Goal: Task Accomplishment & Management: Complete application form

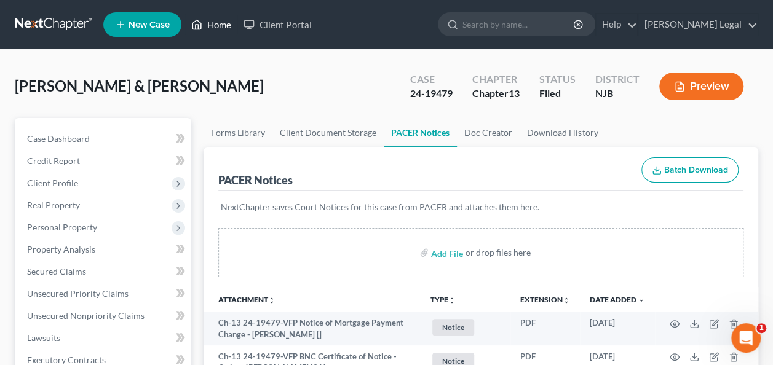
click at [205, 24] on link "Home" at bounding box center [211, 25] width 52 height 22
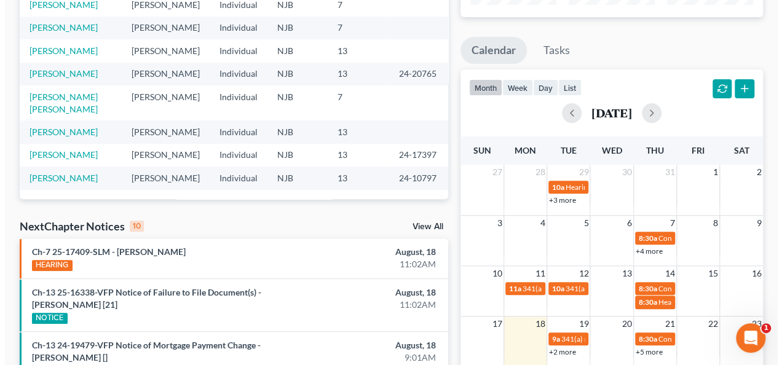
scroll to position [308, 0]
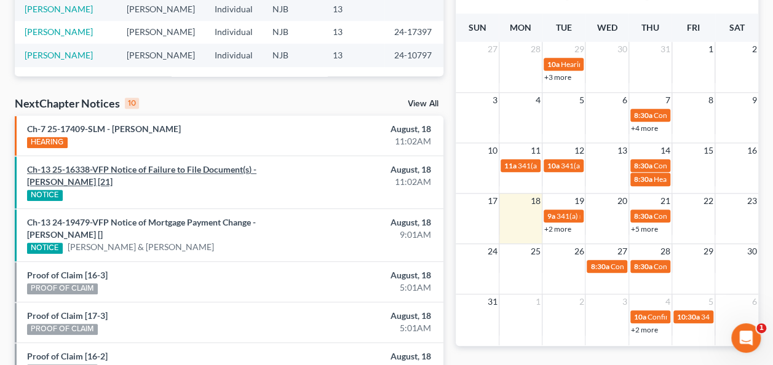
click at [187, 170] on link "Ch-13 25-16338-VFP Notice of Failure to File Document(s) - [PERSON_NAME] [21]" at bounding box center [141, 175] width 229 height 23
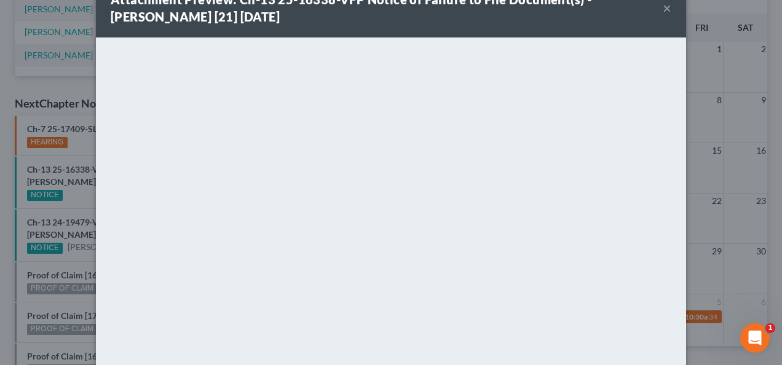
scroll to position [0, 0]
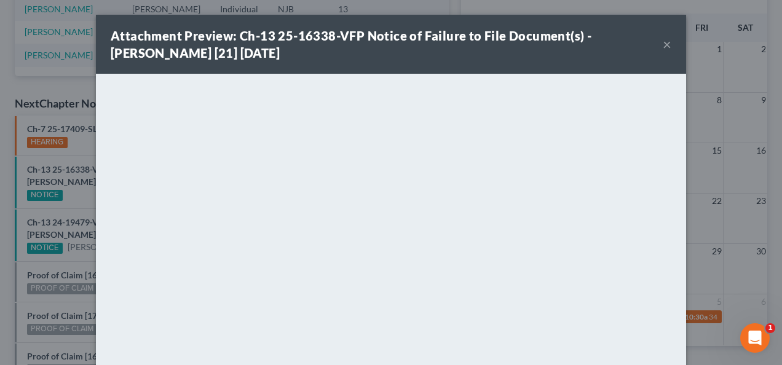
click at [663, 48] on button "×" at bounding box center [667, 44] width 9 height 15
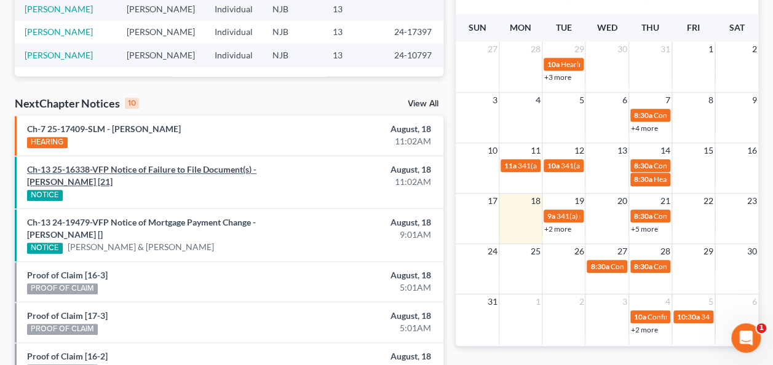
click at [90, 182] on link "Ch-13 25-16338-VFP Notice of Failure to File Document(s) - [PERSON_NAME] [21]" at bounding box center [141, 175] width 229 height 23
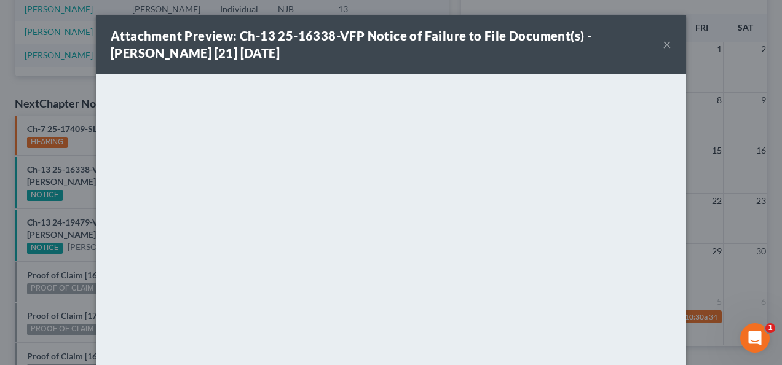
click at [657, 43] on div "Attachment Preview: Ch-13 25-16338-VFP Notice of Failure to File Document(s) - …" at bounding box center [387, 44] width 552 height 34
click at [663, 42] on button "×" at bounding box center [667, 44] width 9 height 15
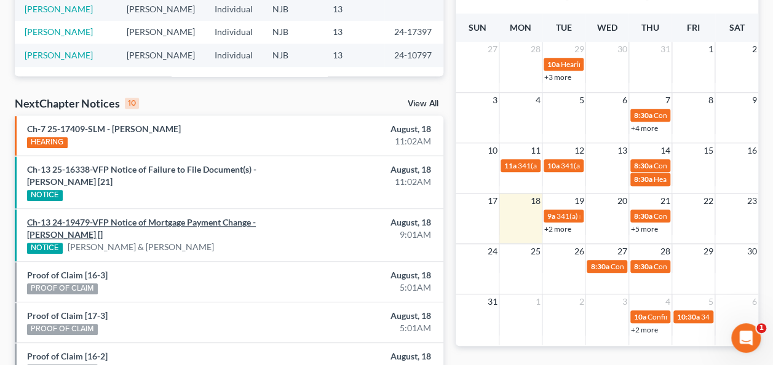
click at [164, 221] on link "Ch-13 24-19479-VFP Notice of Mortgage Payment Change - [PERSON_NAME] []" at bounding box center [141, 228] width 229 height 23
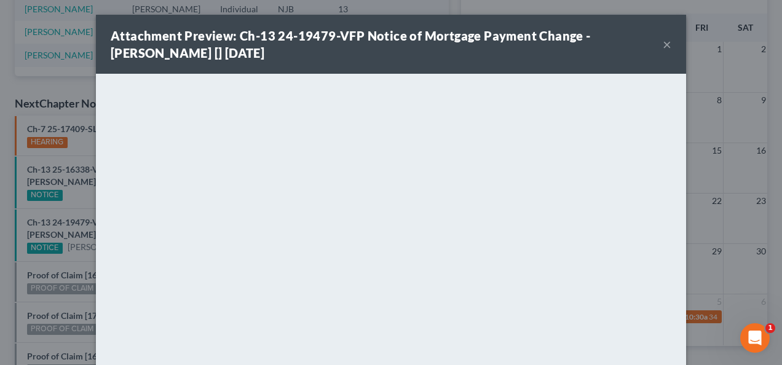
click at [663, 47] on button "×" at bounding box center [667, 44] width 9 height 15
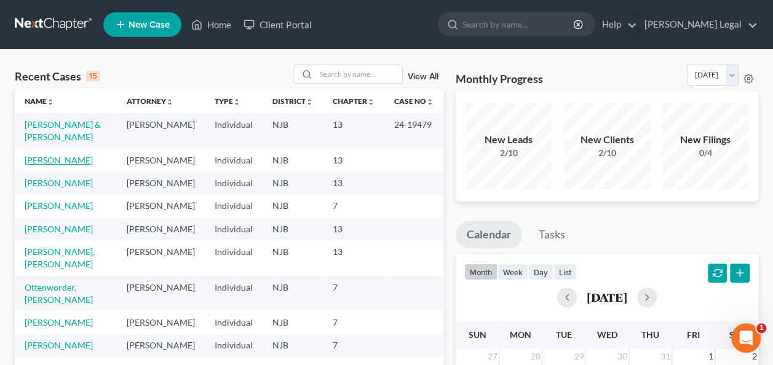
click at [64, 161] on link "[PERSON_NAME]" at bounding box center [59, 160] width 68 height 10
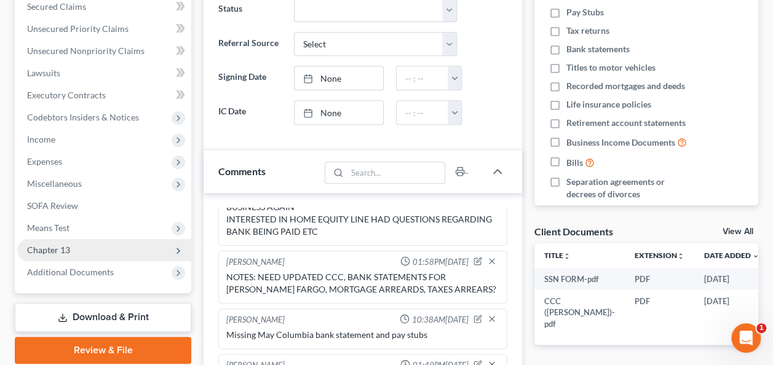
scroll to position [308, 0]
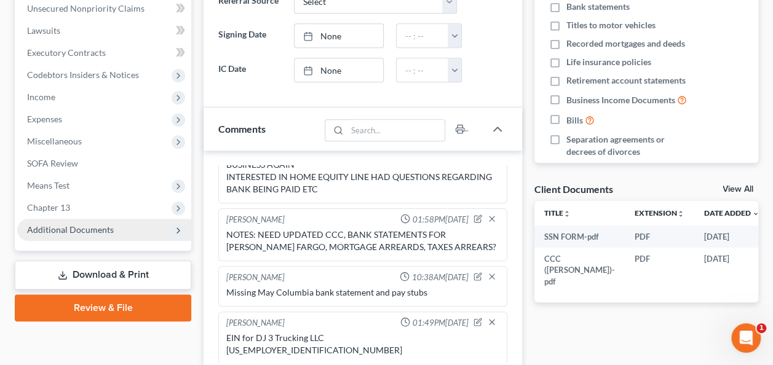
click at [134, 232] on span "Additional Documents" at bounding box center [104, 230] width 174 height 22
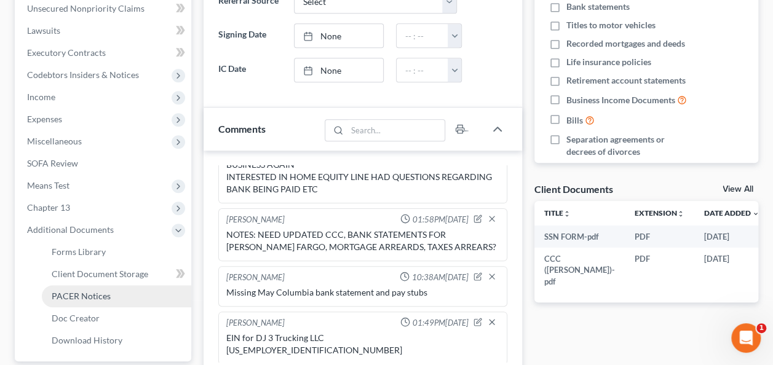
click at [101, 292] on span "PACER Notices" at bounding box center [81, 296] width 59 height 10
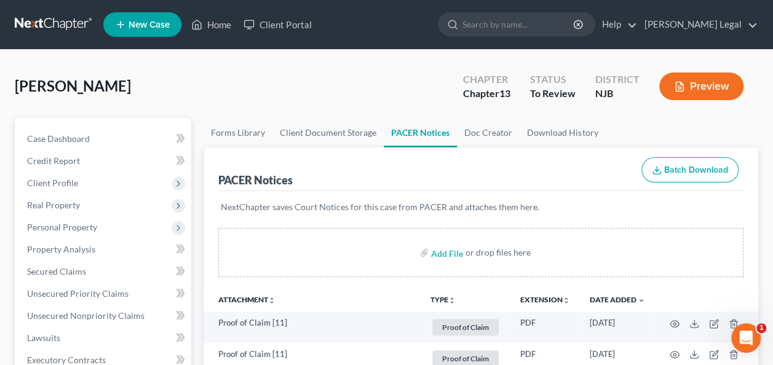
click at [701, 101] on div "Preview" at bounding box center [703, 87] width 109 height 36
click at [701, 90] on button "Preview" at bounding box center [701, 87] width 84 height 28
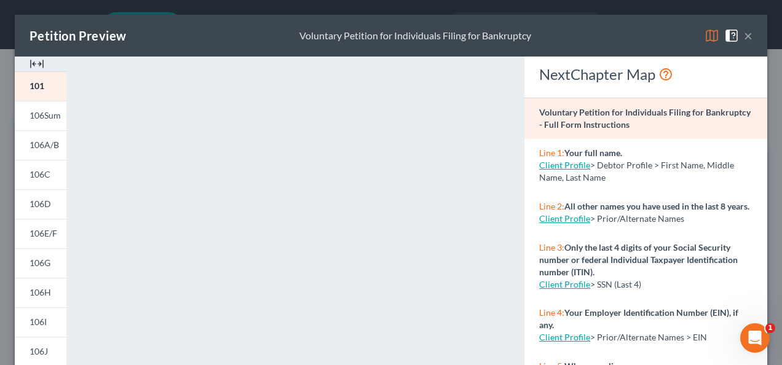
click at [744, 36] on button "×" at bounding box center [748, 35] width 9 height 15
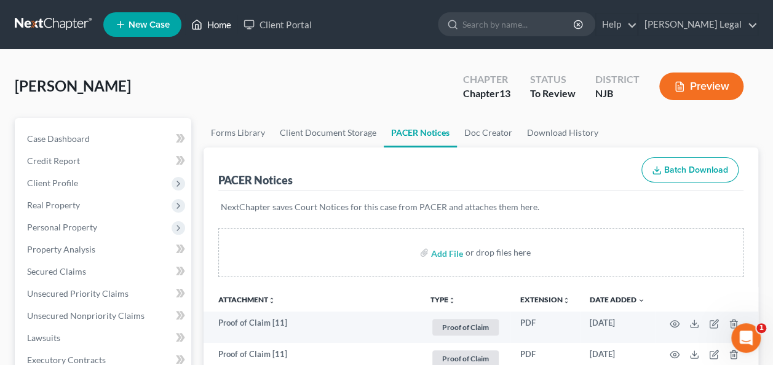
click at [219, 23] on link "Home" at bounding box center [211, 25] width 52 height 22
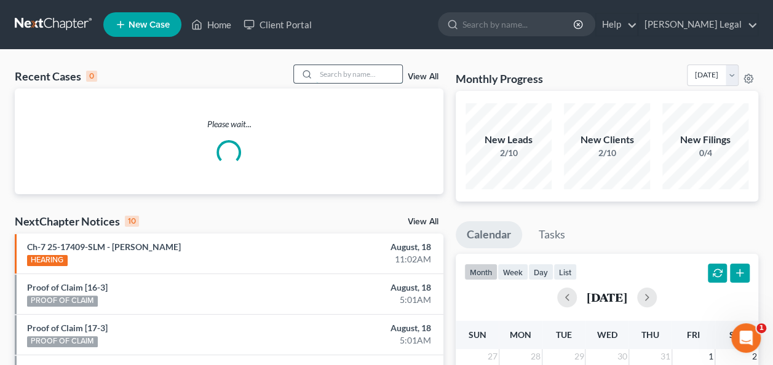
click at [318, 73] on input "search" at bounding box center [359, 74] width 86 height 18
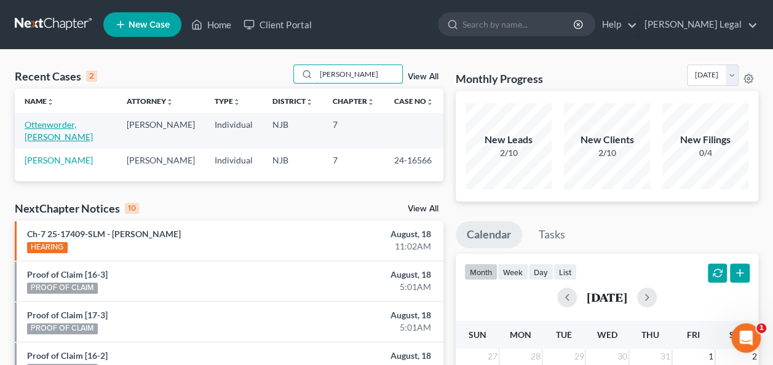
type input "[PERSON_NAME]"
click at [85, 123] on link "Ottenworder, [PERSON_NAME]" at bounding box center [59, 130] width 68 height 23
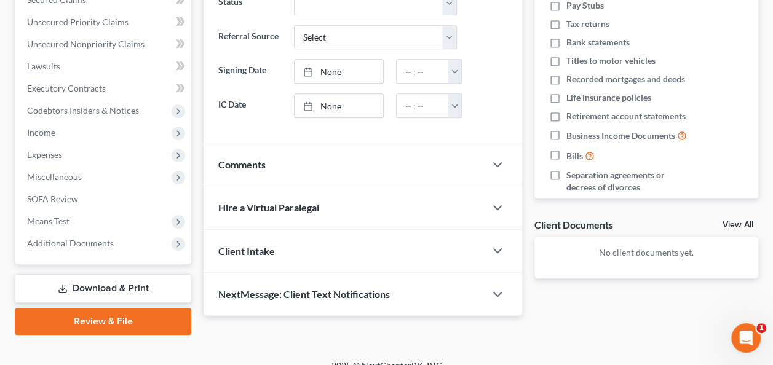
scroll to position [287, 0]
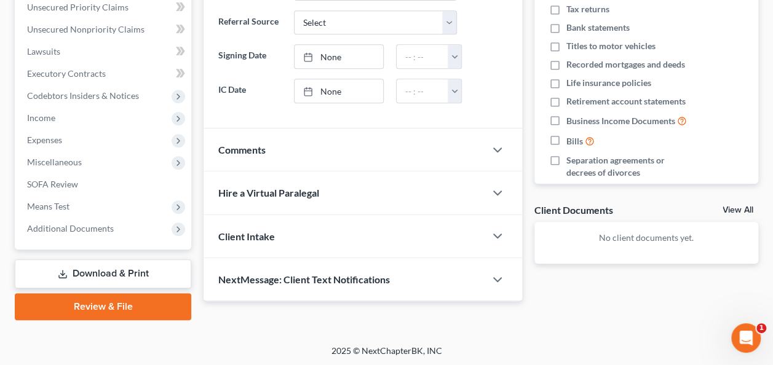
click at [294, 156] on div "Comments" at bounding box center [345, 150] width 282 height 42
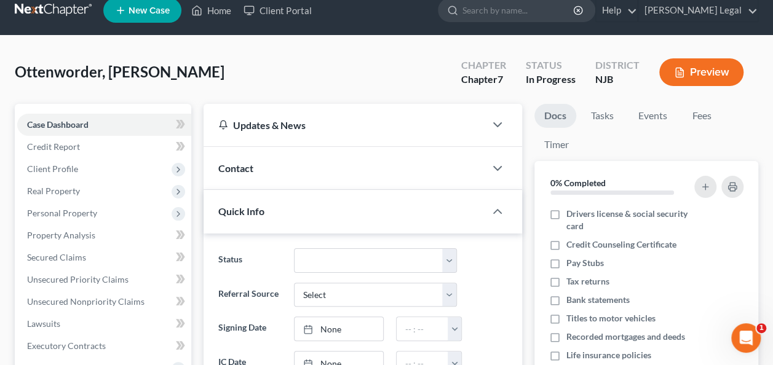
scroll to position [0, 0]
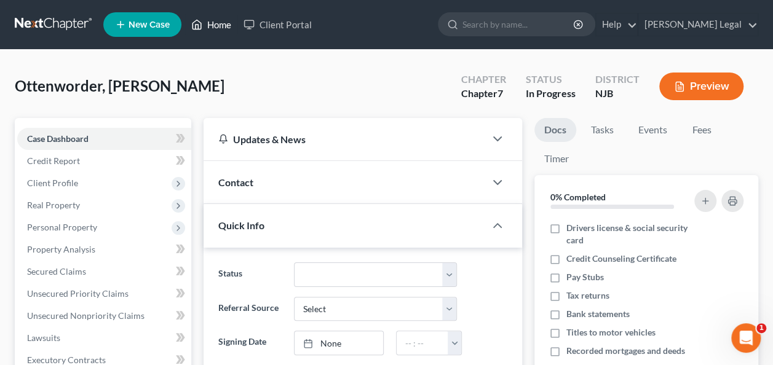
click at [212, 25] on link "Home" at bounding box center [211, 25] width 52 height 22
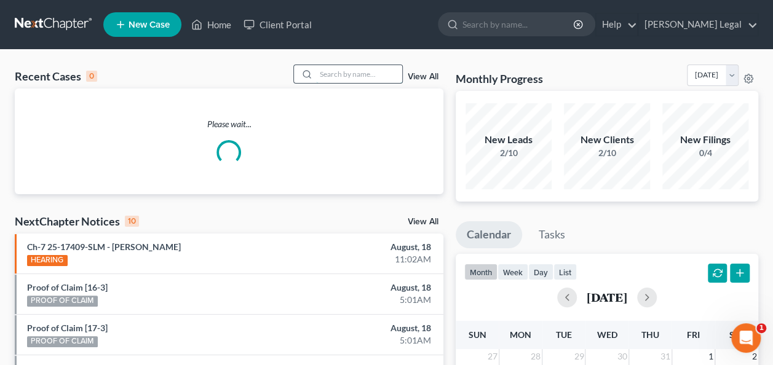
click at [363, 70] on input "search" at bounding box center [359, 74] width 86 height 18
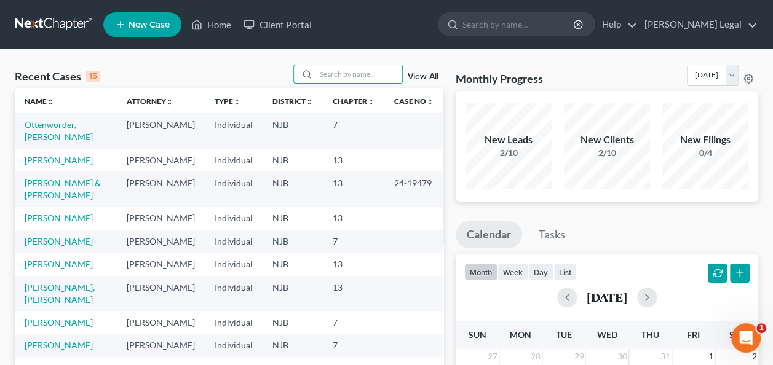
click at [86, 165] on td "[PERSON_NAME]" at bounding box center [66, 160] width 102 height 23
click at [85, 162] on link "[PERSON_NAME]" at bounding box center [59, 160] width 68 height 10
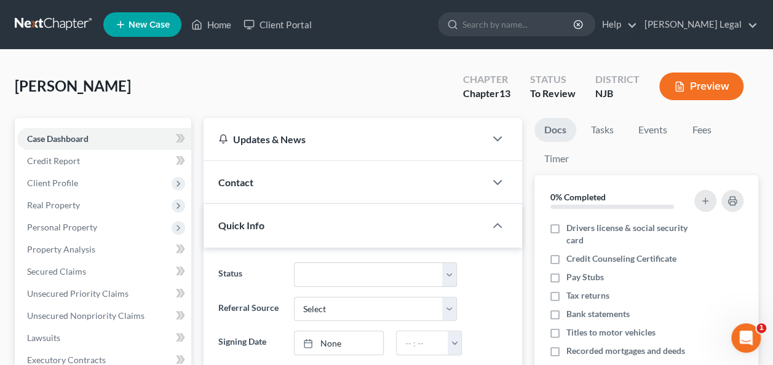
click at [689, 84] on button "Preview" at bounding box center [701, 87] width 84 height 28
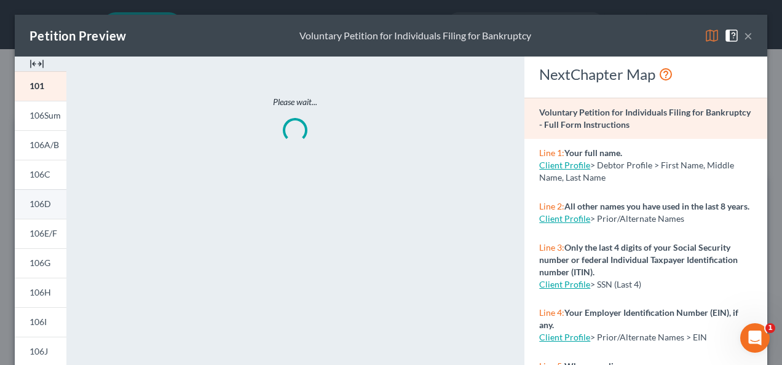
click at [48, 197] on link "106D" at bounding box center [41, 204] width 52 height 30
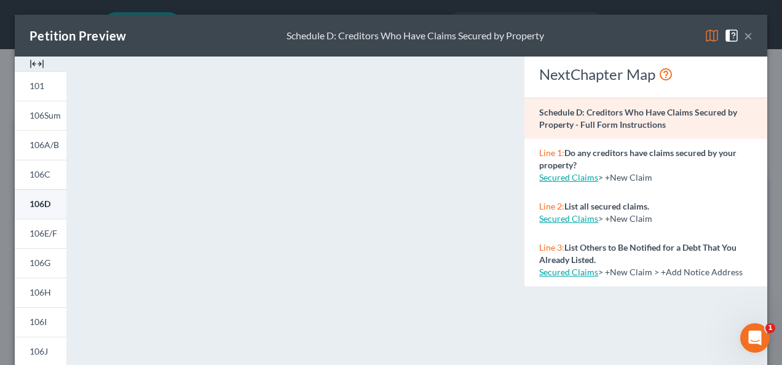
click at [40, 206] on span "106D" at bounding box center [40, 204] width 21 height 10
click at [46, 112] on span "106Sum" at bounding box center [45, 115] width 31 height 10
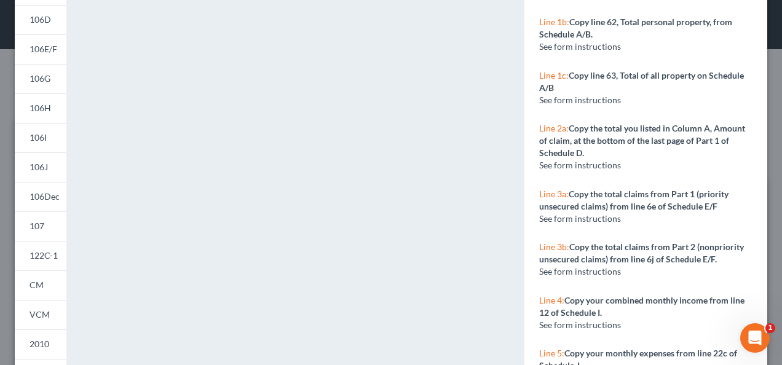
scroll to position [308, 0]
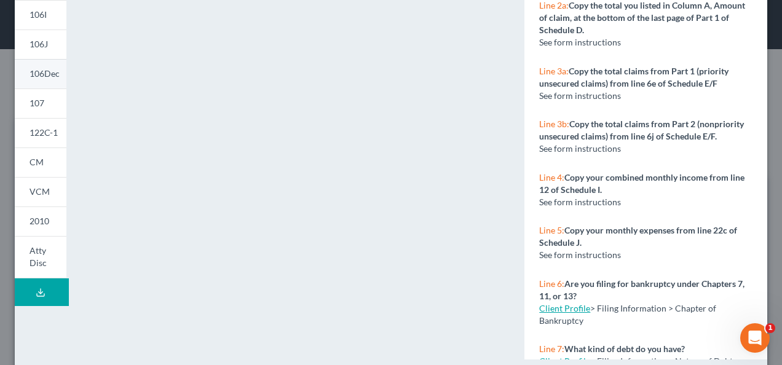
click at [50, 70] on span "106Dec" at bounding box center [45, 73] width 30 height 10
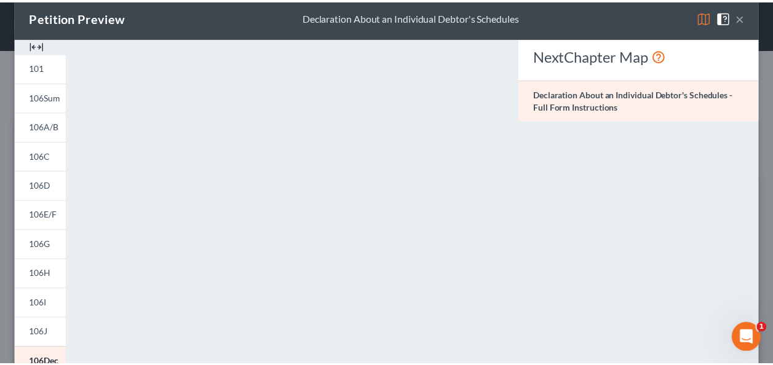
scroll to position [0, 0]
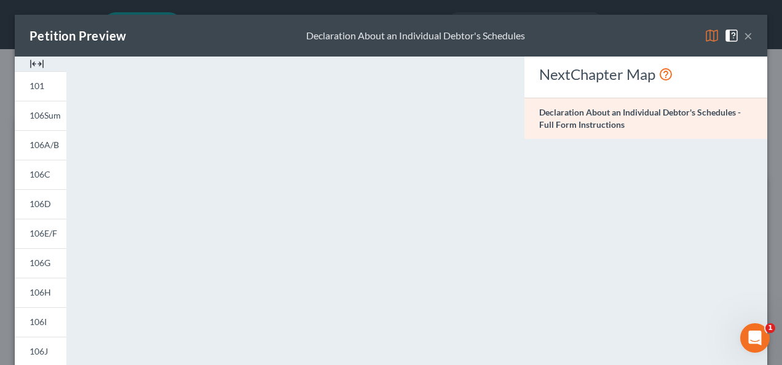
click at [744, 33] on button "×" at bounding box center [748, 35] width 9 height 15
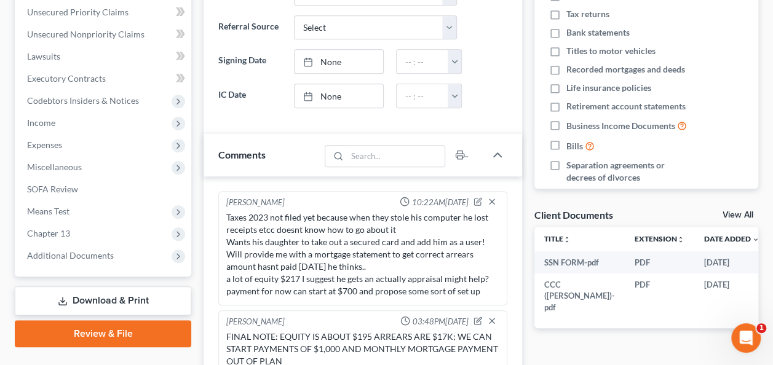
scroll to position [369, 0]
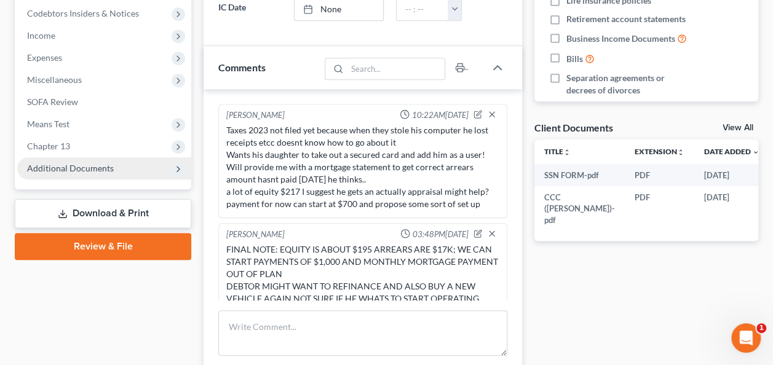
click at [144, 174] on span "Additional Documents" at bounding box center [104, 168] width 174 height 22
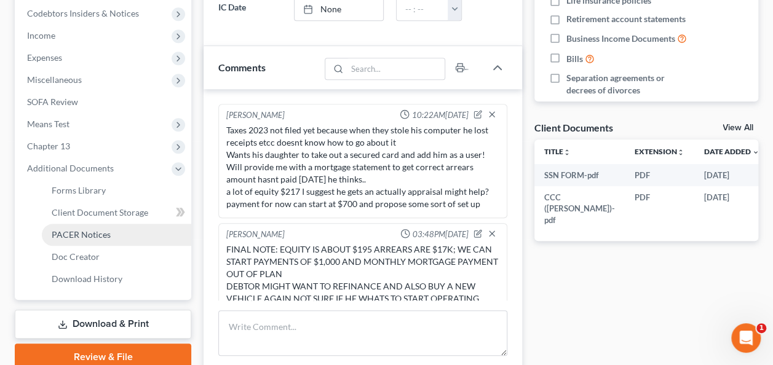
click at [127, 241] on link "PACER Notices" at bounding box center [116, 235] width 149 height 22
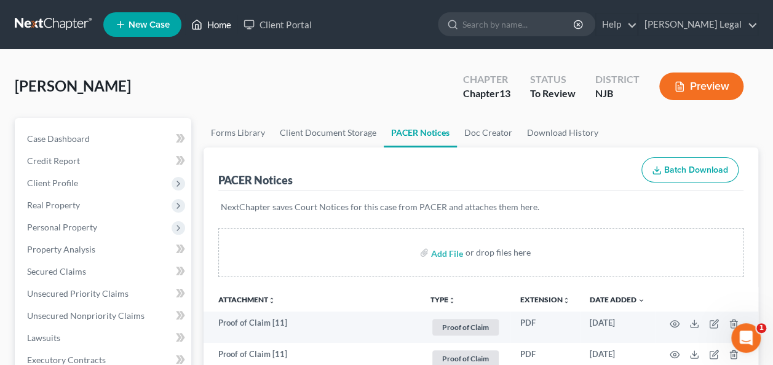
click at [219, 22] on link "Home" at bounding box center [211, 25] width 52 height 22
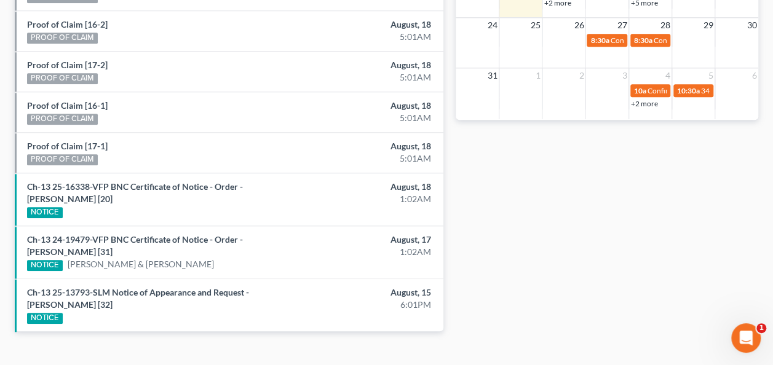
scroll to position [552, 0]
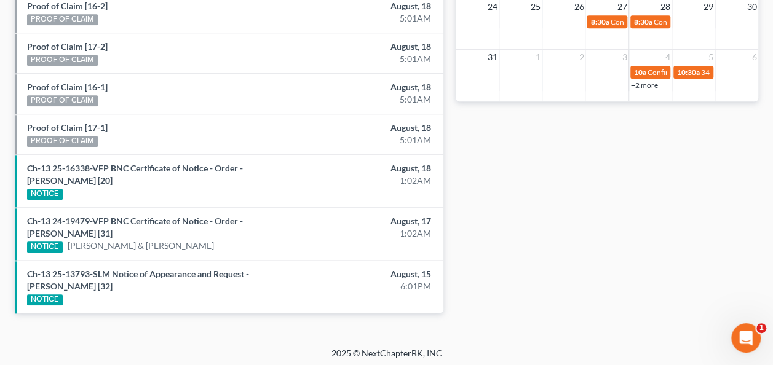
click at [232, 171] on div "Ch-13 25-16338-VFP BNC Certificate of Notice - Order - [PERSON_NAME] [20] NOTICE" at bounding box center [159, 181] width 277 height 38
click at [234, 165] on link "Ch-13 25-16338-VFP BNC Certificate of Notice - Order - [PERSON_NAME] [20]" at bounding box center [135, 174] width 216 height 23
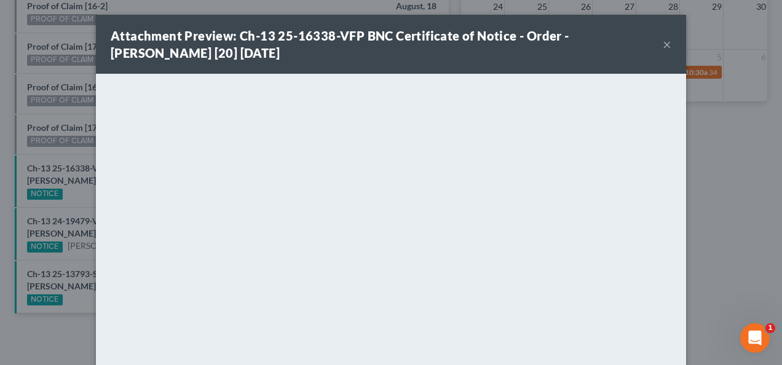
click at [663, 43] on button "×" at bounding box center [667, 44] width 9 height 15
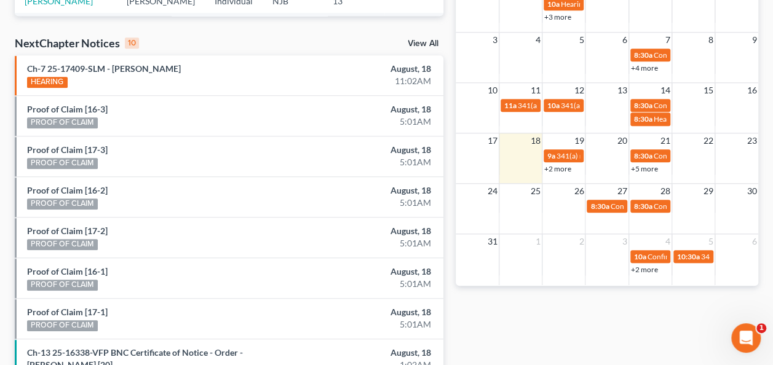
scroll to position [306, 0]
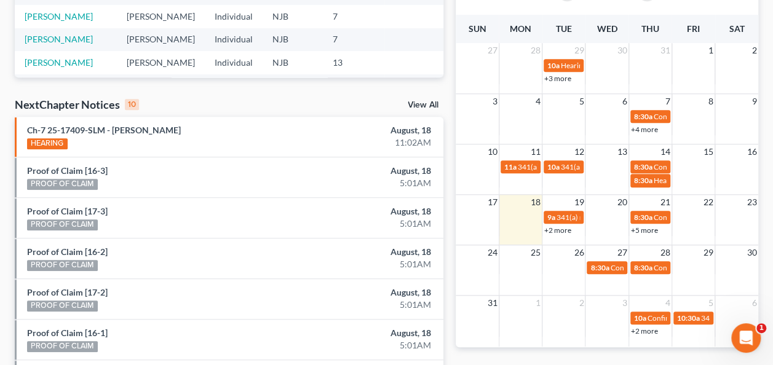
click at [432, 106] on link "View All" at bounding box center [423, 105] width 31 height 9
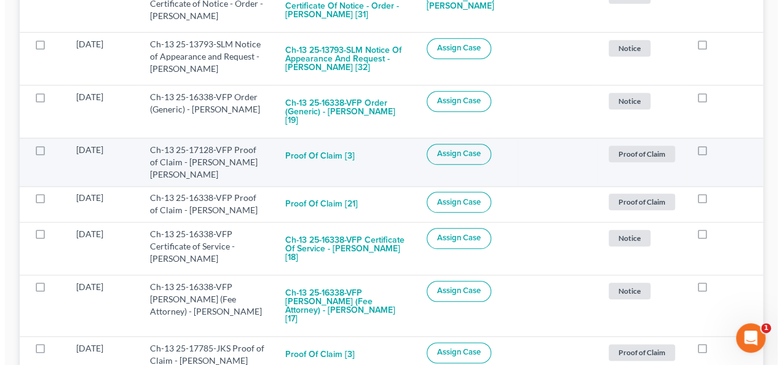
scroll to position [591, 0]
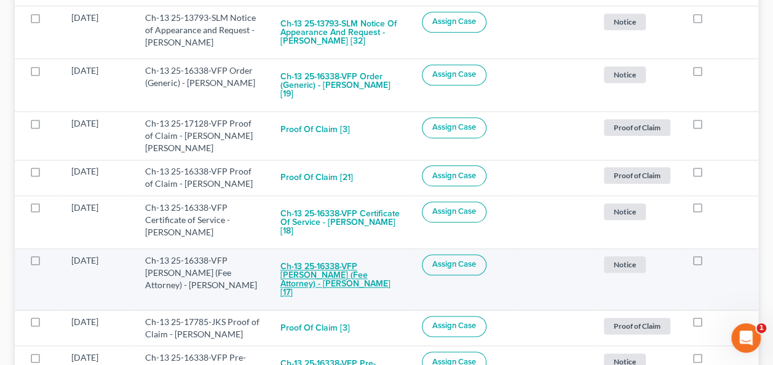
click at [348, 255] on button "Ch-13 25-16338-VFP [PERSON_NAME] (Fee Attorney) - [PERSON_NAME] [17]" at bounding box center [341, 280] width 122 height 50
checkbox input "true"
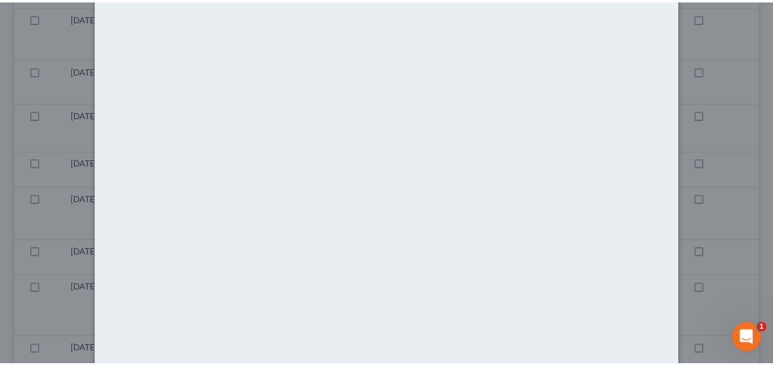
scroll to position [0, 0]
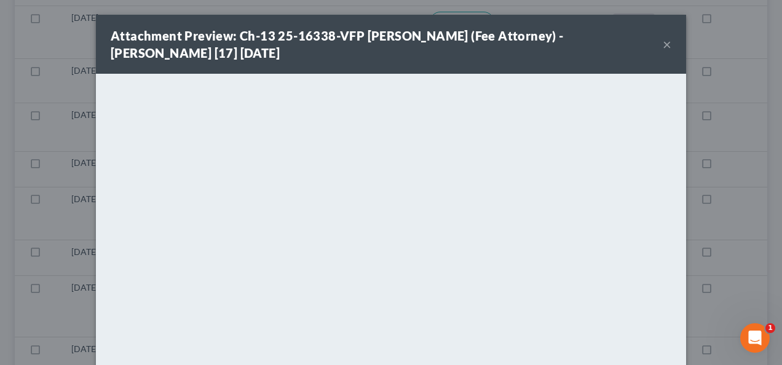
click at [663, 47] on button "×" at bounding box center [667, 44] width 9 height 15
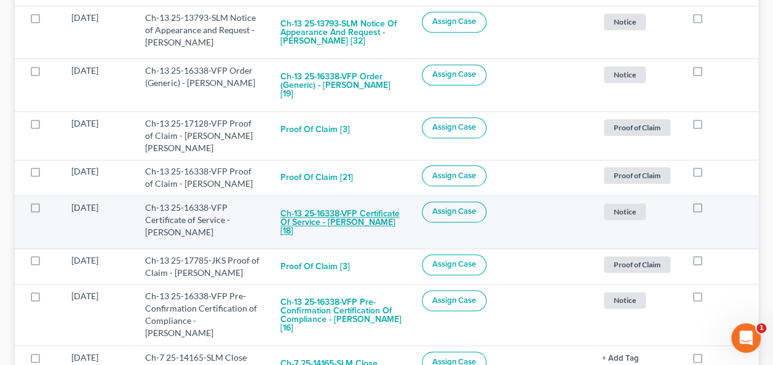
click at [379, 203] on button "Ch-13 25-16338-VFP Certificate of Service - [PERSON_NAME] [18]" at bounding box center [341, 223] width 122 height 42
checkbox input "true"
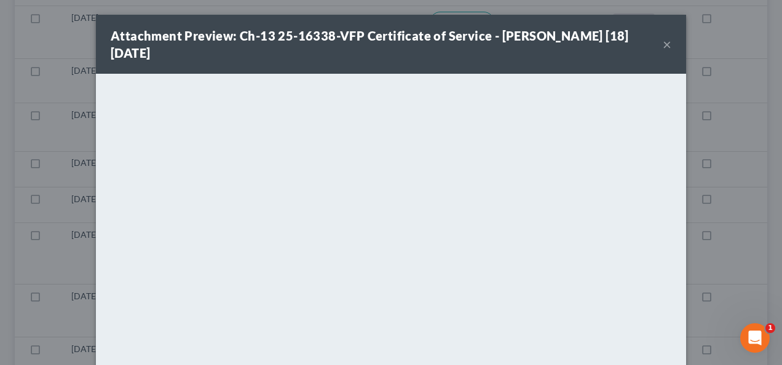
click at [664, 43] on button "×" at bounding box center [667, 44] width 9 height 15
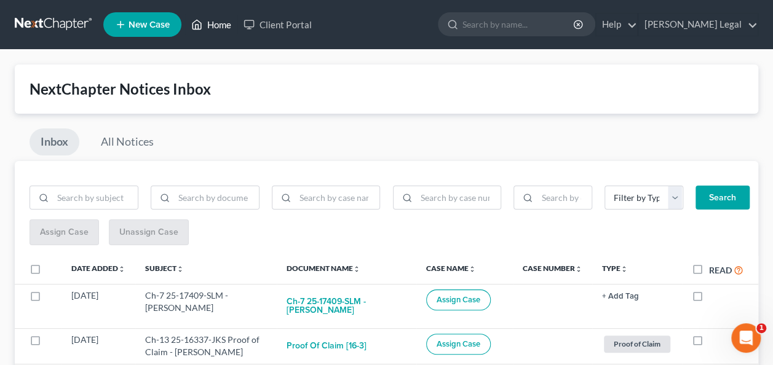
click at [220, 25] on link "Home" at bounding box center [211, 25] width 52 height 22
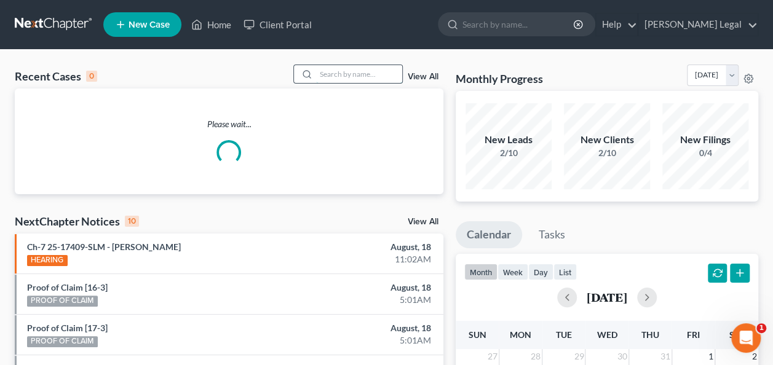
click at [367, 76] on input "search" at bounding box center [359, 74] width 86 height 18
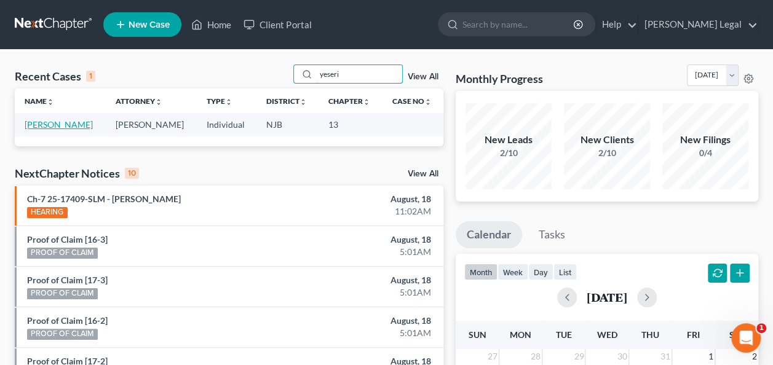
type input "yeseri"
click at [62, 123] on link "[PERSON_NAME]" at bounding box center [59, 124] width 68 height 10
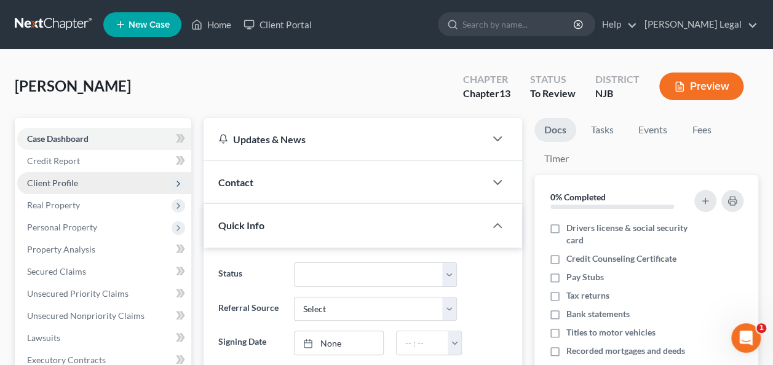
click at [77, 182] on span "Client Profile" at bounding box center [104, 183] width 174 height 22
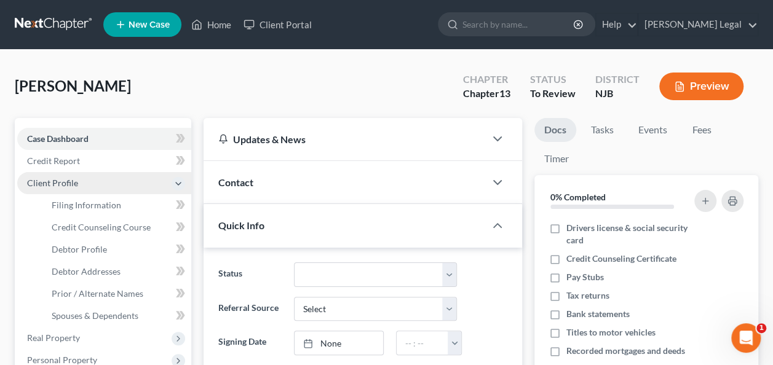
scroll to position [7, 0]
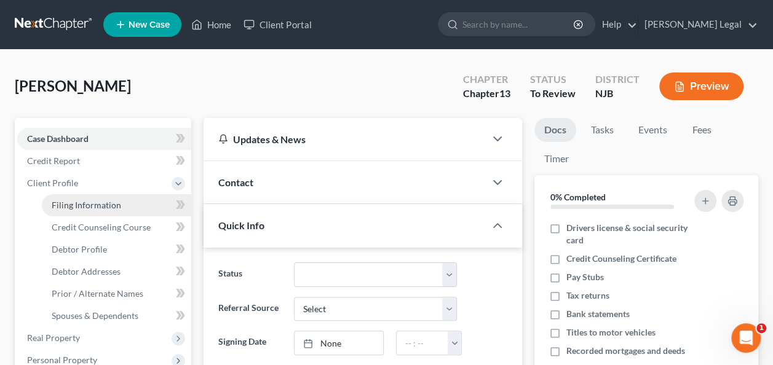
click at [72, 200] on span "Filing Information" at bounding box center [86, 205] width 69 height 10
select select "1"
select select "0"
select select "3"
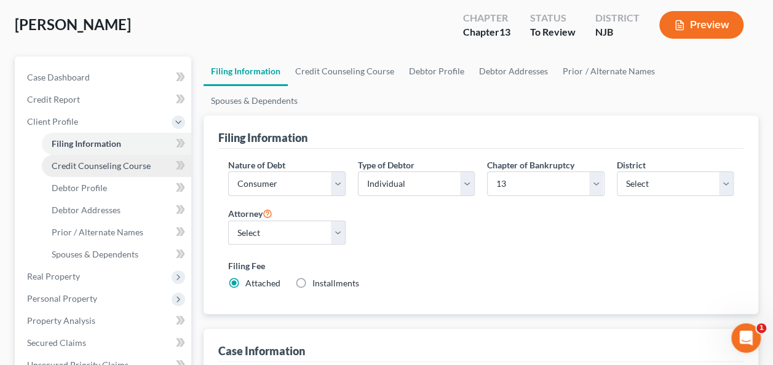
click at [89, 169] on span "Credit Counseling Course" at bounding box center [101, 166] width 99 height 10
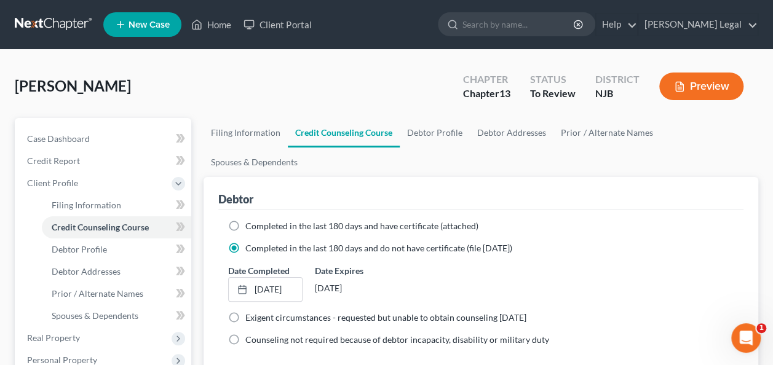
scroll to position [62, 0]
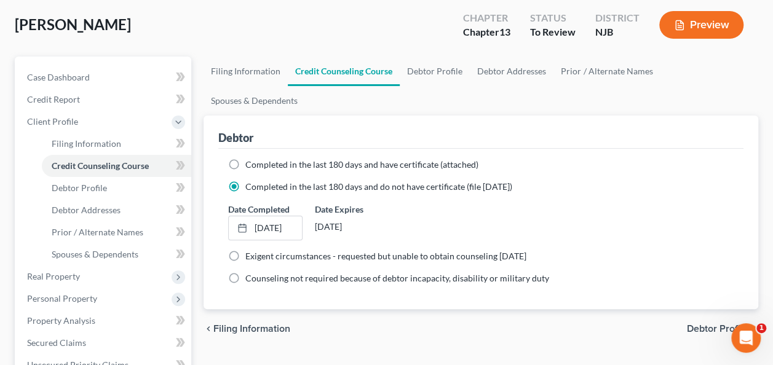
click at [713, 324] on span "Debtor Profile" at bounding box center [718, 329] width 62 height 10
select select "0"
select select "1"
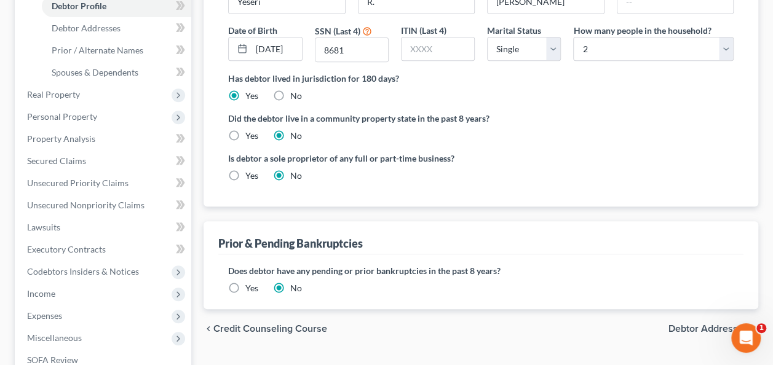
scroll to position [246, 0]
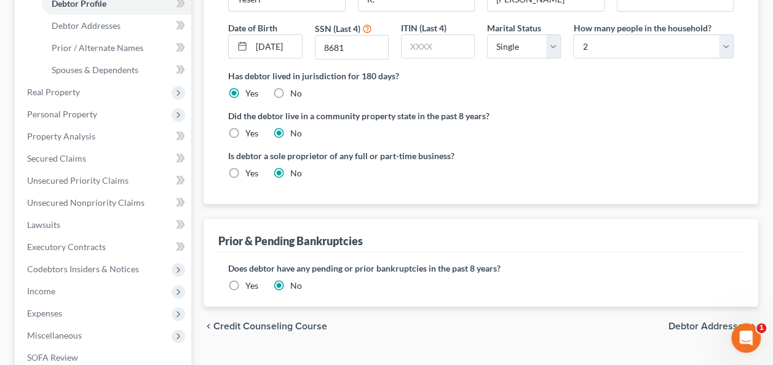
click at [680, 322] on span "Debtor Addresses" at bounding box center [709, 327] width 80 height 10
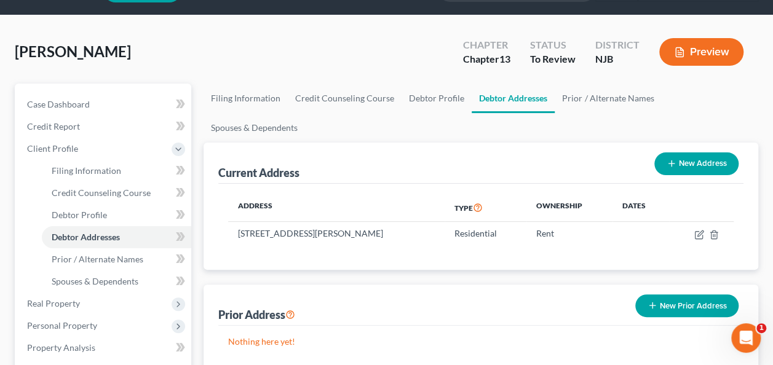
scroll to position [62, 0]
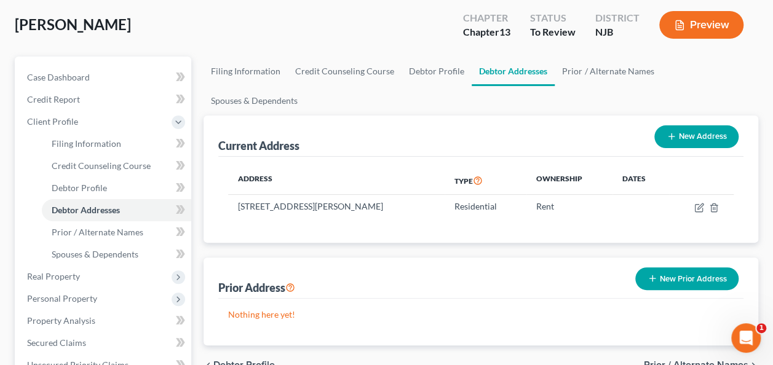
click at [674, 360] on span "Prior / Alternate Names" at bounding box center [696, 365] width 105 height 10
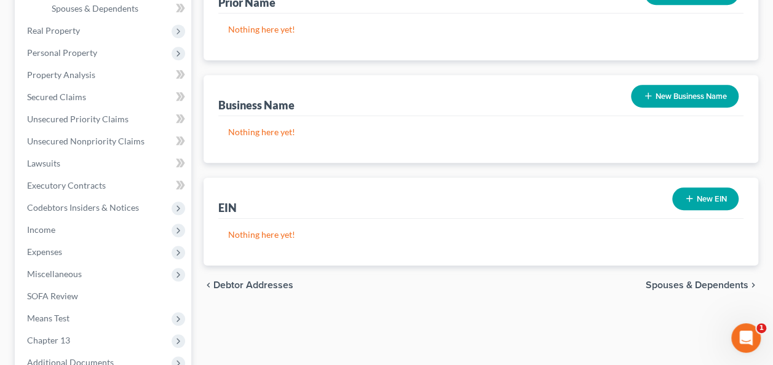
click at [674, 280] on span "Spouses & Dependents" at bounding box center [697, 285] width 103 height 10
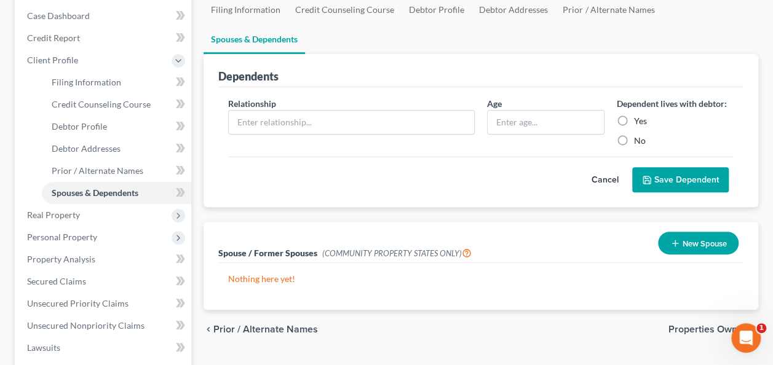
click at [694, 325] on span "Properties Owned" at bounding box center [709, 330] width 80 height 10
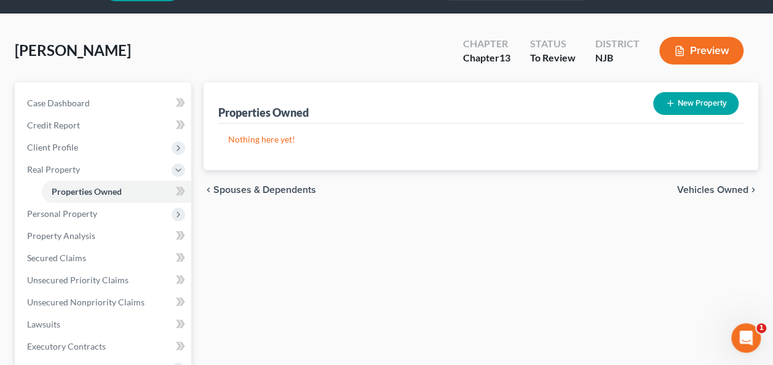
scroll to position [62, 0]
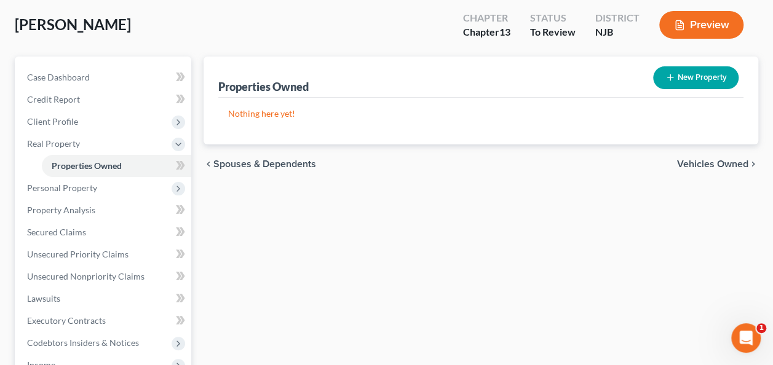
click at [694, 169] on div "chevron_left Spouses & Dependents Vehicles Owned chevron_right" at bounding box center [481, 164] width 555 height 39
click at [697, 166] on span "Vehicles Owned" at bounding box center [712, 164] width 71 height 10
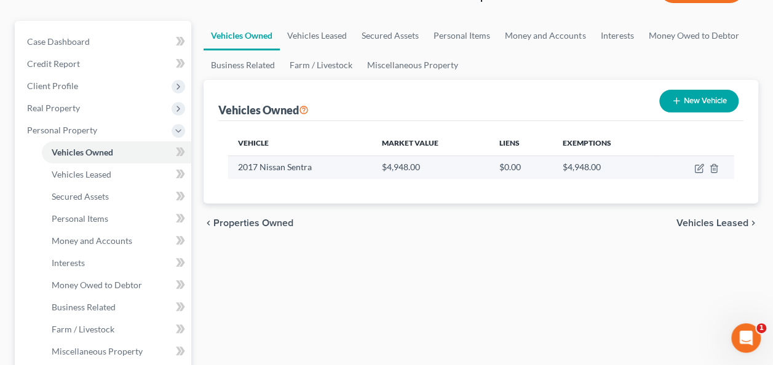
scroll to position [123, 0]
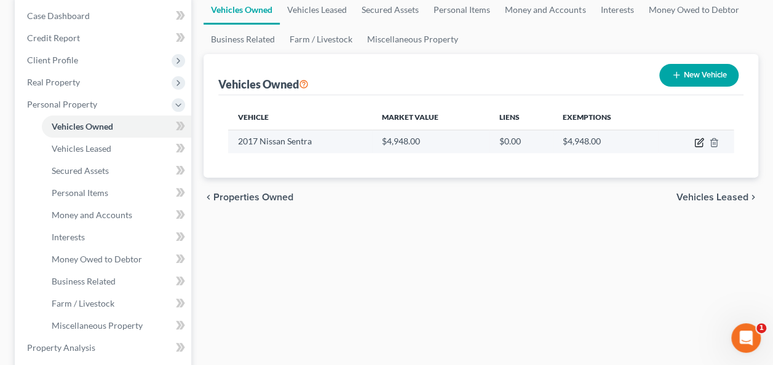
click at [698, 145] on icon "button" at bounding box center [699, 143] width 10 height 10
select select "0"
select select "9"
select select "0"
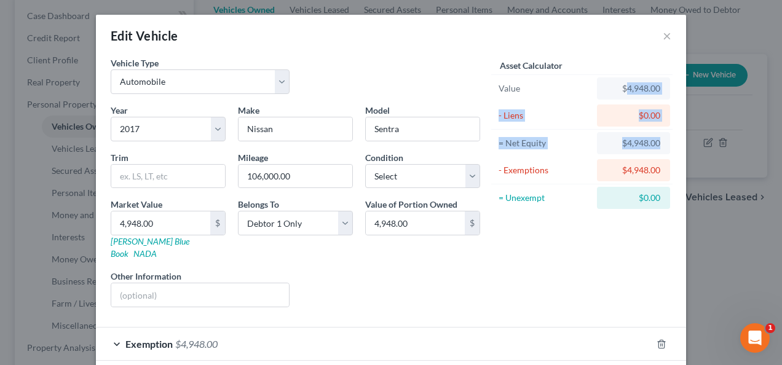
drag, startPoint x: 622, startPoint y: 89, endPoint x: 669, endPoint y: 141, distance: 69.7
click at [669, 140] on div "Asset Calculator Value $4,948.00 - Liens $0.00 = Net Equity $4,948.00 - Exempti…" at bounding box center [581, 187] width 191 height 261
drag, startPoint x: 669, startPoint y: 141, endPoint x: 663, endPoint y: 36, distance: 105.3
click at [663, 36] on button "×" at bounding box center [667, 35] width 9 height 15
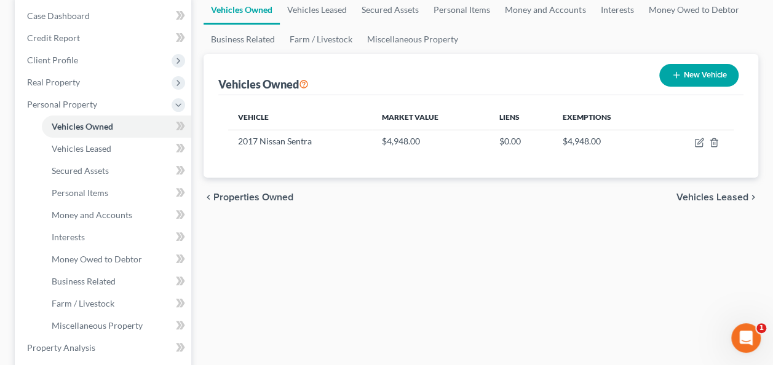
click at [680, 196] on span "Vehicles Leased" at bounding box center [713, 197] width 72 height 10
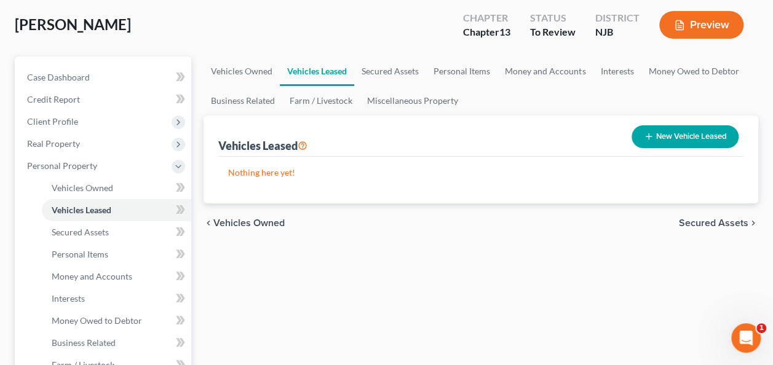
click at [689, 221] on span "Secured Assets" at bounding box center [713, 223] width 69 height 10
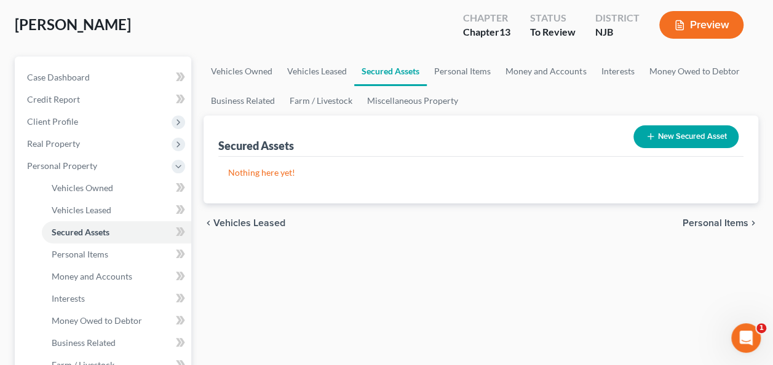
click at [703, 219] on span "Personal Items" at bounding box center [716, 223] width 66 height 10
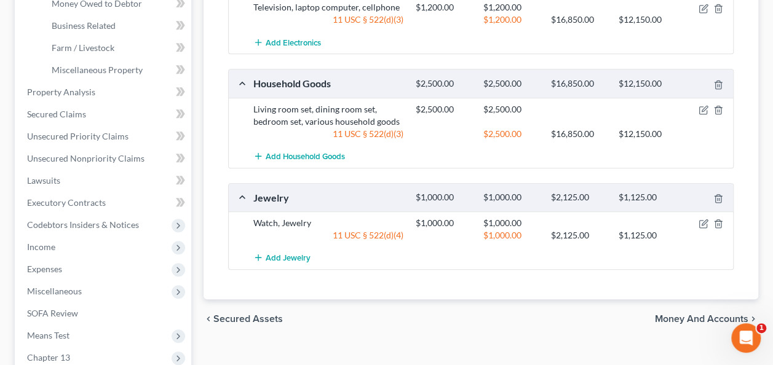
scroll to position [492, 0]
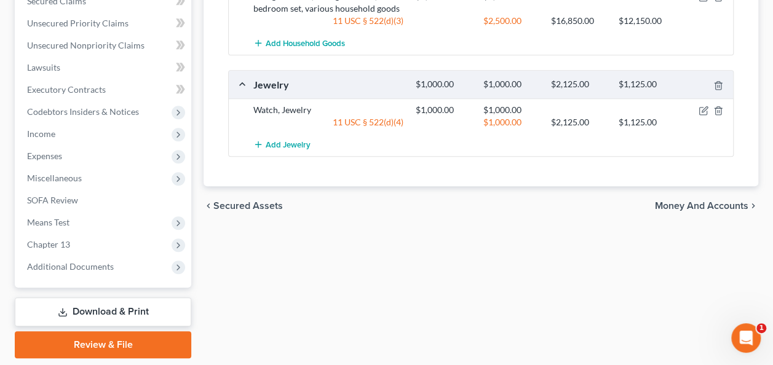
click at [697, 205] on span "Money and Accounts" at bounding box center [701, 206] width 93 height 10
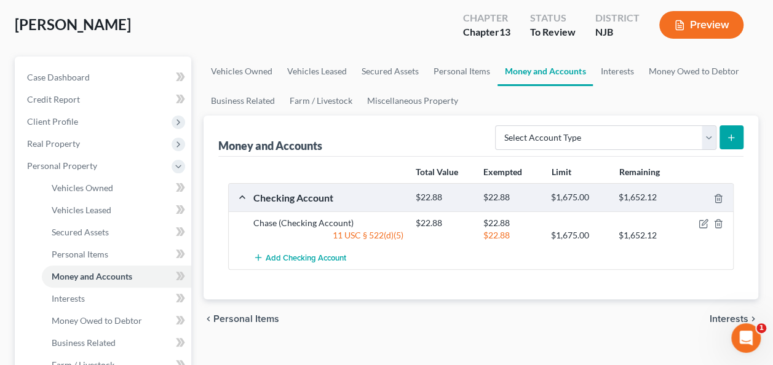
scroll to position [123, 0]
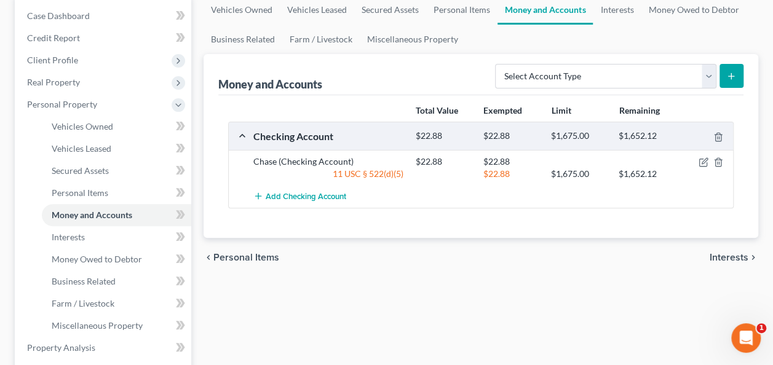
click at [718, 255] on span "Interests" at bounding box center [729, 258] width 39 height 10
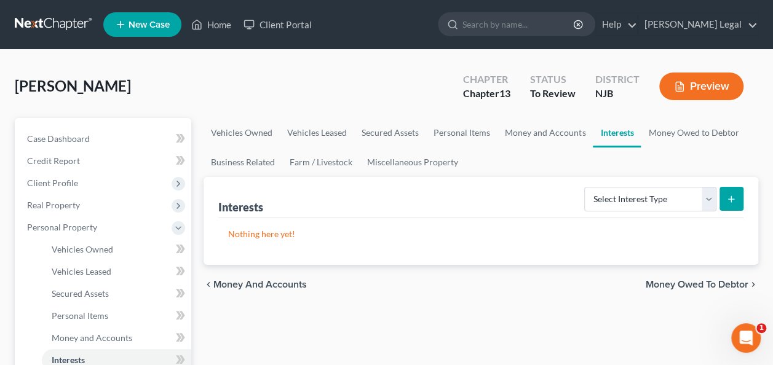
click at [697, 280] on span "Money Owed to Debtor" at bounding box center [697, 285] width 103 height 10
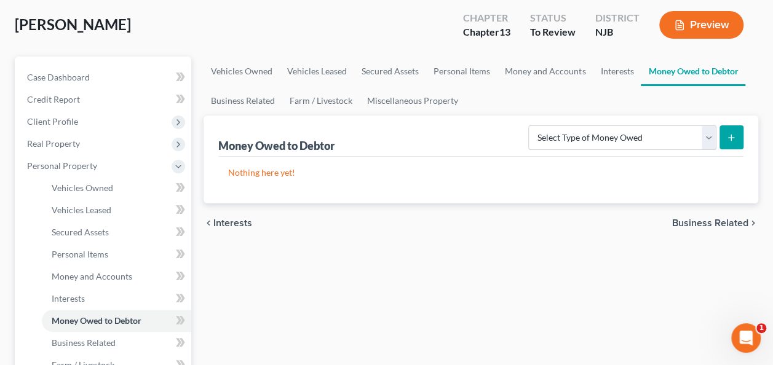
click at [683, 220] on span "Business Related" at bounding box center [710, 223] width 76 height 10
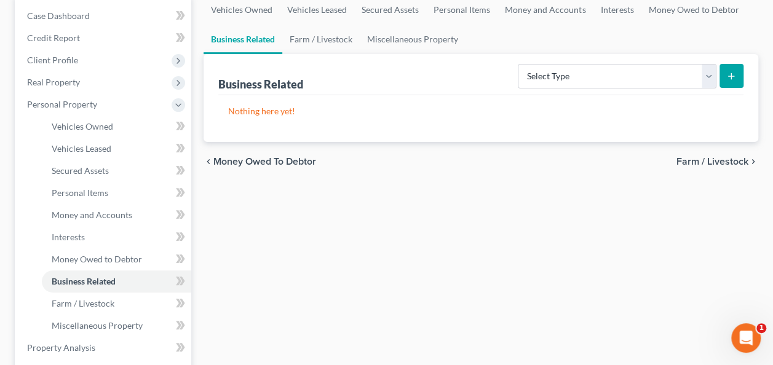
click at [711, 161] on span "Farm / Livestock" at bounding box center [713, 162] width 72 height 10
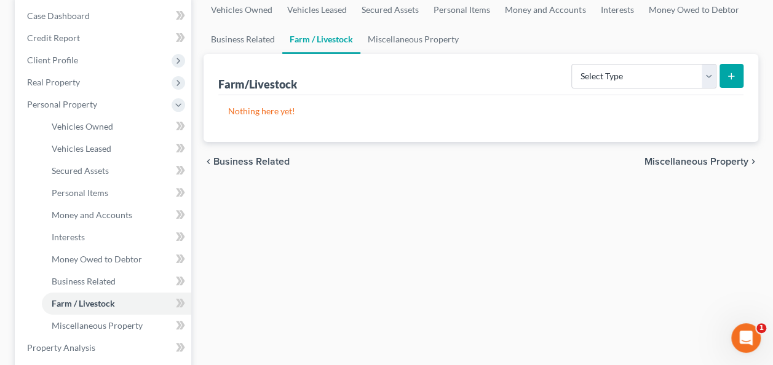
click at [679, 161] on span "Miscellaneous Property" at bounding box center [697, 162] width 104 height 10
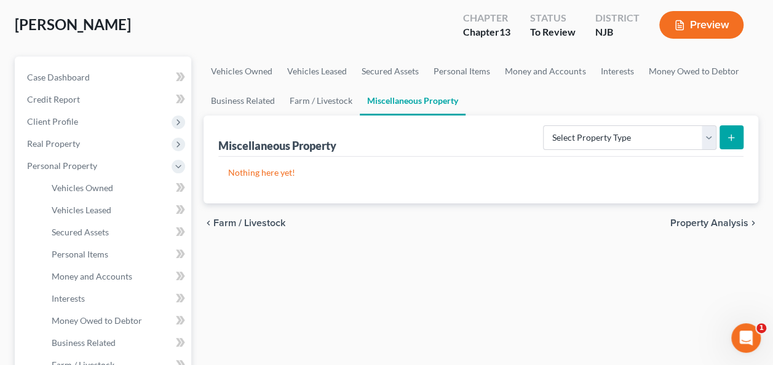
click at [673, 220] on span "Property Analysis" at bounding box center [709, 223] width 78 height 10
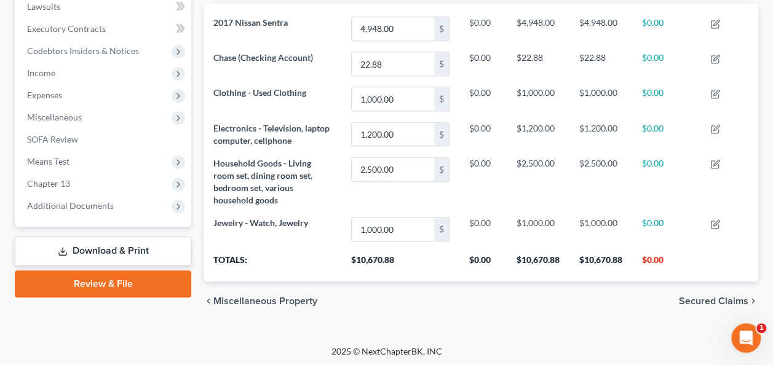
click at [708, 298] on span "Secured Claims" at bounding box center [713, 301] width 69 height 10
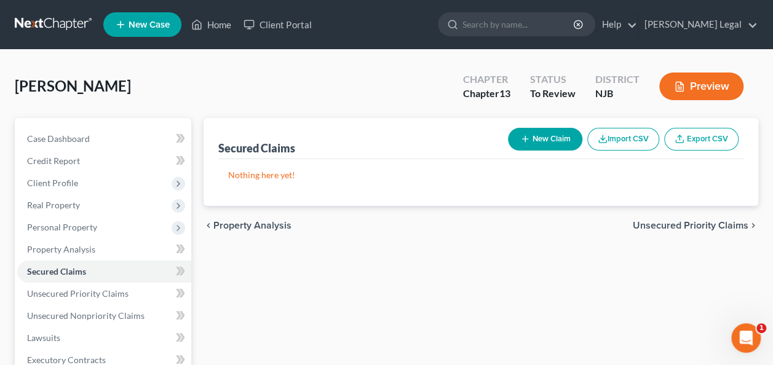
click at [651, 223] on span "Unsecured Priority Claims" at bounding box center [691, 226] width 116 height 10
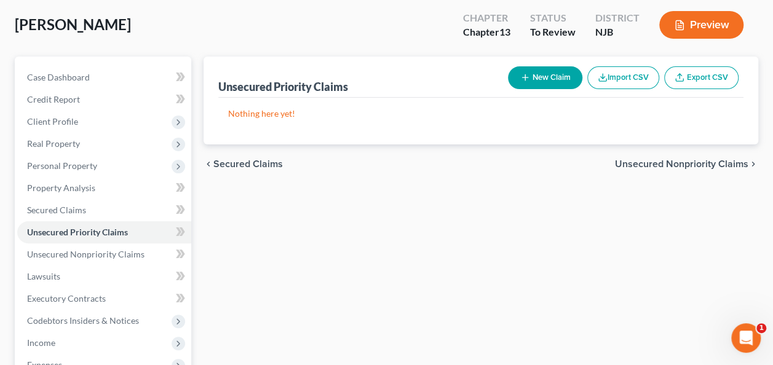
click at [657, 170] on div "chevron_left Secured Claims Unsecured Nonpriority Claims chevron_right" at bounding box center [481, 164] width 555 height 39
click at [657, 167] on span "Unsecured Nonpriority Claims" at bounding box center [681, 164] width 133 height 10
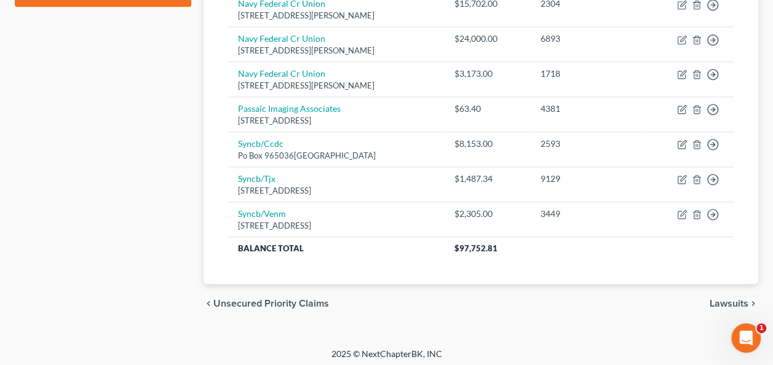
drag, startPoint x: 724, startPoint y: 295, endPoint x: 755, endPoint y: 264, distance: 43.5
click at [724, 299] on span "Lawsuits" at bounding box center [729, 304] width 39 height 10
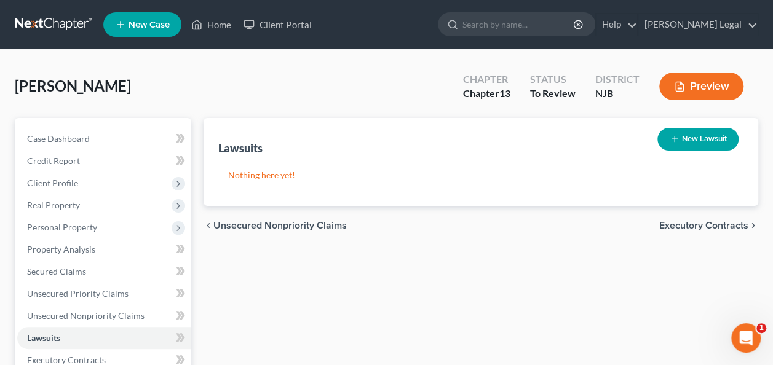
click at [691, 229] on span "Executory Contracts" at bounding box center [703, 226] width 89 height 10
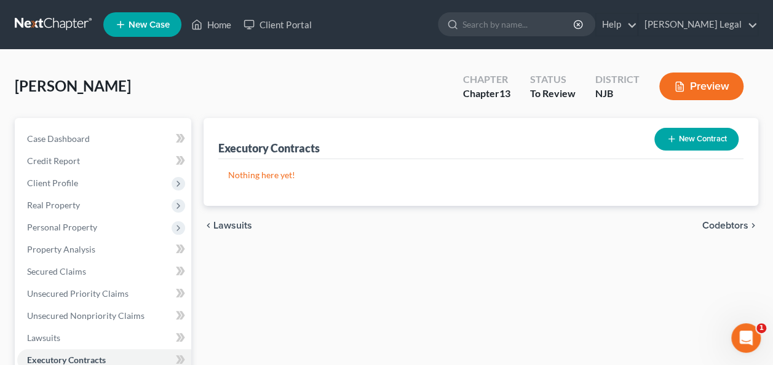
click at [691, 229] on div "chevron_left Lawsuits Codebtors chevron_right" at bounding box center [481, 225] width 555 height 39
click at [710, 224] on span "Codebtors" at bounding box center [725, 226] width 46 height 10
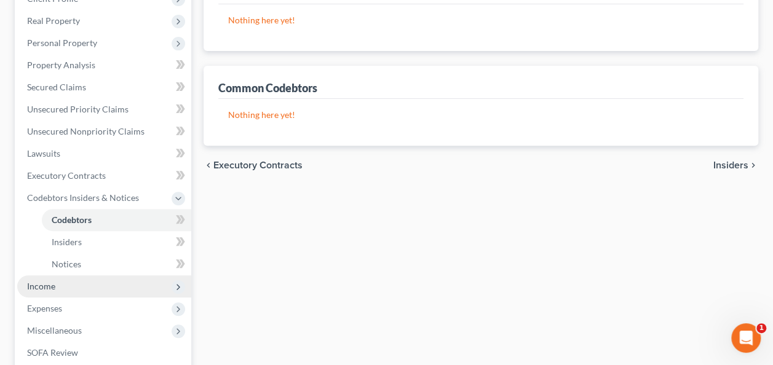
click at [86, 280] on span "Income" at bounding box center [104, 287] width 174 height 22
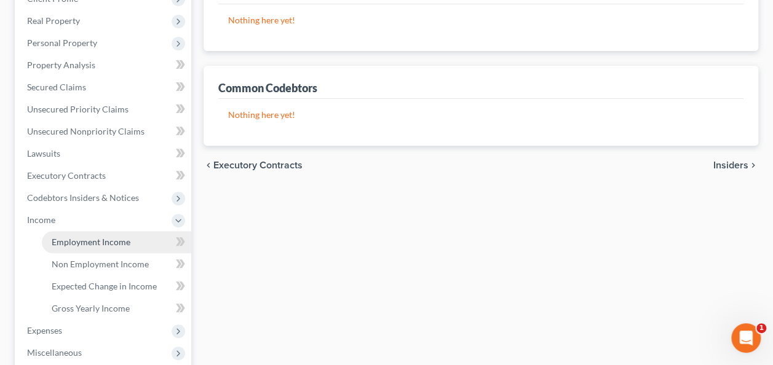
click at [86, 242] on span "Employment Income" at bounding box center [91, 242] width 79 height 10
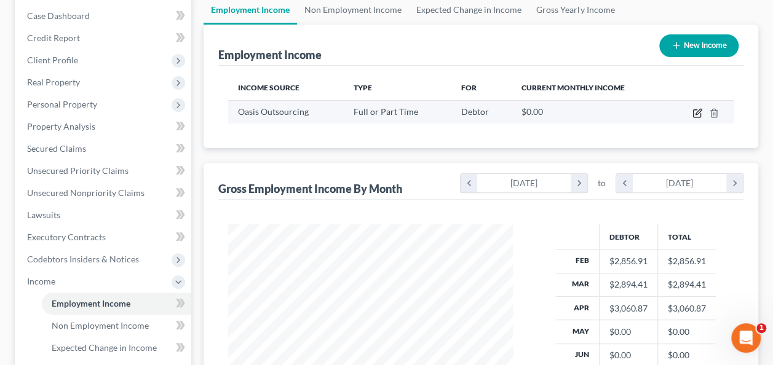
click at [693, 110] on icon "button" at bounding box center [698, 113] width 10 height 10
select select "0"
select select "9"
select select "3"
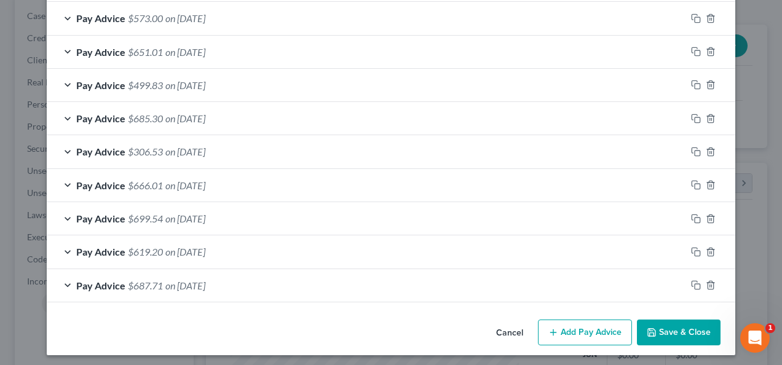
click at [517, 326] on button "Cancel" at bounding box center [509, 333] width 47 height 25
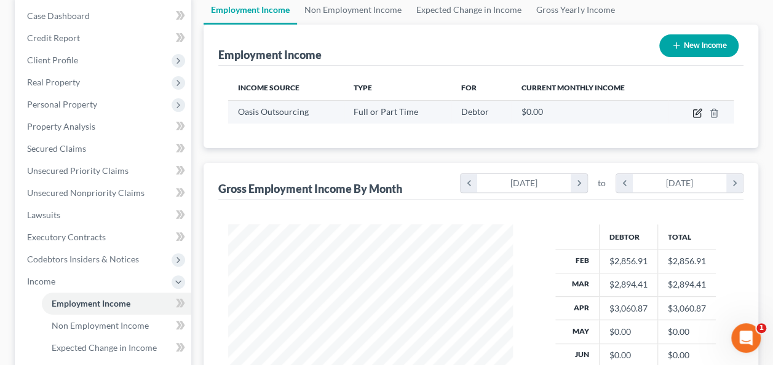
click at [696, 113] on icon "button" at bounding box center [698, 113] width 10 height 10
select select "0"
select select "9"
select select "3"
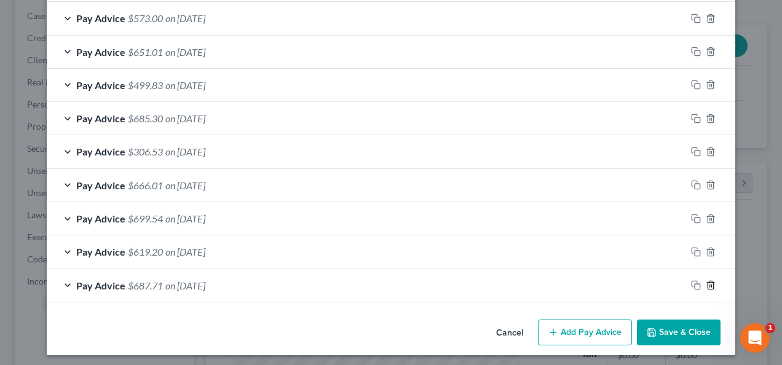
click at [706, 280] on icon "button" at bounding box center [711, 285] width 10 height 10
click at [707, 283] on polyline "button" at bounding box center [710, 283] width 7 height 0
click at [707, 282] on polyline "button" at bounding box center [710, 282] width 7 height 0
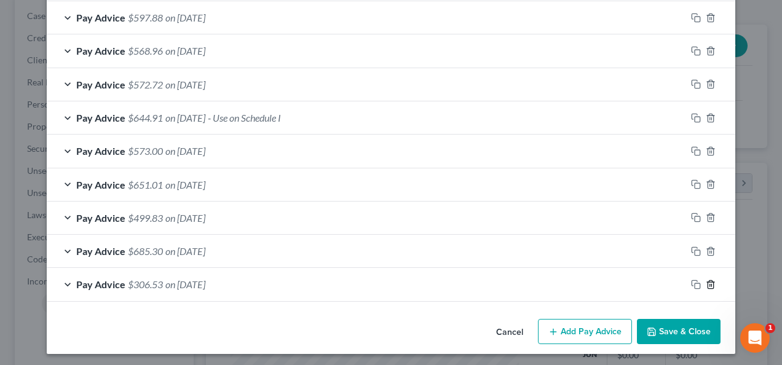
click at [707, 282] on polyline "button" at bounding box center [710, 282] width 7 height 0
click at [649, 330] on icon "button" at bounding box center [652, 332] width 10 height 10
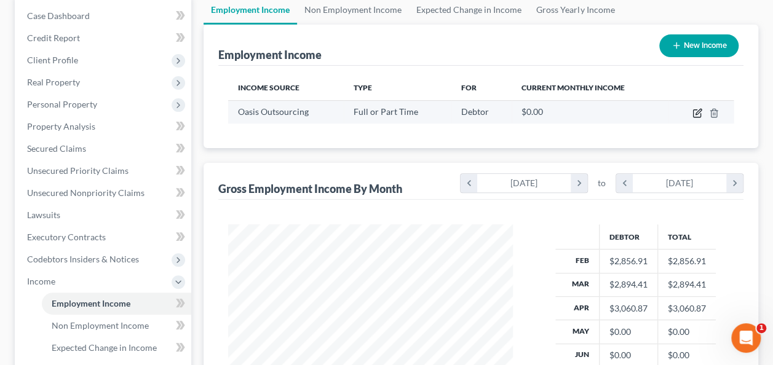
click at [695, 110] on icon "button" at bounding box center [698, 113] width 10 height 10
select select "0"
select select "9"
select select "3"
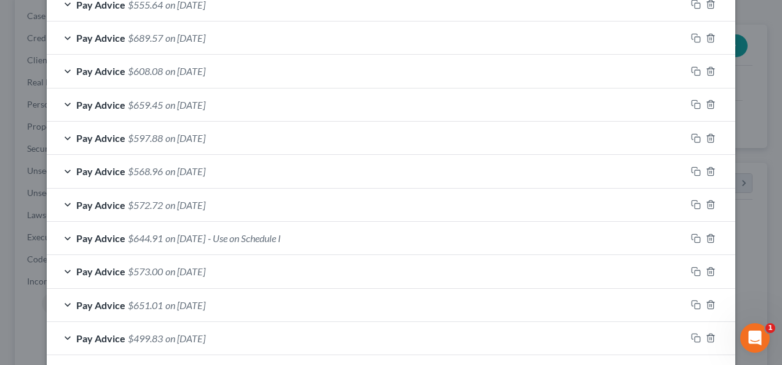
scroll to position [492, 0]
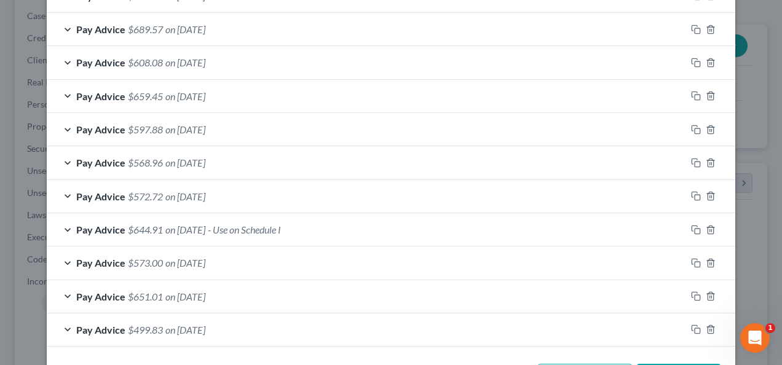
click at [269, 215] on div "Pay Advice $644.91 on [DATE] - Use on Schedule I" at bounding box center [367, 229] width 640 height 33
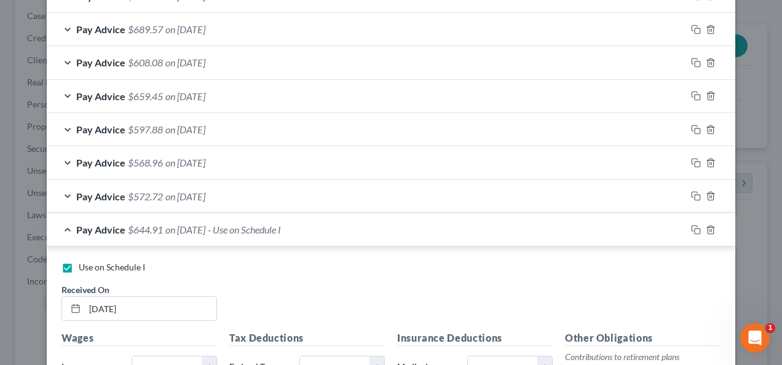
click at [91, 262] on span "Use on Schedule I" at bounding box center [112, 267] width 66 height 10
click at [91, 261] on input "Use on Schedule I" at bounding box center [88, 265] width 8 height 8
checkbox input "false"
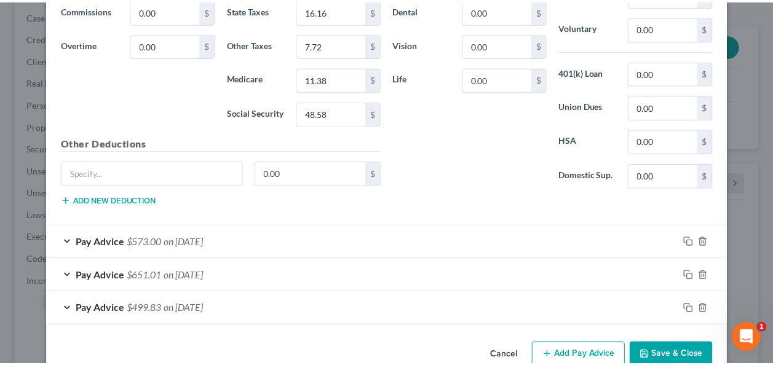
scroll to position [905, 0]
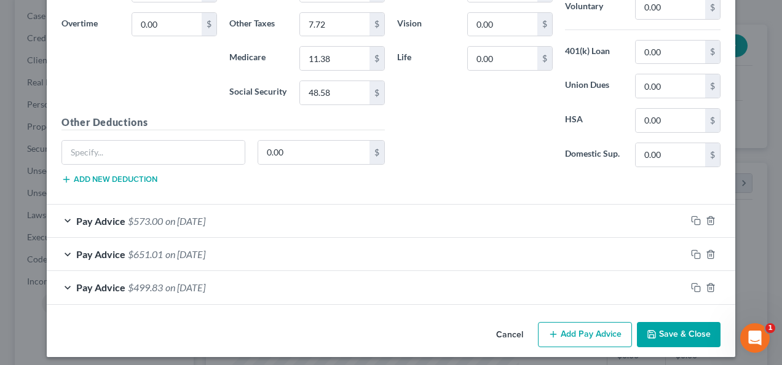
click at [654, 332] on button "Save & Close" at bounding box center [679, 335] width 84 height 26
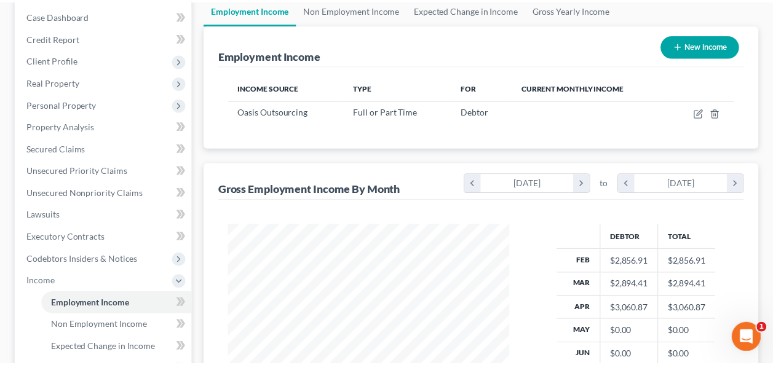
scroll to position [614791, 614701]
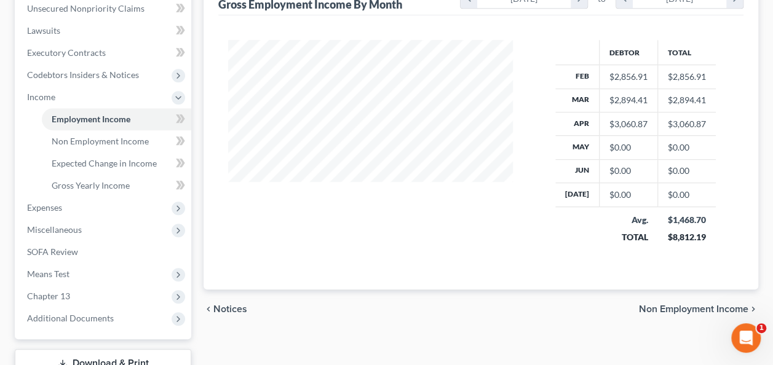
click at [649, 309] on span "Non Employment Income" at bounding box center [693, 309] width 109 height 10
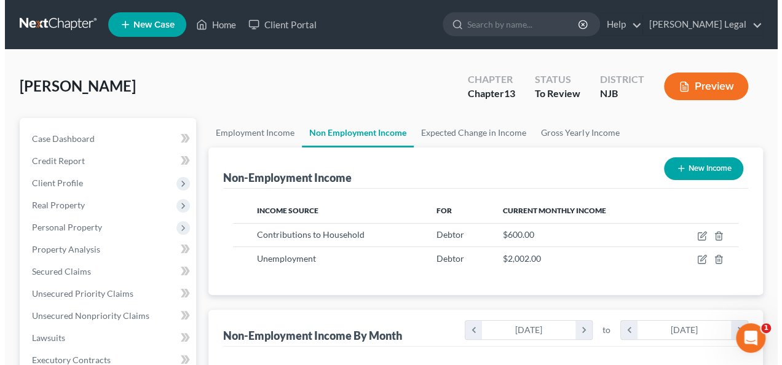
scroll to position [219, 309]
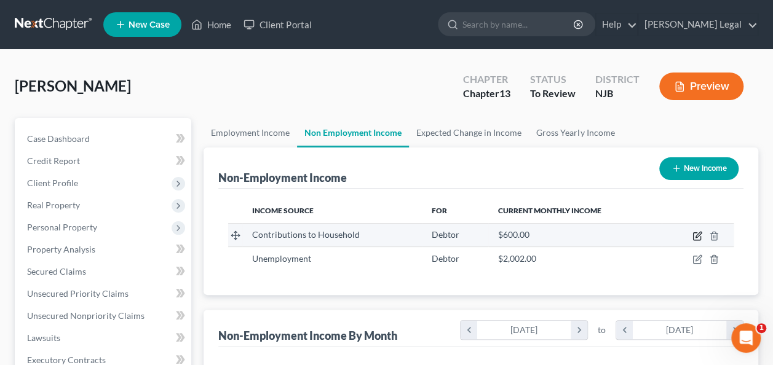
click at [694, 235] on icon "button" at bounding box center [698, 236] width 10 height 10
select select "8"
select select "0"
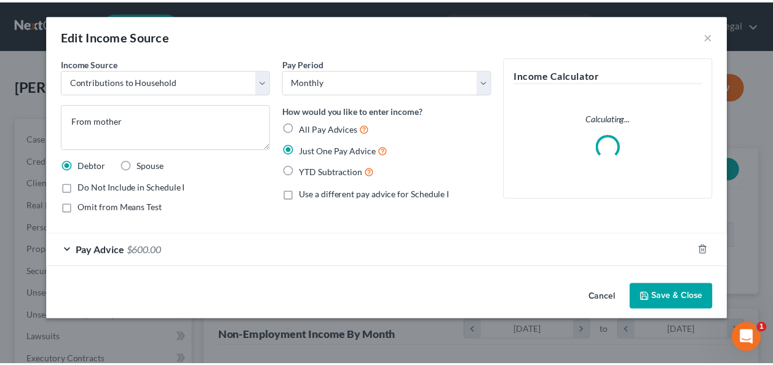
scroll to position [219, 313]
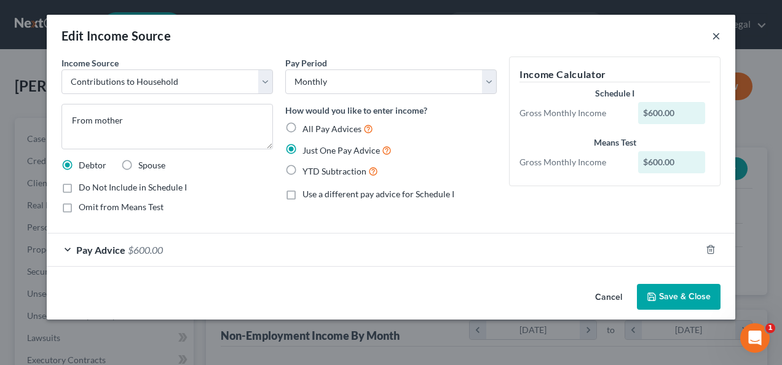
click at [717, 39] on button "×" at bounding box center [716, 35] width 9 height 15
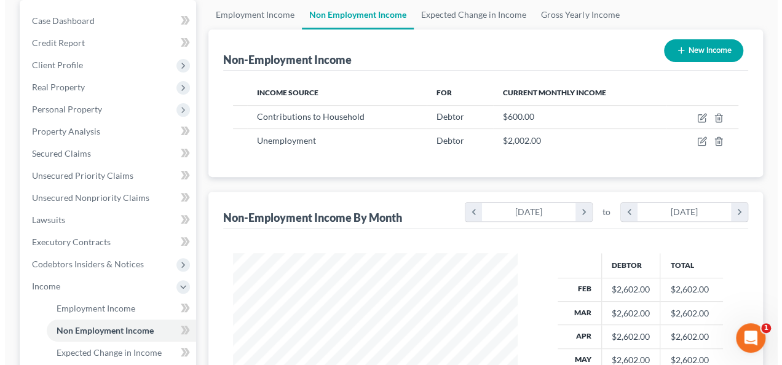
scroll to position [123, 0]
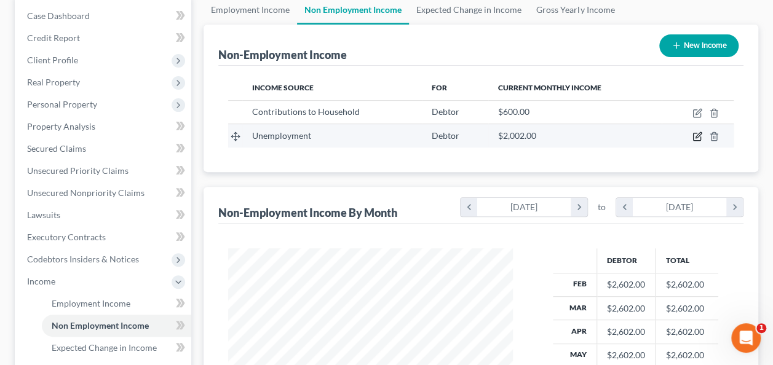
click at [697, 138] on icon "button" at bounding box center [698, 137] width 10 height 10
select select "0"
select select "3"
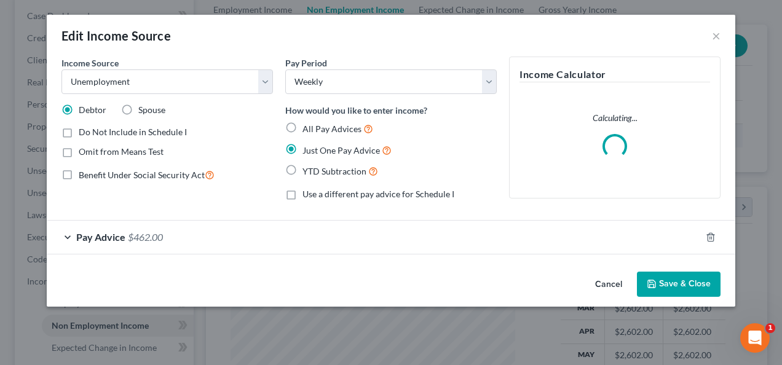
scroll to position [219, 313]
click at [282, 233] on div "Pay Advice $462.00" at bounding box center [374, 237] width 654 height 33
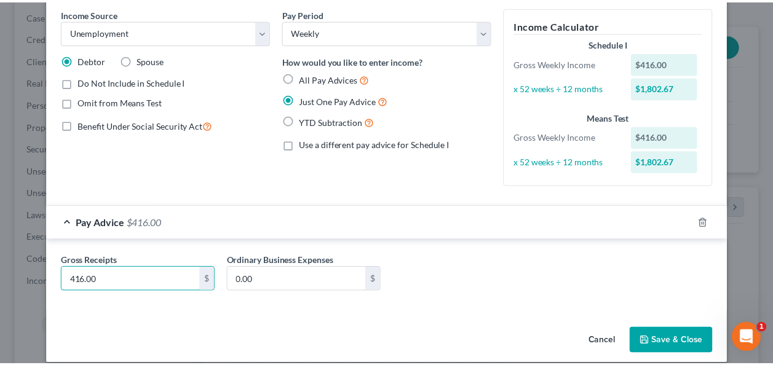
scroll to position [62, 0]
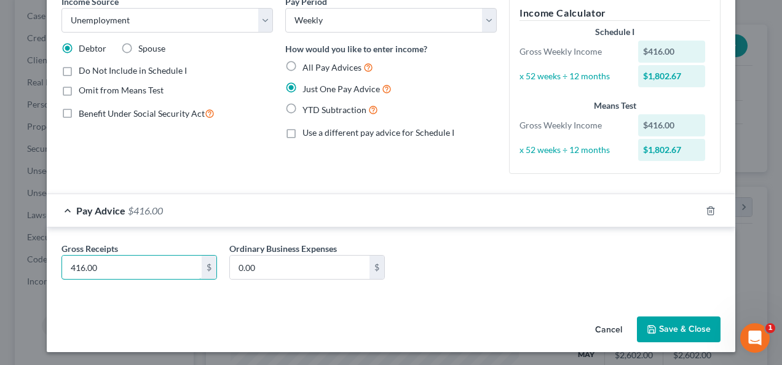
type input "416.00"
click at [651, 328] on icon "button" at bounding box center [652, 330] width 10 height 10
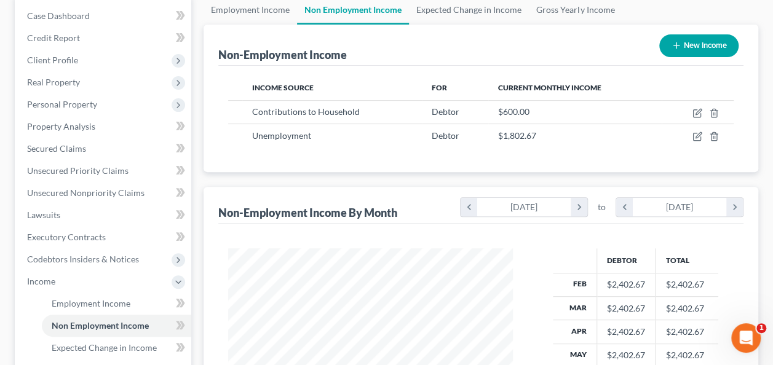
scroll to position [614791, 614701]
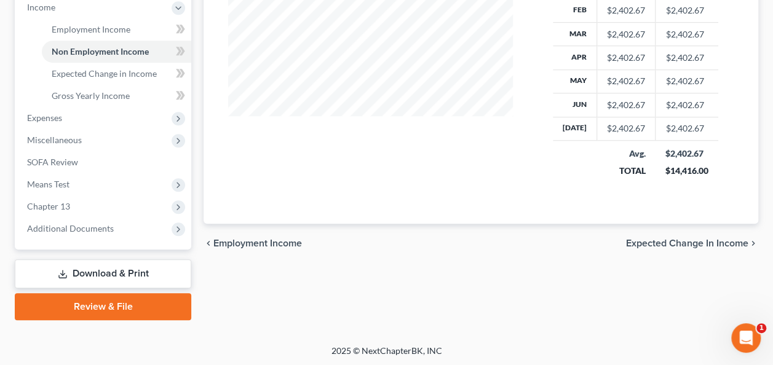
click at [646, 243] on span "Expected Change in Income" at bounding box center [687, 244] width 122 height 10
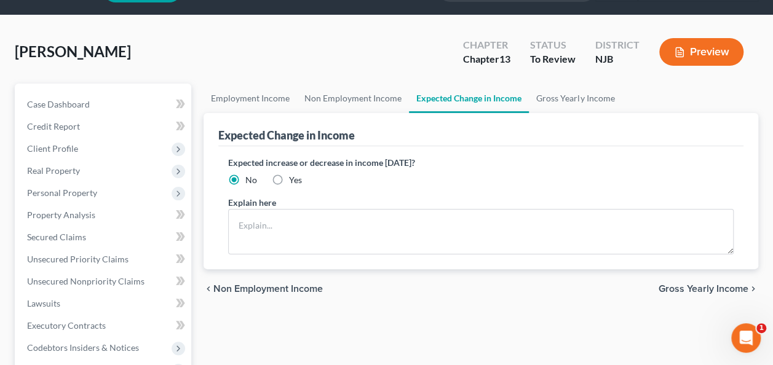
scroll to position [62, 0]
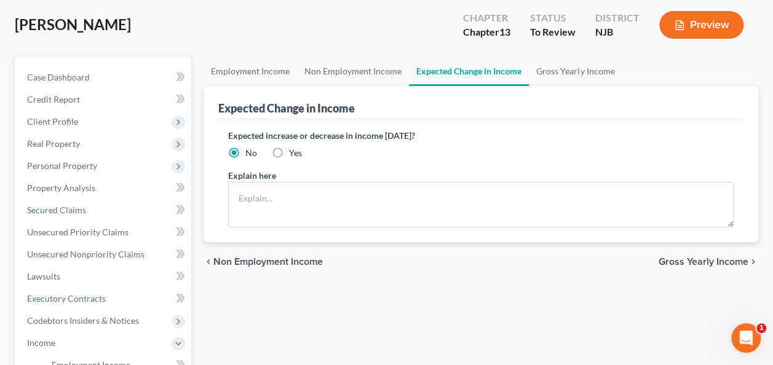
click at [676, 259] on span "Gross Yearly Income" at bounding box center [704, 262] width 90 height 10
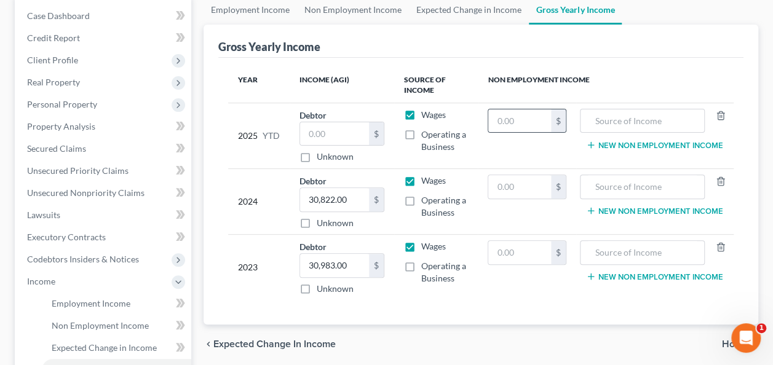
scroll to position [185, 0]
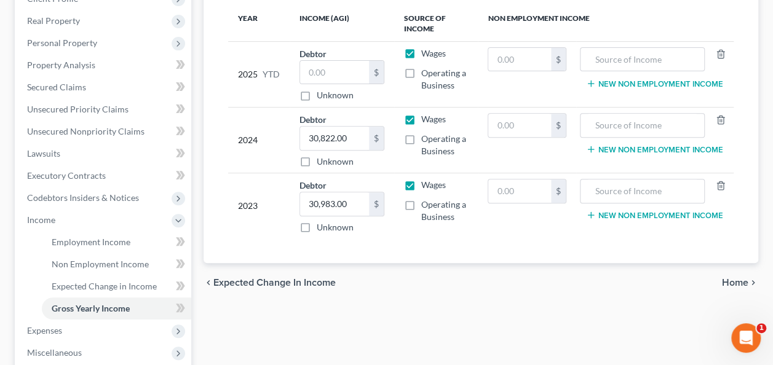
click at [730, 278] on span "Home" at bounding box center [735, 283] width 26 height 10
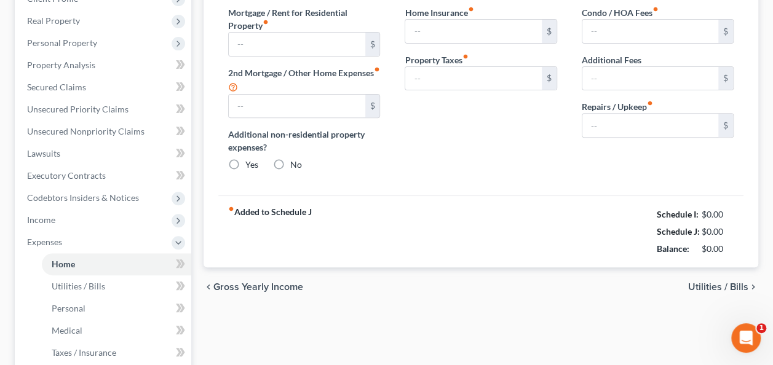
type input "1,200.00"
type input "0.00"
radio input "true"
type input "0.00"
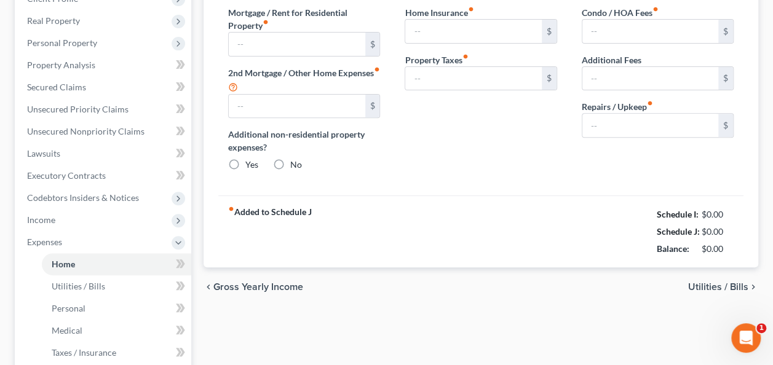
type input "0.00"
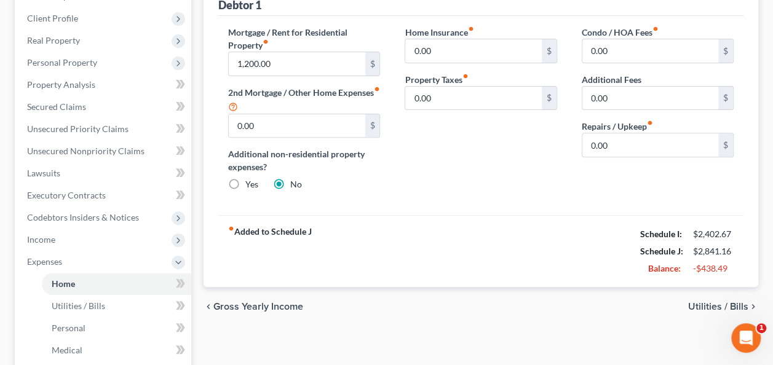
scroll to position [185, 0]
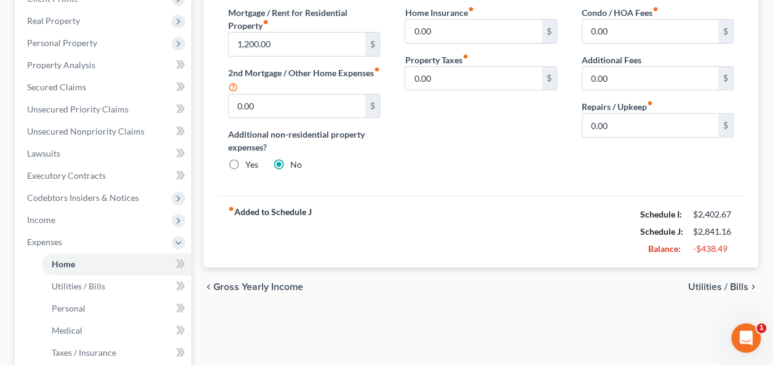
click at [713, 283] on span "Utilities / Bills" at bounding box center [718, 287] width 60 height 10
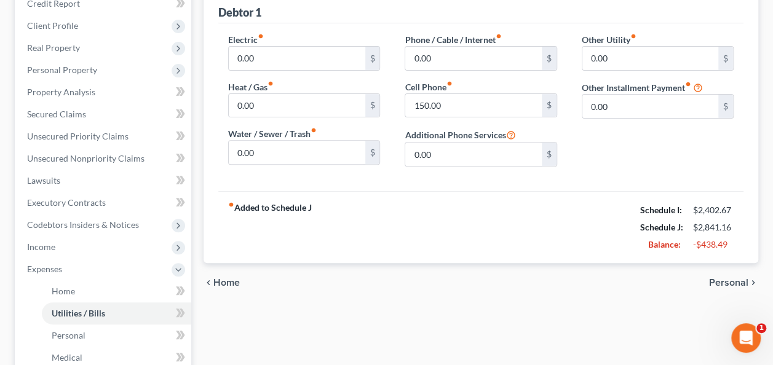
scroll to position [185, 0]
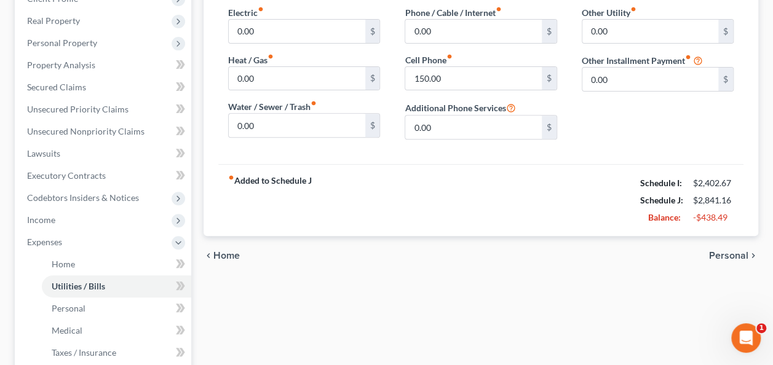
click at [726, 253] on span "Personal" at bounding box center [728, 256] width 39 height 10
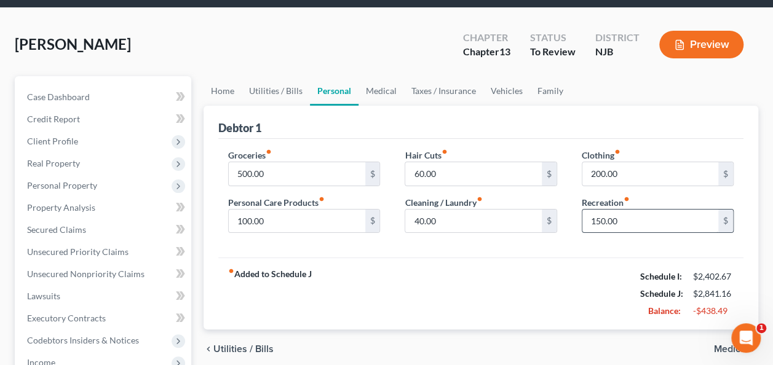
scroll to position [62, 0]
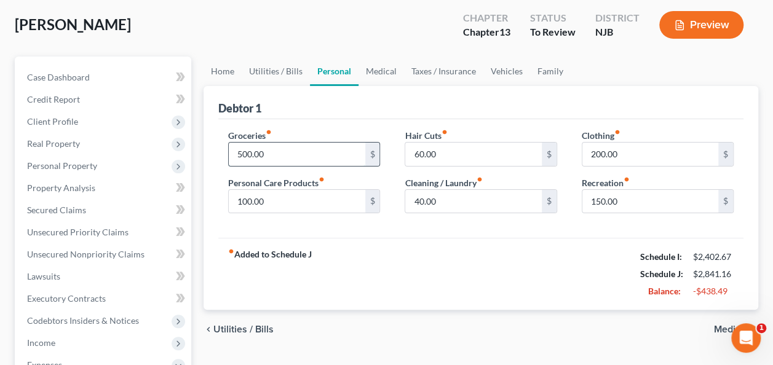
click at [299, 152] on input "500.00" at bounding box center [297, 154] width 136 height 23
type input "450.00"
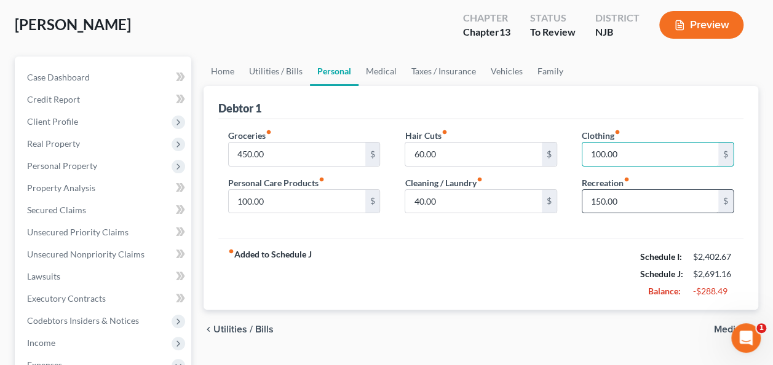
type input "100.00"
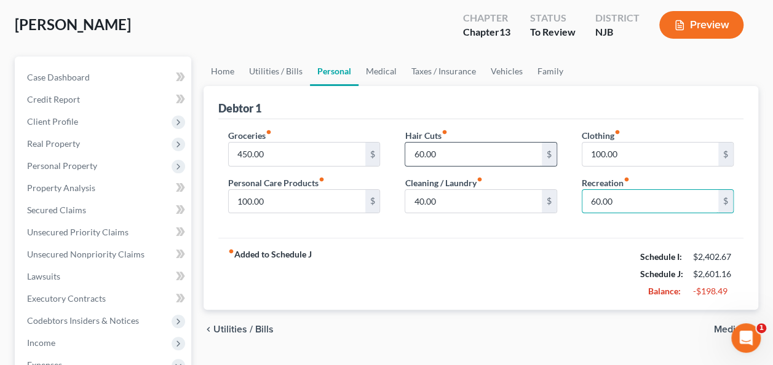
type input "60.00"
click at [461, 156] on input "60.00" at bounding box center [473, 154] width 136 height 23
click at [325, 207] on input "100.00" at bounding box center [297, 201] width 136 height 23
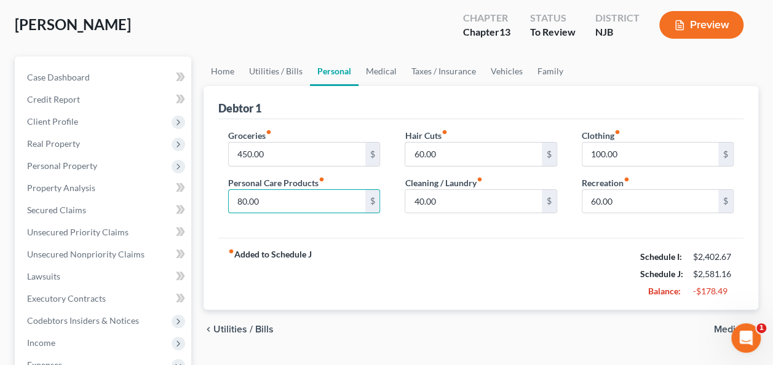
type input "80.00"
click at [573, 229] on div "Groceries fiber_manual_record 450.00 $ Personal Care Products fiber_manual_reco…" at bounding box center [480, 178] width 525 height 119
click at [415, 264] on div "fiber_manual_record Added to Schedule J Schedule I: $2,402.67 Schedule J: $2,58…" at bounding box center [480, 274] width 525 height 72
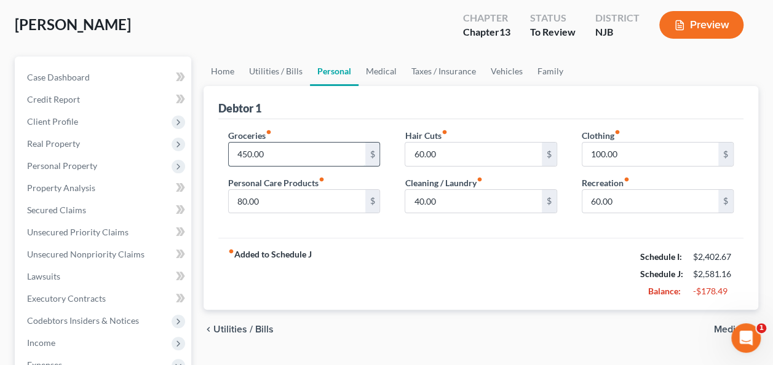
click at [317, 151] on input "450.00" at bounding box center [297, 154] width 136 height 23
click at [352, 155] on input "450.00" at bounding box center [297, 154] width 136 height 23
click at [337, 197] on input "80.00" at bounding box center [297, 201] width 136 height 23
click at [341, 162] on input "450.00" at bounding box center [297, 154] width 136 height 23
click at [448, 260] on div "fiber_manual_record Added to Schedule J Schedule I: $2,402.67 Schedule J: $2,58…" at bounding box center [480, 274] width 525 height 72
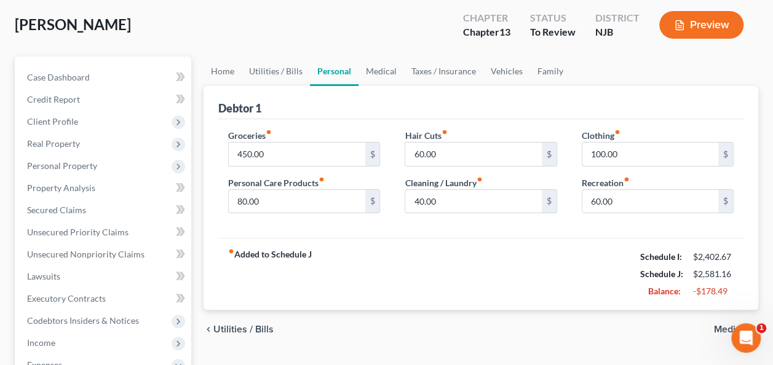
scroll to position [123, 0]
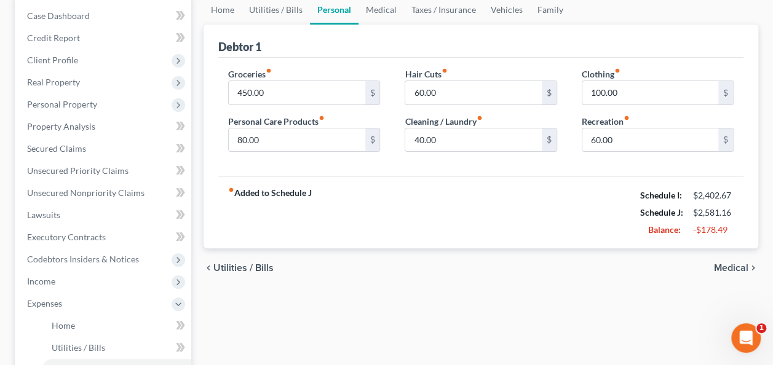
click at [741, 268] on span "Medical" at bounding box center [731, 268] width 34 height 10
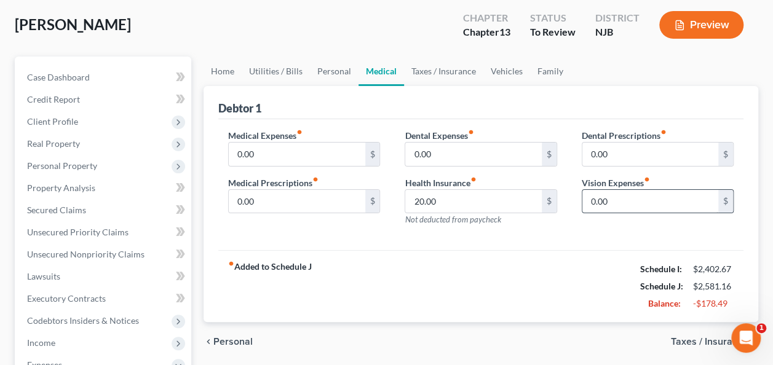
scroll to position [123, 0]
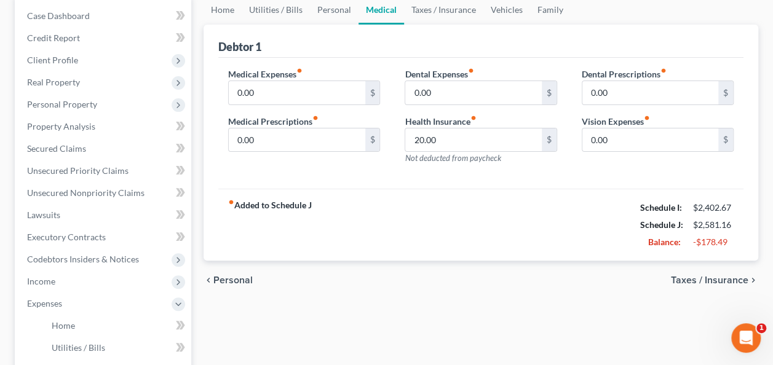
click at [697, 281] on span "Taxes / Insurance" at bounding box center [709, 281] width 77 height 10
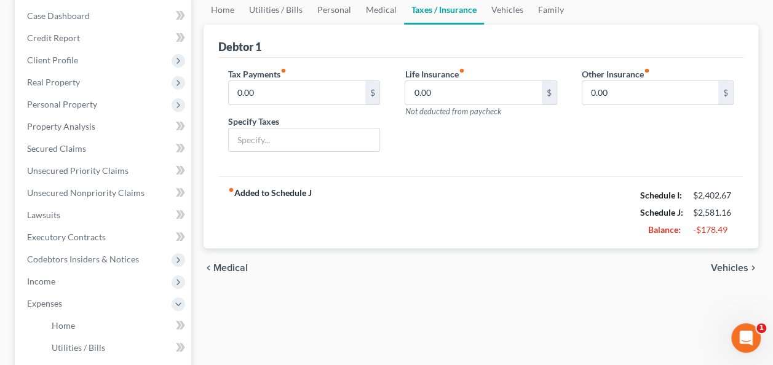
click at [716, 263] on span "Vehicles" at bounding box center [730, 268] width 38 height 10
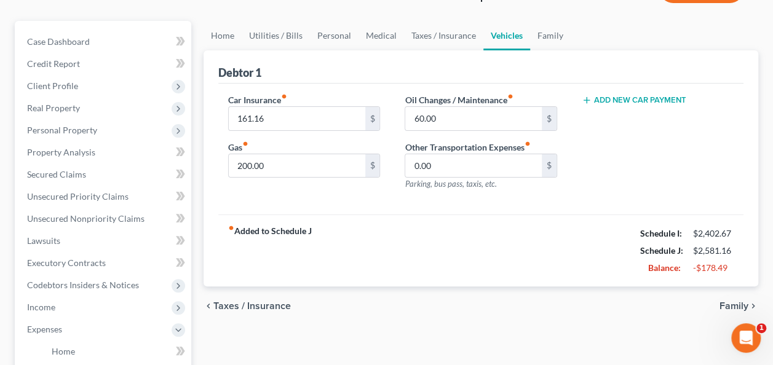
scroll to position [123, 0]
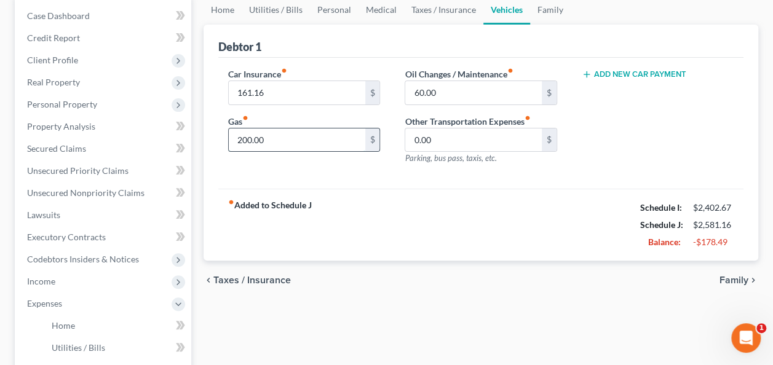
click at [299, 143] on input "200.00" at bounding box center [297, 140] width 136 height 23
drag, startPoint x: 285, startPoint y: 138, endPoint x: 202, endPoint y: 132, distance: 83.8
click at [245, 137] on input "150.00" at bounding box center [297, 140] width 136 height 23
click at [202, 132] on div "Home Utilities / Bills Personal Medical Taxes / Insurance Vehicles Family Debto…" at bounding box center [480, 328] width 567 height 666
type input "130.00"
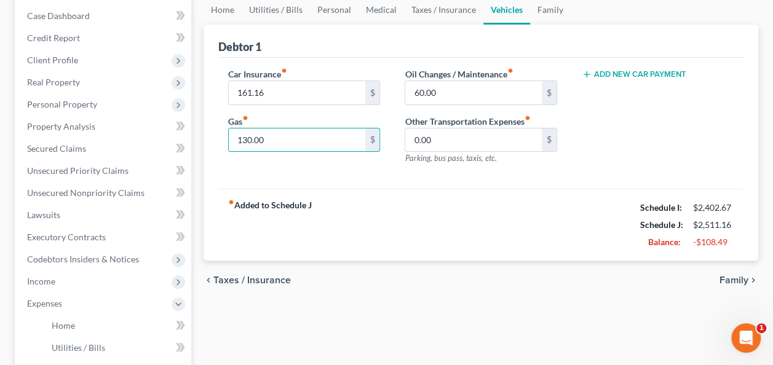
click at [374, 202] on div "fiber_manual_record Added to Schedule J Schedule I: $2,402.67 Schedule J: $2,51…" at bounding box center [480, 225] width 525 height 72
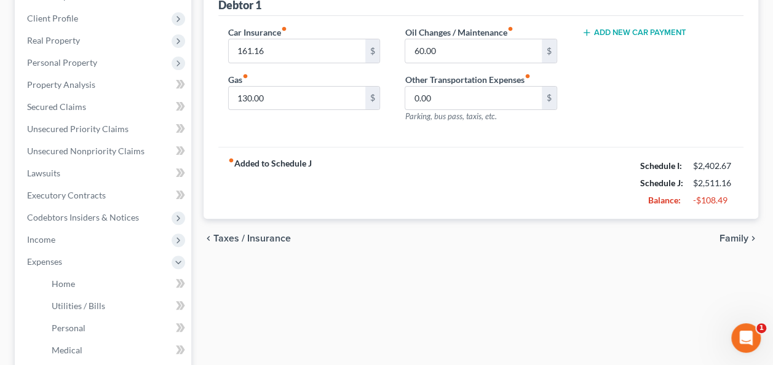
scroll to position [185, 0]
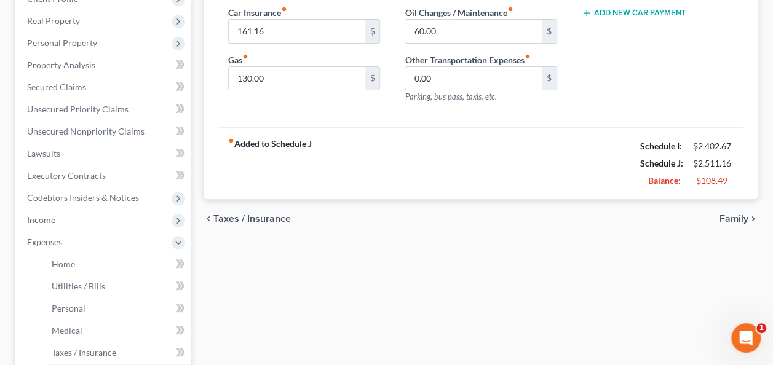
click at [723, 216] on span "Family" at bounding box center [734, 219] width 29 height 10
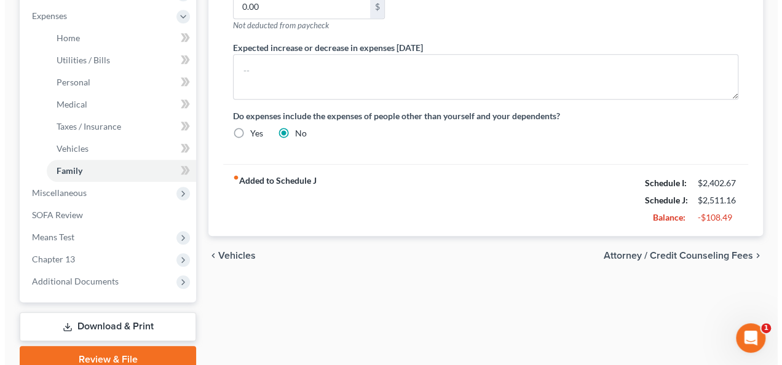
scroll to position [431, 0]
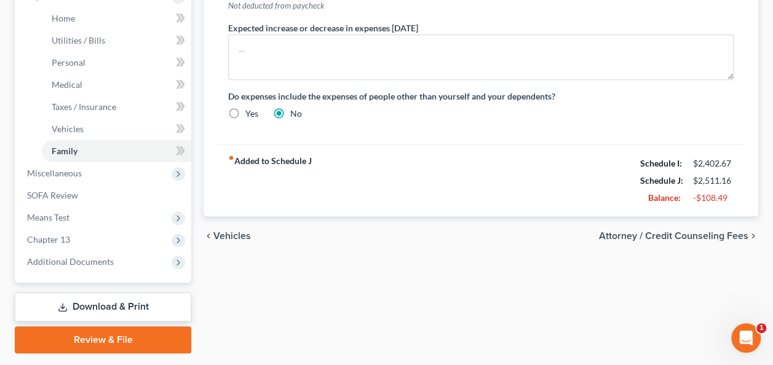
click at [653, 236] on span "Attorney / Credit Counseling Fees" at bounding box center [673, 236] width 149 height 10
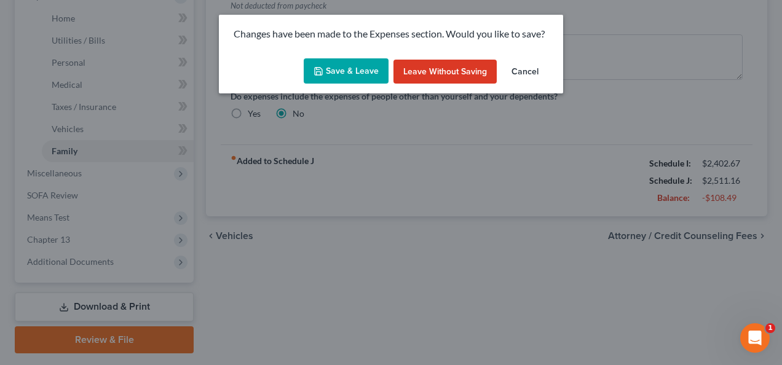
click at [362, 81] on button "Save & Leave" at bounding box center [346, 71] width 85 height 26
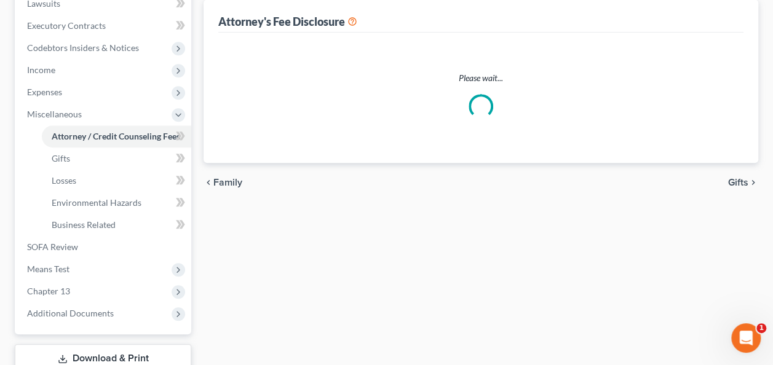
select select "0"
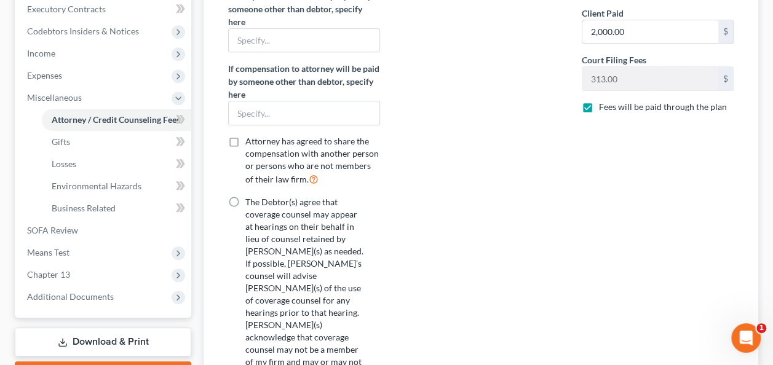
scroll to position [431, 0]
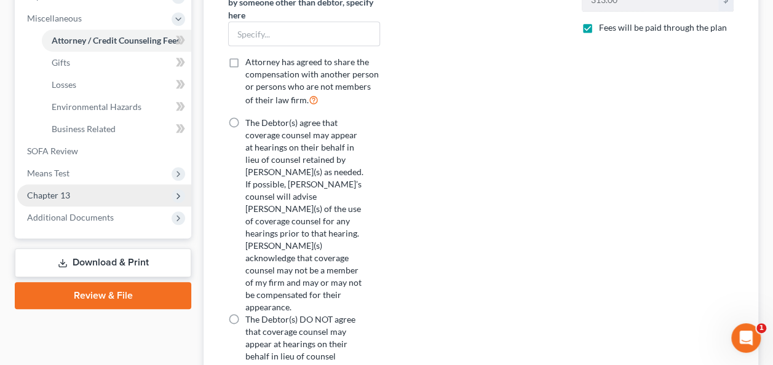
click at [85, 202] on span "Chapter 13" at bounding box center [104, 196] width 174 height 22
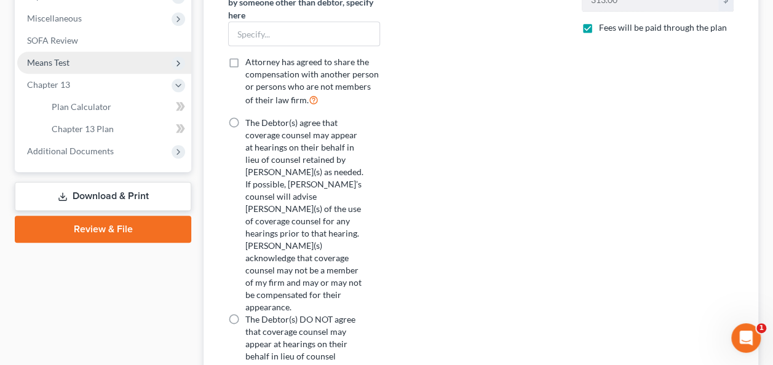
click at [75, 69] on span "Means Test" at bounding box center [104, 63] width 174 height 22
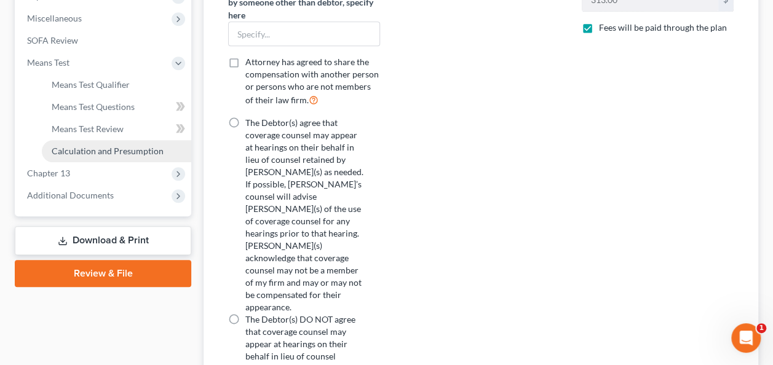
click at [102, 156] on link "Calculation and Presumption" at bounding box center [116, 151] width 149 height 22
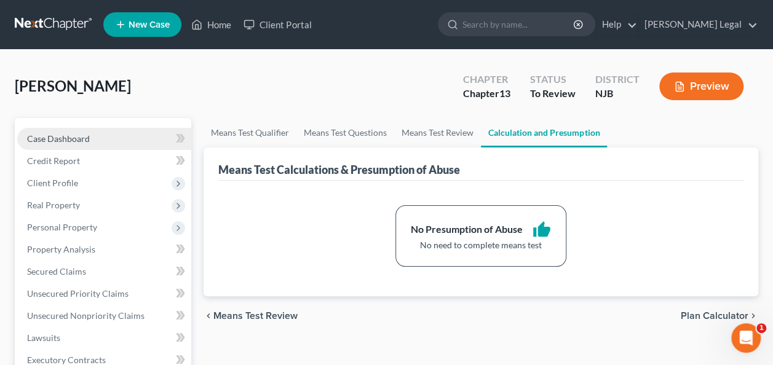
click at [86, 143] on span "Case Dashboard" at bounding box center [58, 138] width 63 height 10
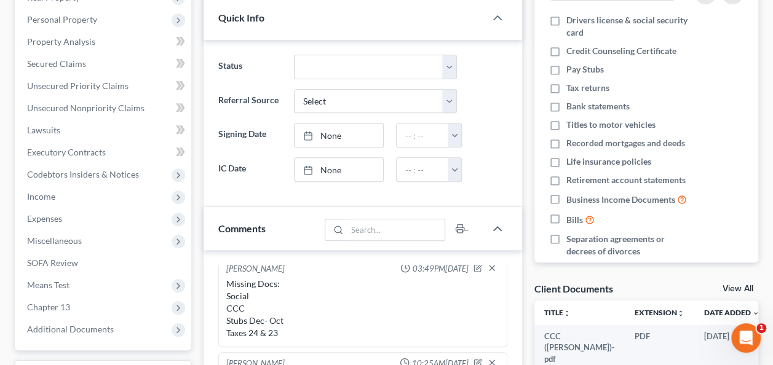
scroll to position [210, 0]
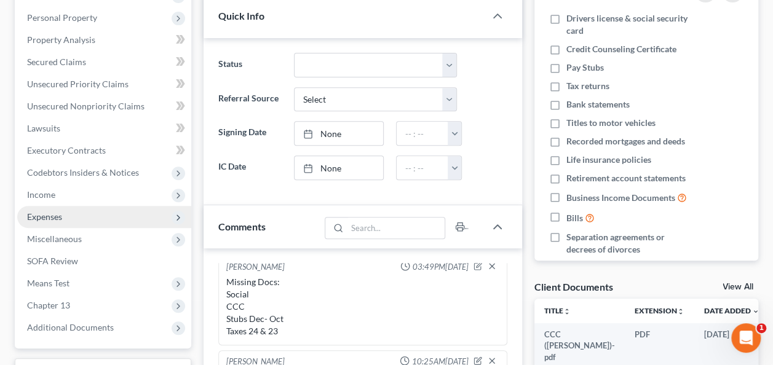
click at [112, 220] on span "Expenses" at bounding box center [104, 217] width 174 height 22
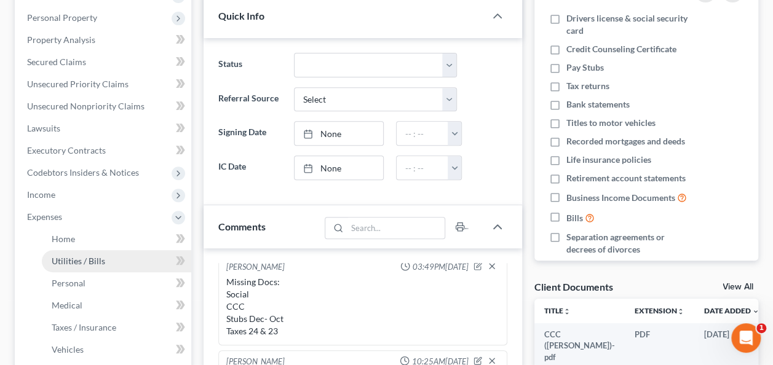
click at [106, 253] on link "Utilities / Bills" at bounding box center [116, 261] width 149 height 22
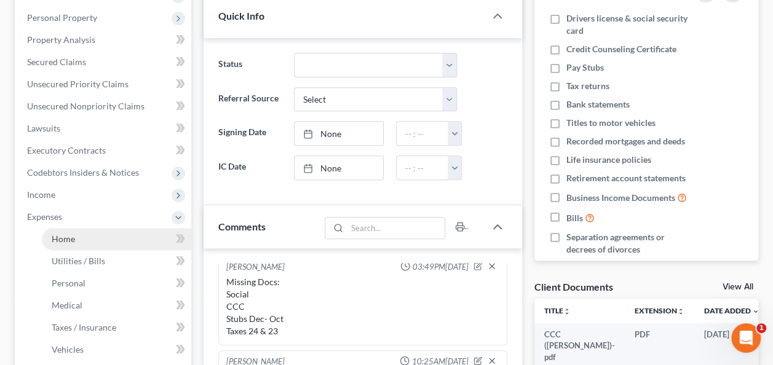
click at [104, 246] on link "Home" at bounding box center [116, 239] width 149 height 22
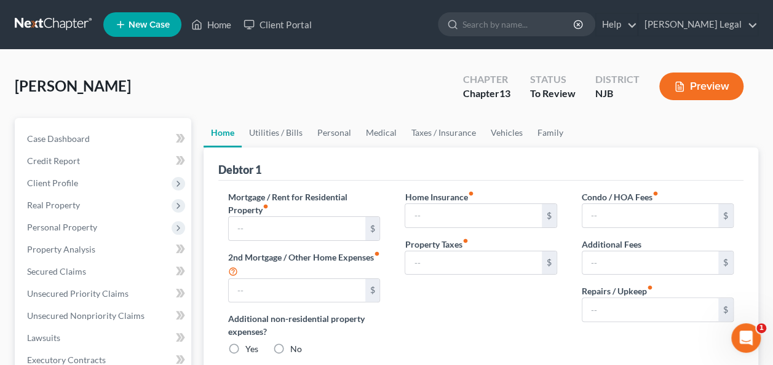
type input "1,200.00"
type input "0.00"
radio input "true"
type input "0.00"
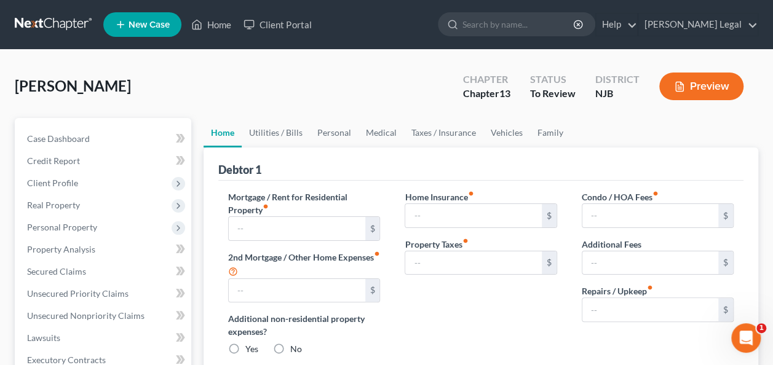
type input "0.00"
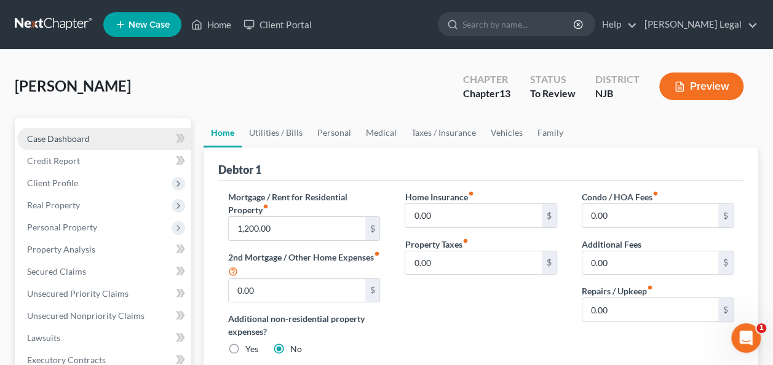
click at [82, 149] on link "Case Dashboard" at bounding box center [104, 139] width 174 height 22
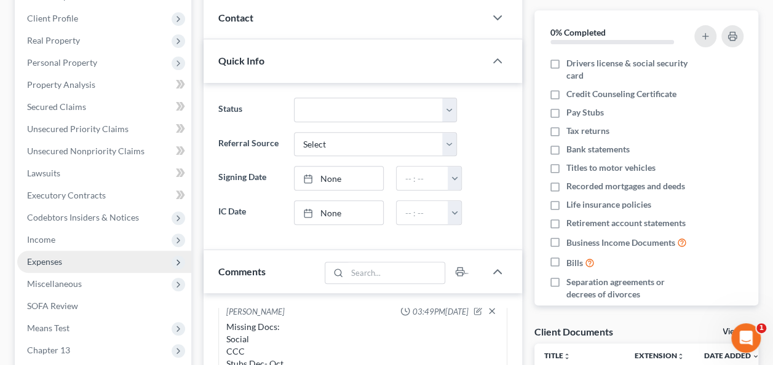
scroll to position [185, 0]
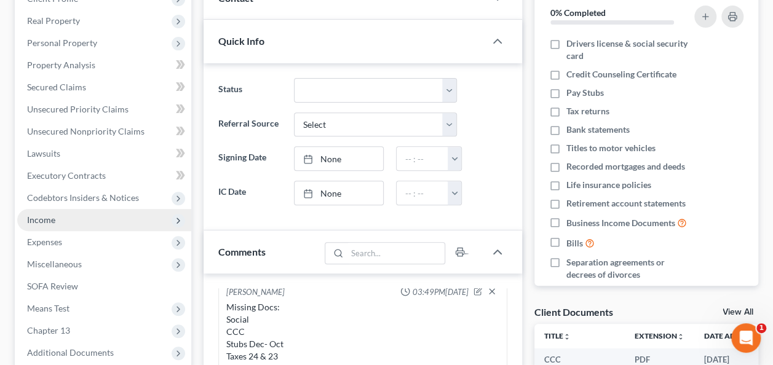
click at [114, 224] on span "Income" at bounding box center [104, 220] width 174 height 22
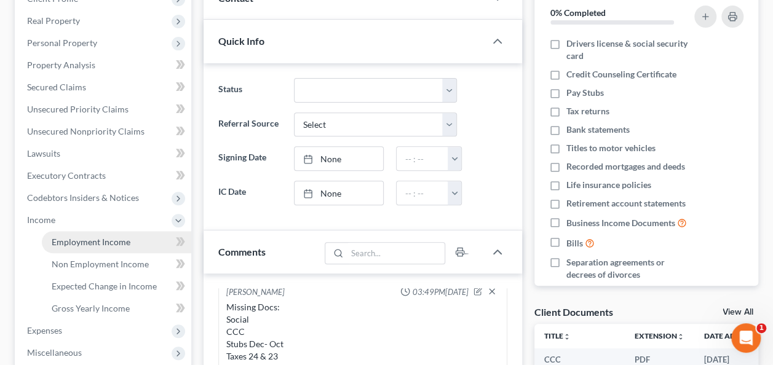
drag, startPoint x: 105, startPoint y: 236, endPoint x: 115, endPoint y: 231, distance: 11.6
click at [105, 237] on span "Employment Income" at bounding box center [91, 242] width 79 height 10
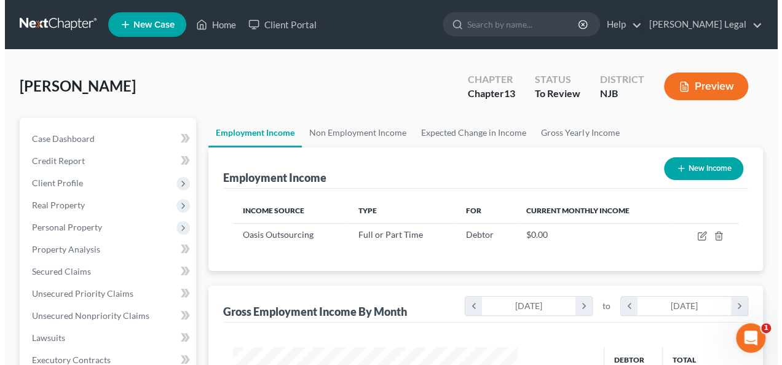
scroll to position [62, 0]
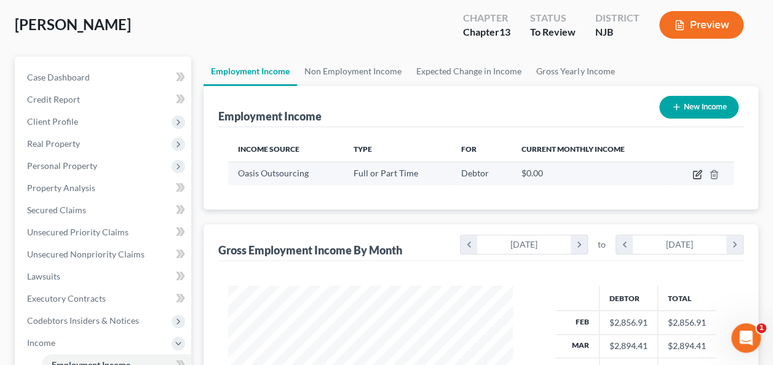
click at [700, 175] on icon "button" at bounding box center [696, 175] width 7 height 7
select select "0"
select select "9"
select select "3"
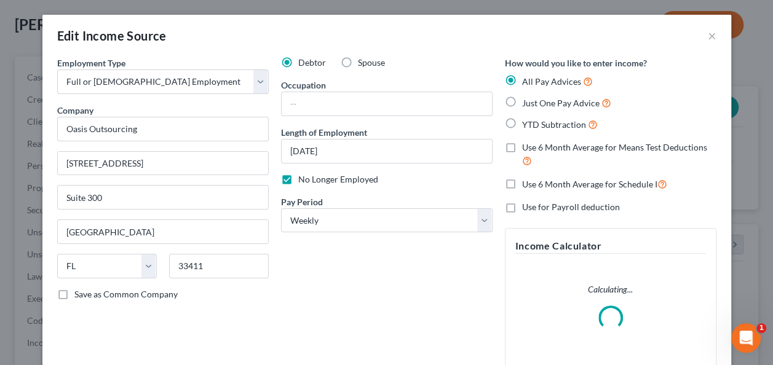
scroll to position [219, 313]
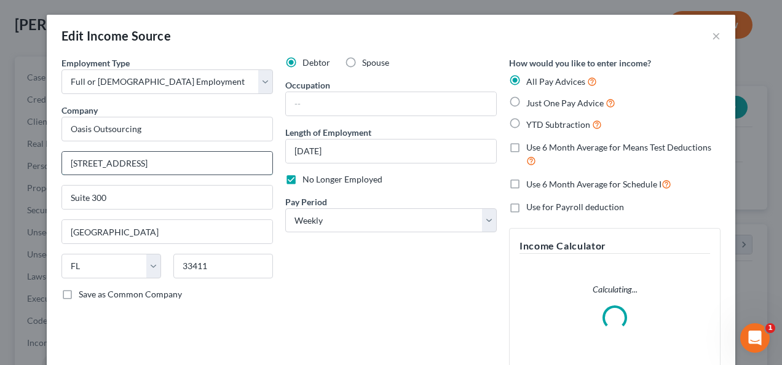
drag, startPoint x: 168, startPoint y: 162, endPoint x: 89, endPoint y: 162, distance: 78.7
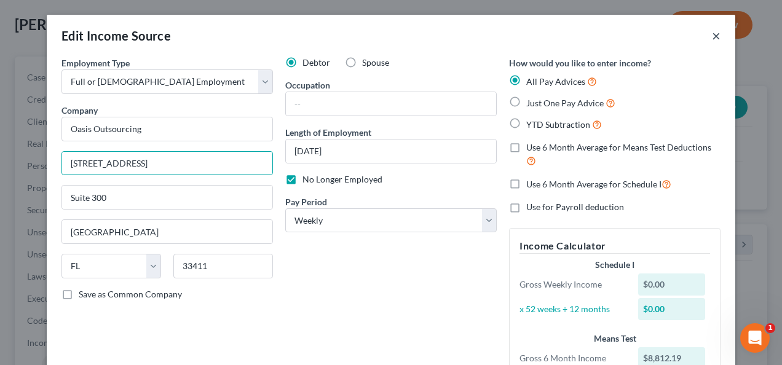
click at [715, 37] on button "×" at bounding box center [716, 35] width 9 height 15
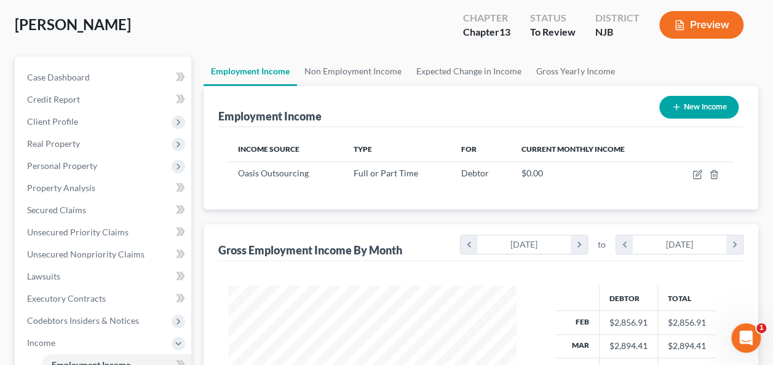
scroll to position [614791, 614701]
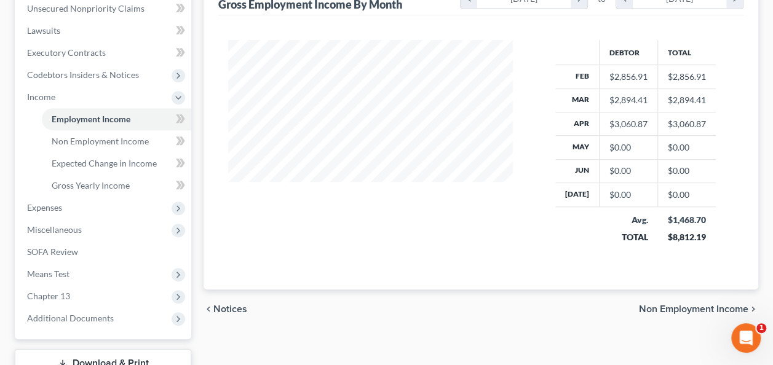
click at [683, 305] on span "Non Employment Income" at bounding box center [693, 309] width 109 height 10
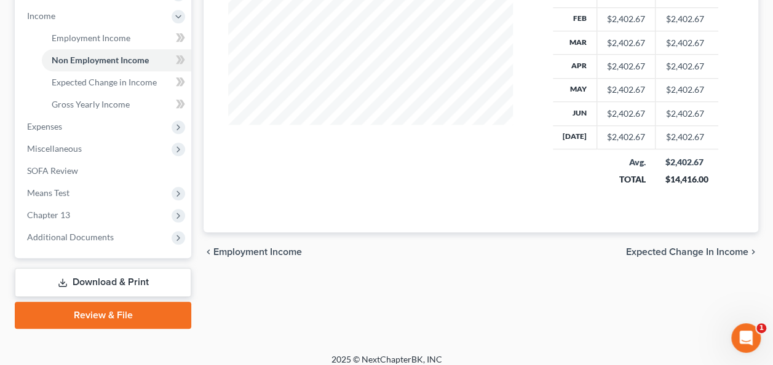
scroll to position [397, 0]
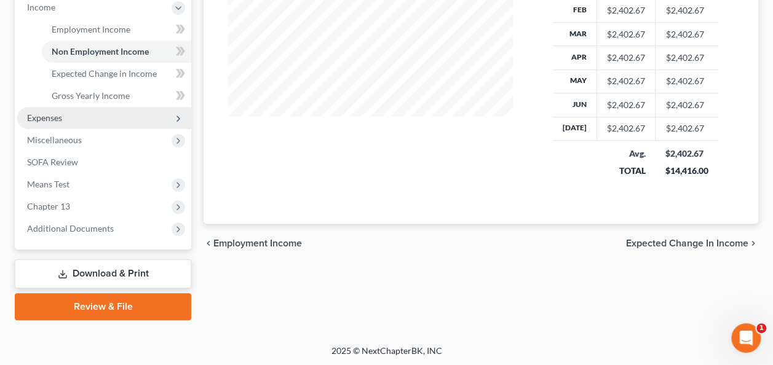
click at [84, 118] on span "Expenses" at bounding box center [104, 118] width 174 height 22
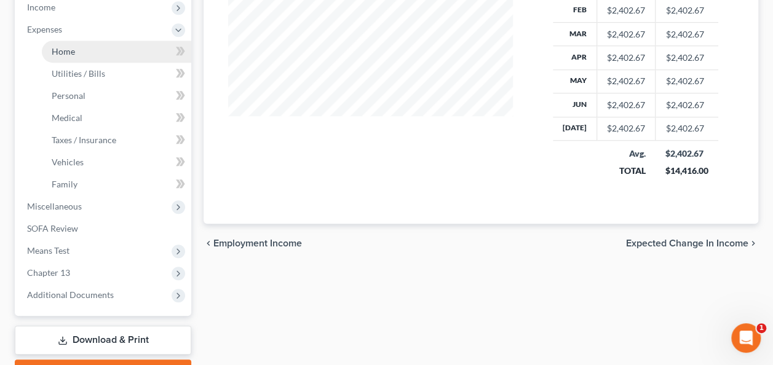
click at [60, 53] on span "Home" at bounding box center [63, 51] width 23 height 10
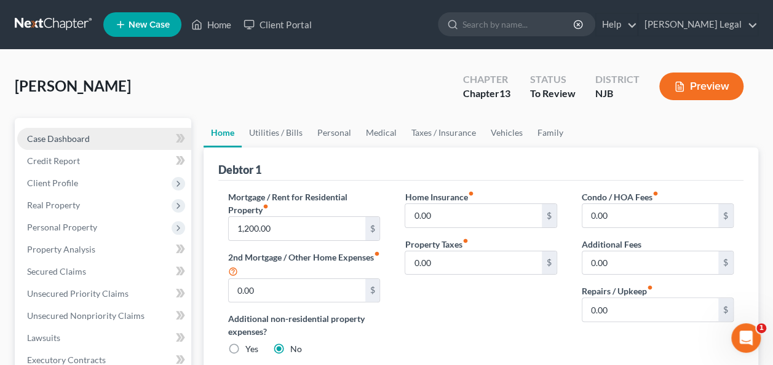
click at [82, 135] on span "Case Dashboard" at bounding box center [58, 138] width 63 height 10
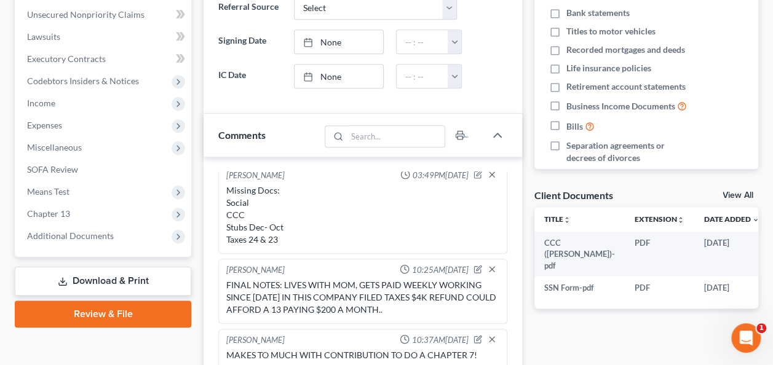
scroll to position [369, 0]
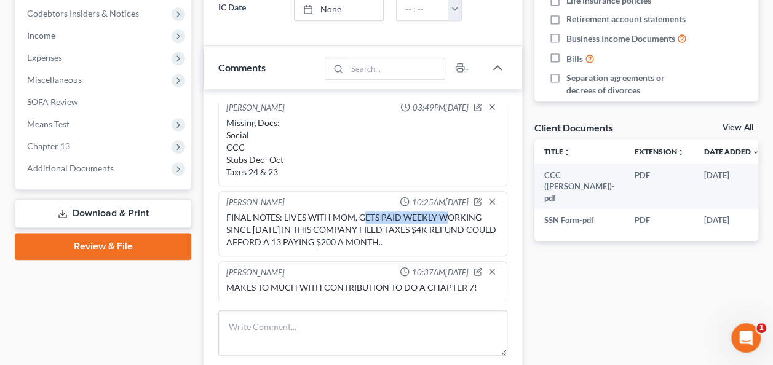
drag, startPoint x: 440, startPoint y: 215, endPoint x: 450, endPoint y: 235, distance: 21.7
click at [448, 216] on div "FINAL NOTES: LIVES WITH MOM, GETS PAID WEEKLY WORKING SINCE [DATE] IN THIS COMP…" at bounding box center [362, 230] width 273 height 37
drag, startPoint x: 450, startPoint y: 235, endPoint x: 437, endPoint y: 236, distance: 12.9
click at [448, 236] on div "FINAL NOTES: LIVES WITH MOM, GETS PAID WEEKLY WORKING SINCE [DATE] IN THIS COMP…" at bounding box center [362, 230] width 273 height 37
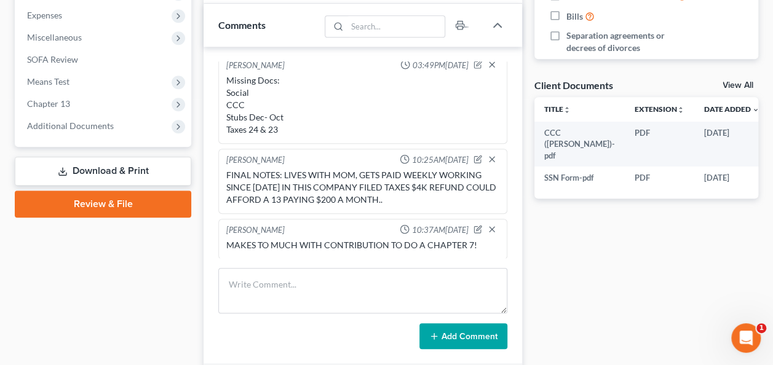
scroll to position [431, 0]
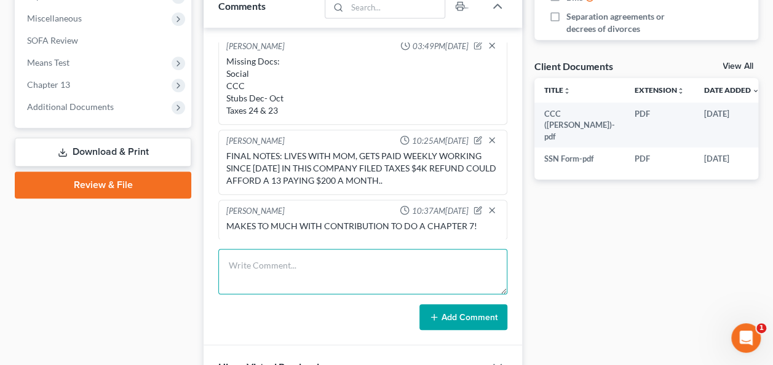
click at [384, 258] on textarea at bounding box center [362, 272] width 289 height 46
drag, startPoint x: 392, startPoint y: 263, endPoint x: 423, endPoint y: 258, distance: 31.9
click at [432, 130] on div "[PERSON_NAME] 10:25AM[DATE] FINAL NOTES: LIVES WITH MOM, GETS PAID WEEKLY WORKI…" at bounding box center [362, 162] width 289 height 65
type textarea "Need May, June & July Bank Statement to determine chapter"
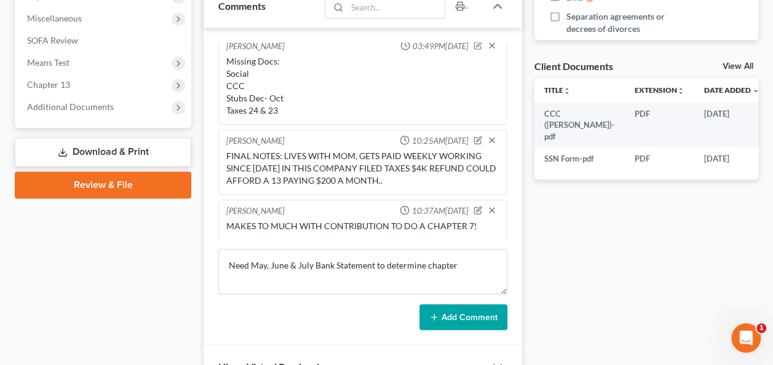
click at [467, 304] on button "Add Comment" at bounding box center [463, 317] width 88 height 26
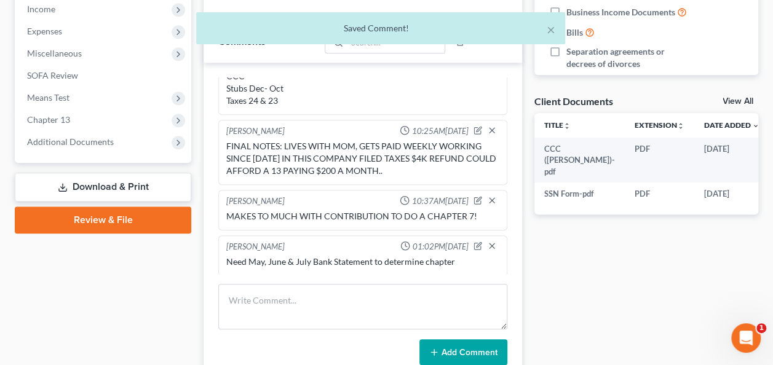
scroll to position [369, 0]
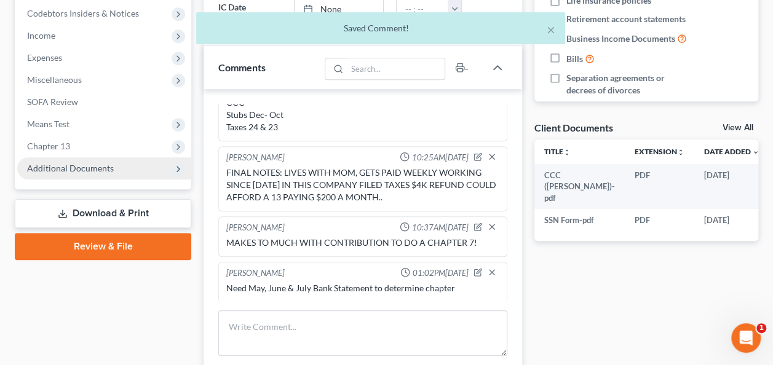
click at [99, 169] on span "Additional Documents" at bounding box center [70, 168] width 87 height 10
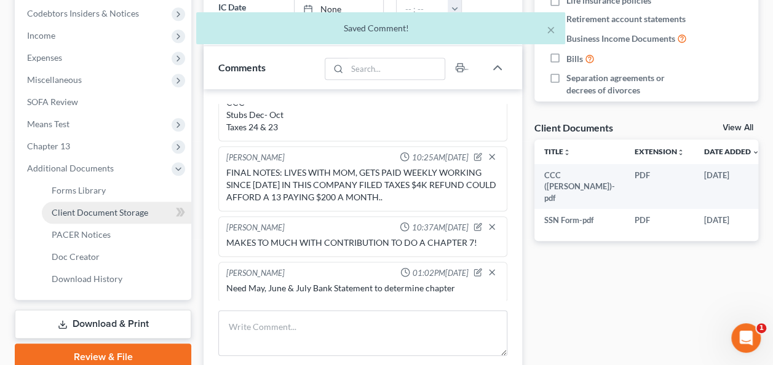
click at [96, 210] on span "Client Document Storage" at bounding box center [100, 212] width 97 height 10
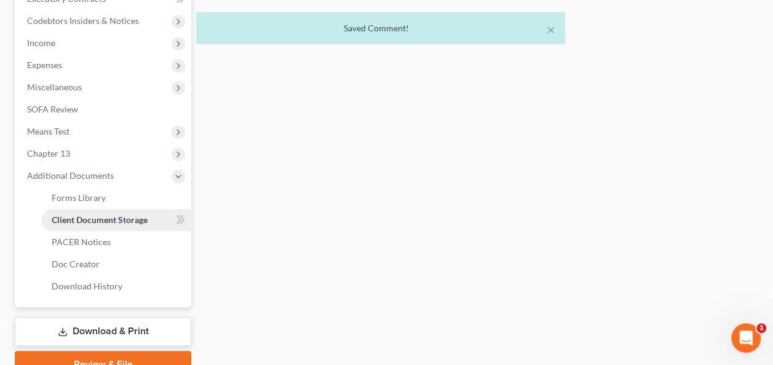
select select "9"
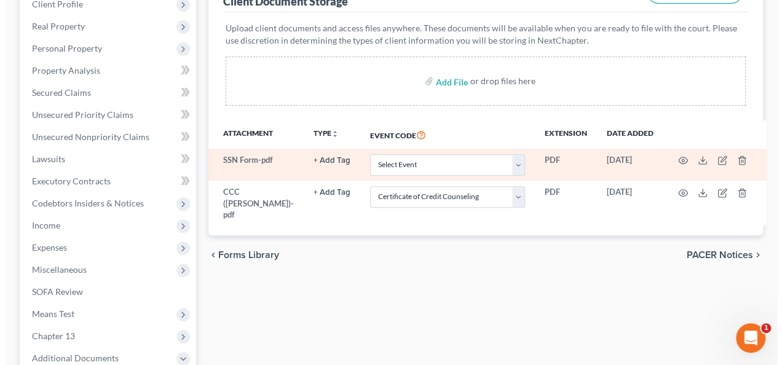
scroll to position [185, 0]
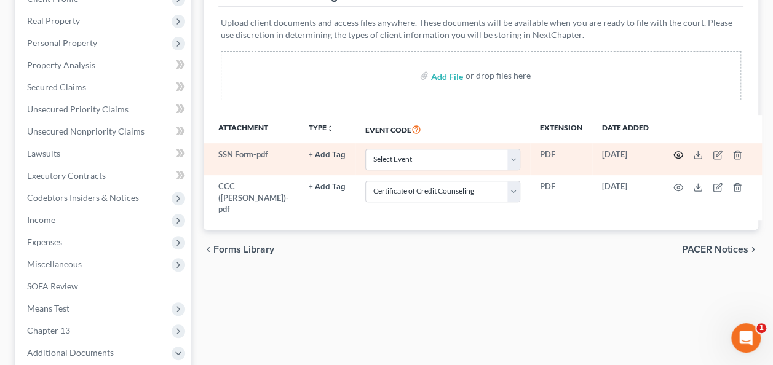
click at [676, 154] on icon "button" at bounding box center [678, 155] width 10 height 10
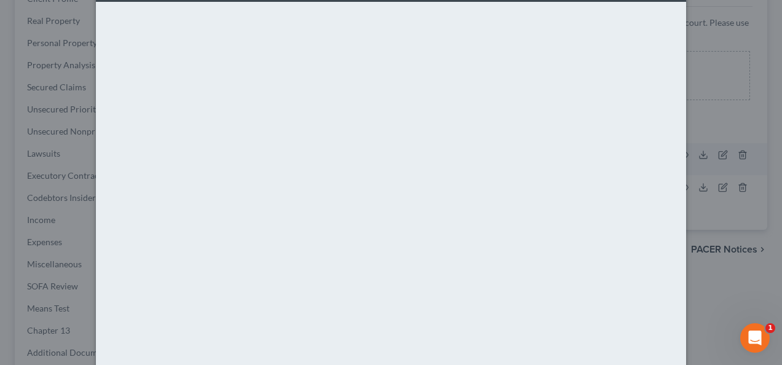
scroll to position [0, 0]
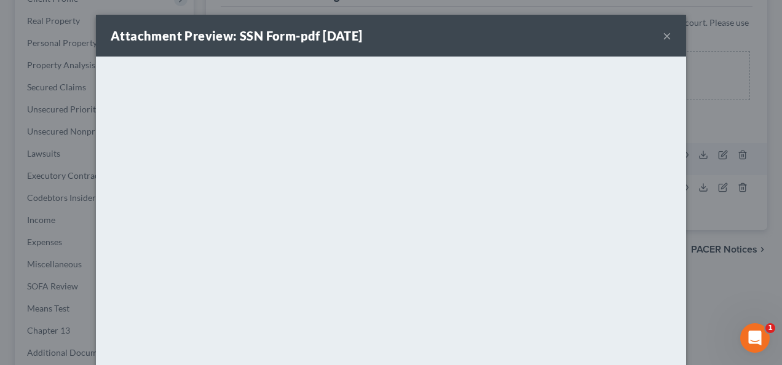
click at [663, 38] on button "×" at bounding box center [667, 35] width 9 height 15
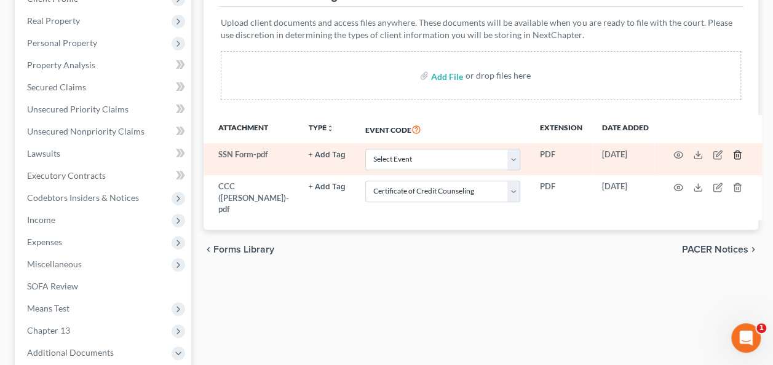
click at [732, 155] on icon "button" at bounding box center [737, 155] width 10 height 10
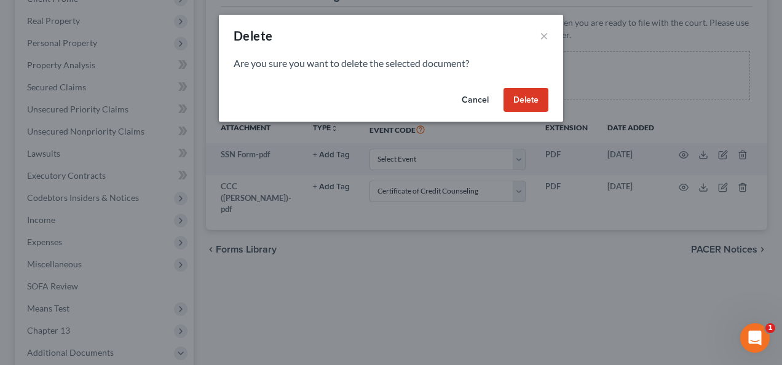
click at [542, 105] on button "Delete" at bounding box center [526, 100] width 45 height 25
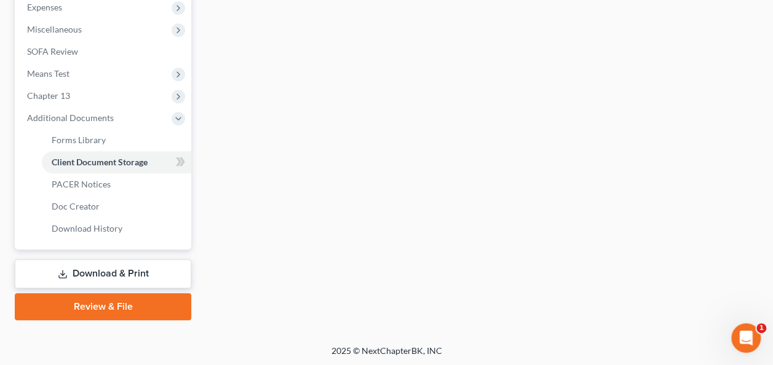
click at [151, 274] on link "Download & Print" at bounding box center [103, 274] width 177 height 29
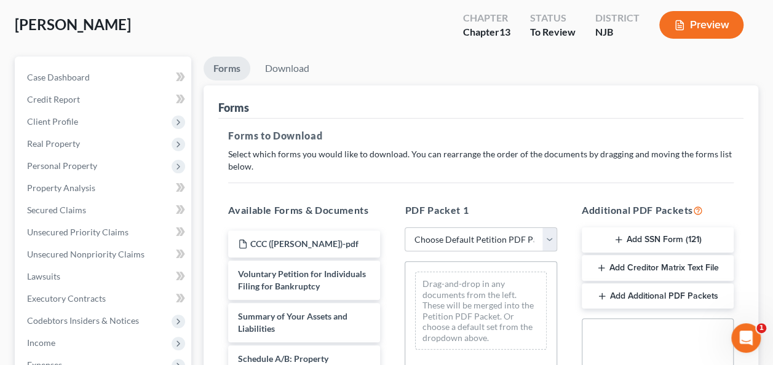
click at [622, 231] on button "Add SSN Form (121)" at bounding box center [658, 241] width 152 height 26
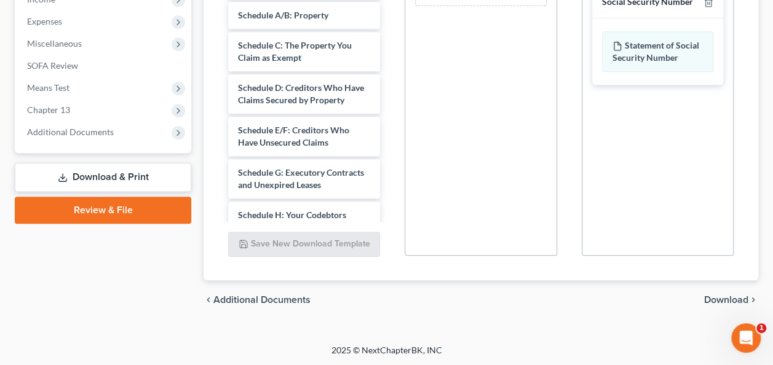
click at [720, 295] on span "Download" at bounding box center [726, 300] width 44 height 10
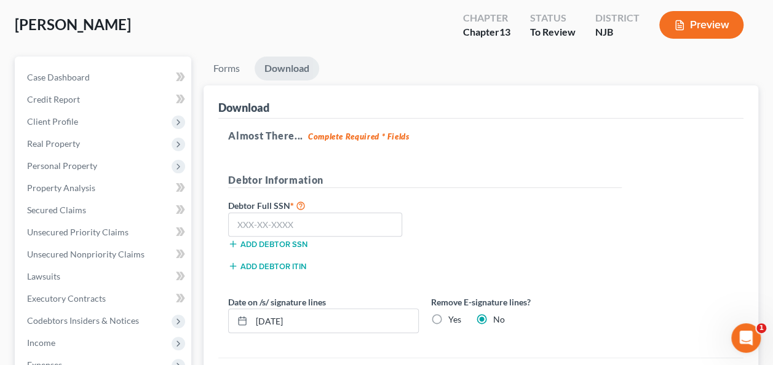
scroll to position [123, 0]
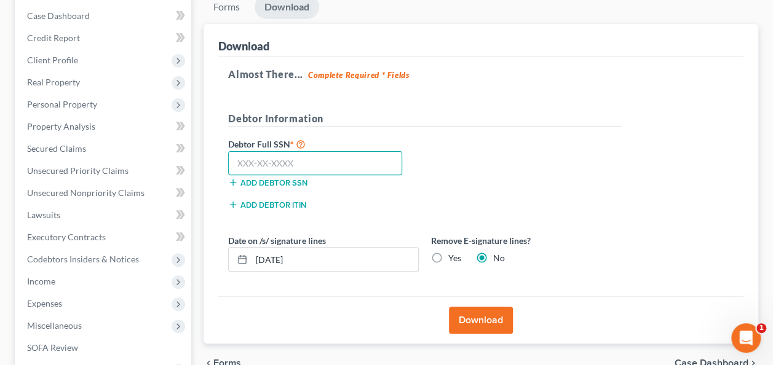
paste input "774-58-8681"
type input "774-58-8681"
click at [482, 315] on button "Download" at bounding box center [481, 320] width 64 height 27
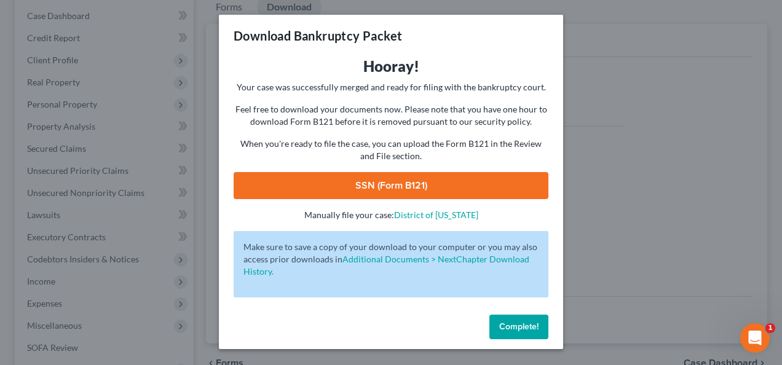
click at [424, 183] on link "SSN (Form B121)" at bounding box center [391, 185] width 315 height 27
drag, startPoint x: 544, startPoint y: 332, endPoint x: 429, endPoint y: 310, distance: 116.5
click at [544, 332] on button "Complete!" at bounding box center [519, 327] width 59 height 25
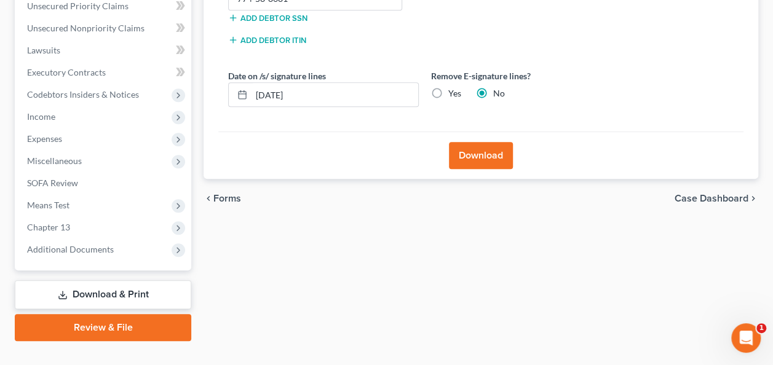
scroll to position [308, 0]
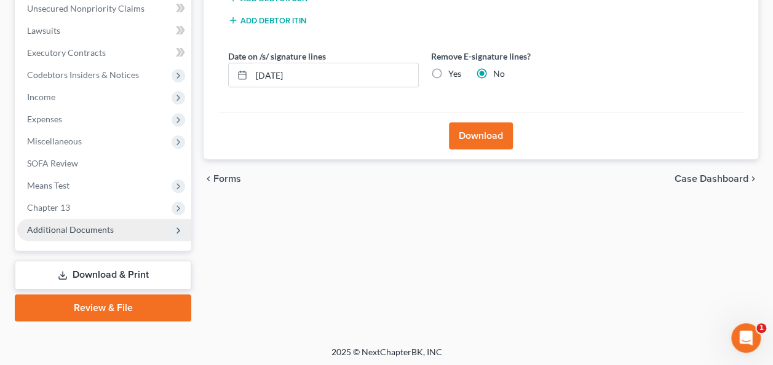
click at [125, 238] on span "Additional Documents" at bounding box center [104, 230] width 174 height 22
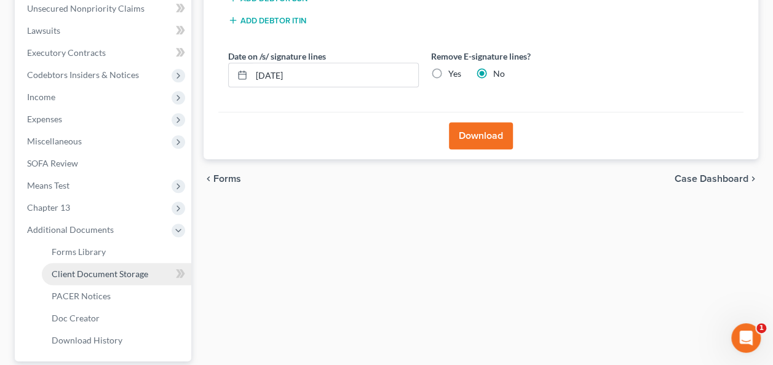
click at [106, 272] on span "Client Document Storage" at bounding box center [100, 274] width 97 height 10
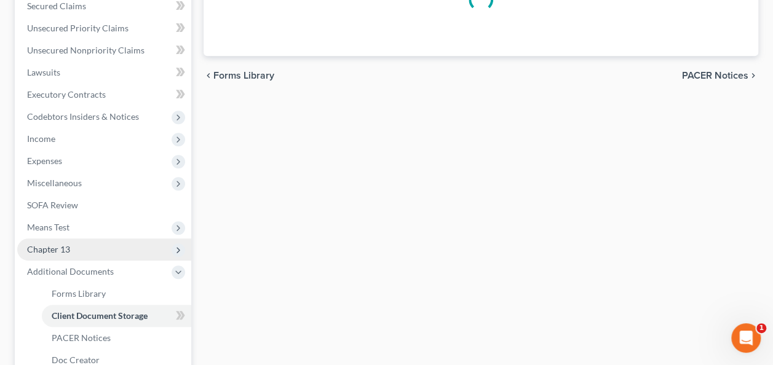
select select "9"
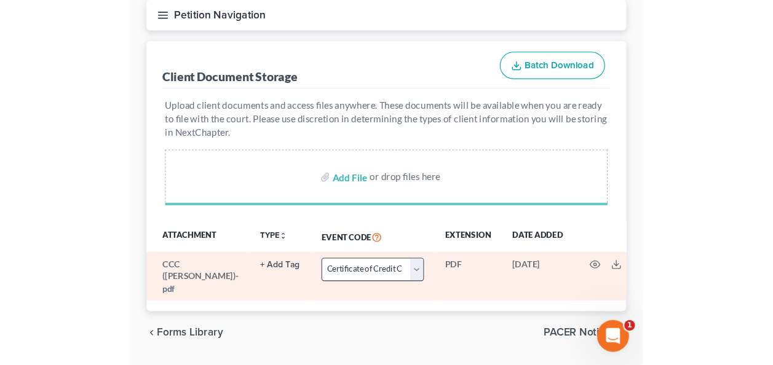
scroll to position [162, 0]
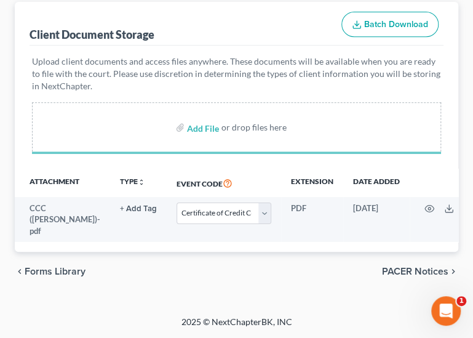
select select "9"
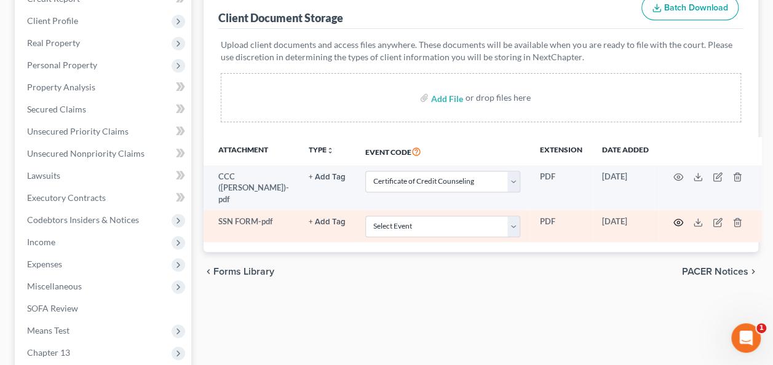
click at [674, 218] on icon "button" at bounding box center [678, 223] width 10 height 10
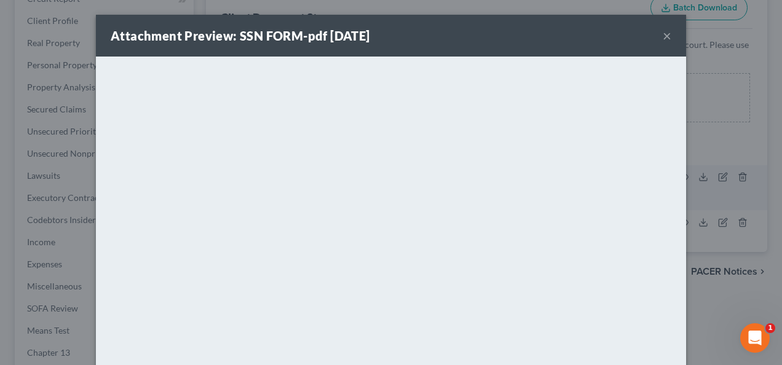
click at [663, 34] on button "×" at bounding box center [667, 35] width 9 height 15
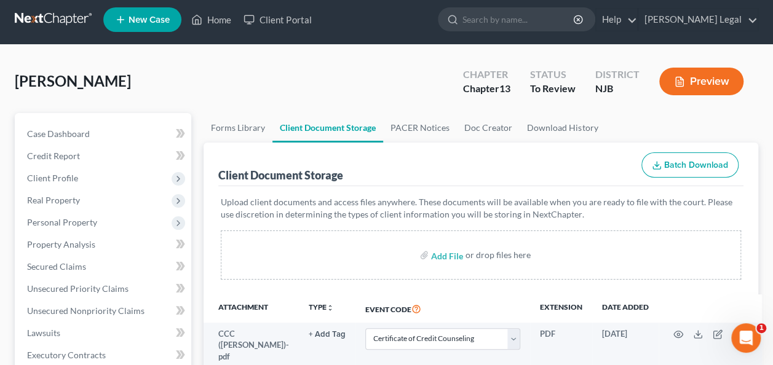
scroll to position [0, 0]
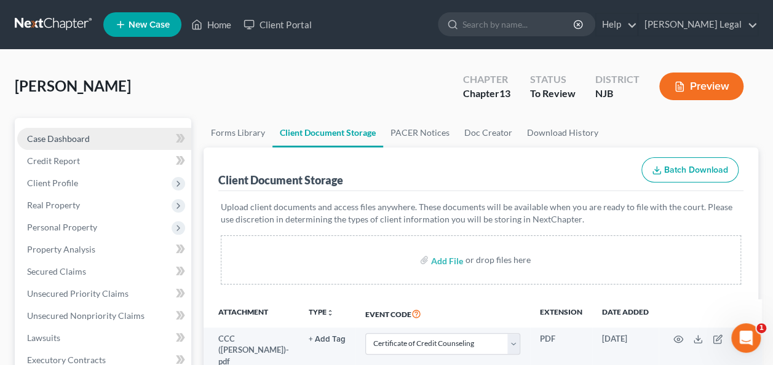
click at [111, 130] on link "Case Dashboard" at bounding box center [104, 139] width 174 height 22
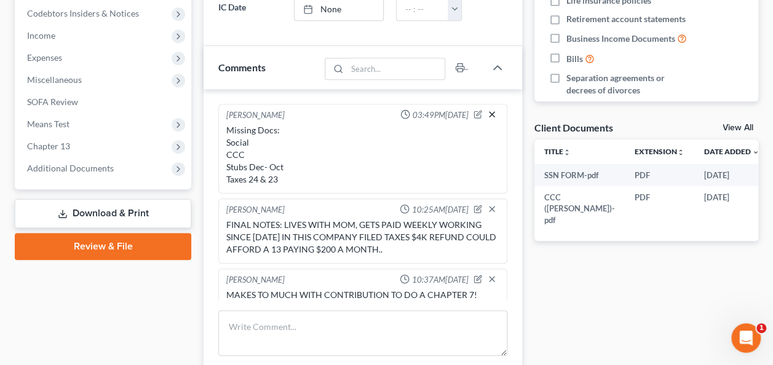
click at [490, 112] on line "button" at bounding box center [492, 114] width 5 height 5
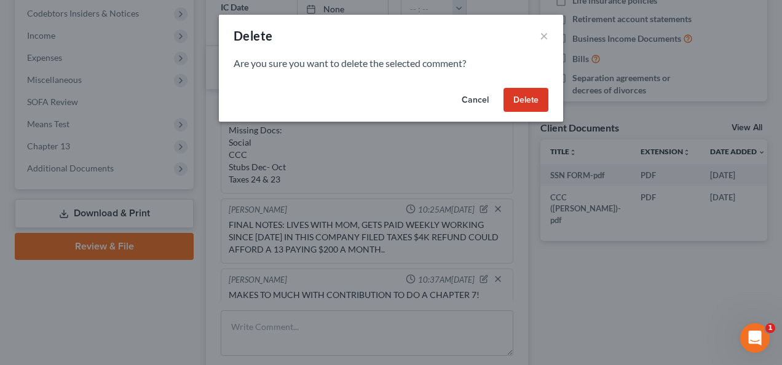
click at [515, 96] on button "Delete" at bounding box center [526, 100] width 45 height 25
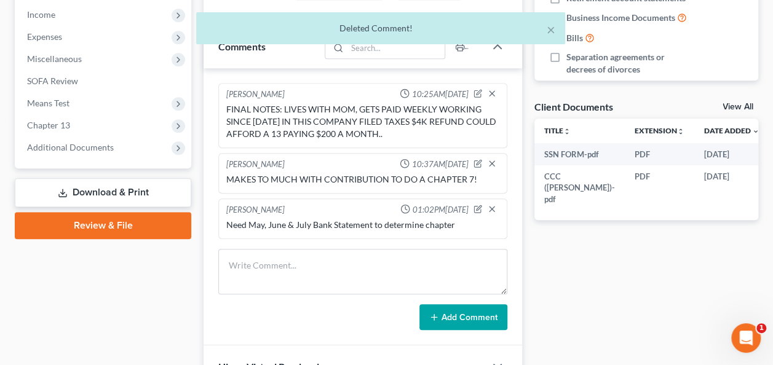
scroll to position [418, 0]
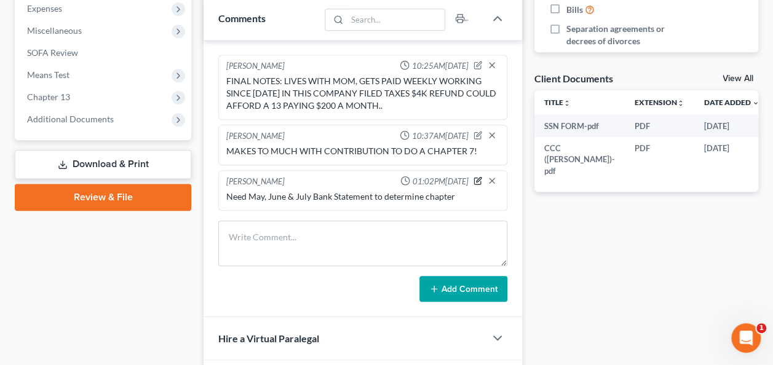
click at [479, 179] on icon "button" at bounding box center [478, 181] width 9 height 9
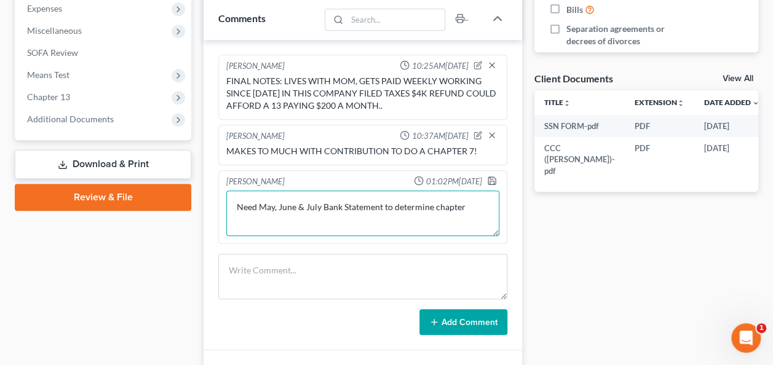
click at [475, 205] on textarea "Need May, June & July Bank Statement to determine chapter" at bounding box center [362, 214] width 273 height 46
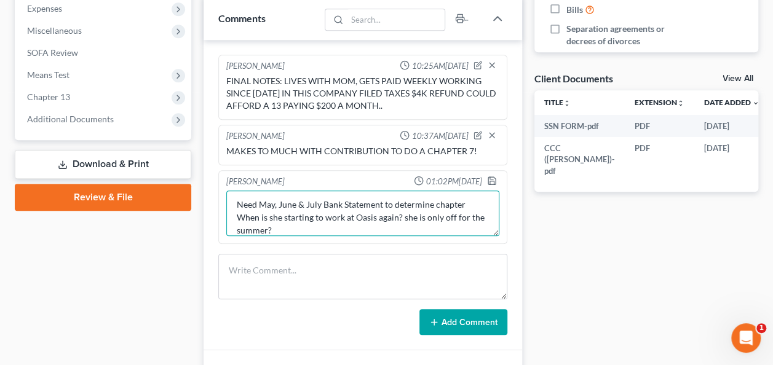
scroll to position [15, 0]
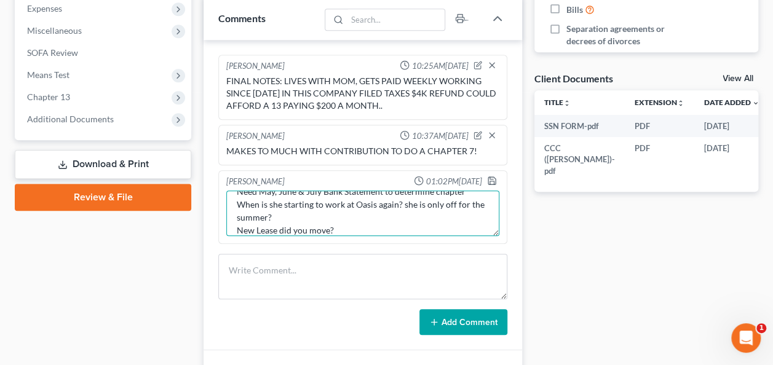
type textarea "Need May, June & July Bank Statement to determine chapter When is she starting …"
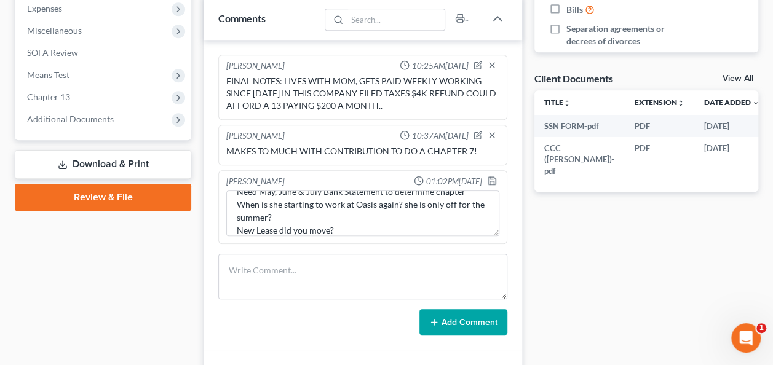
click at [485, 178] on div "[PERSON_NAME] 01:02PM[DATE]" at bounding box center [363, 182] width 278 height 12
click at [492, 176] on icon "button" at bounding box center [492, 181] width 10 height 10
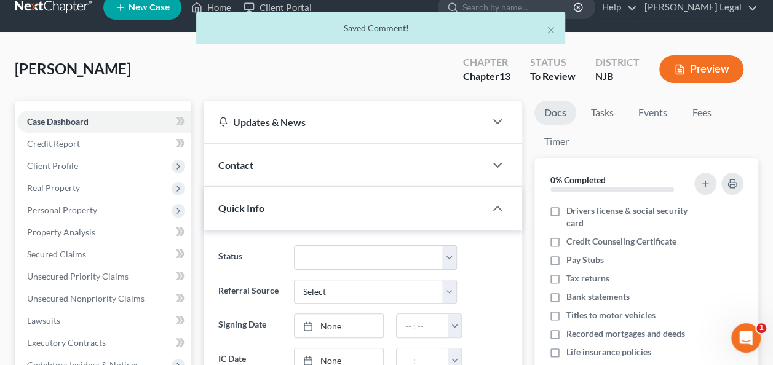
scroll to position [0, 0]
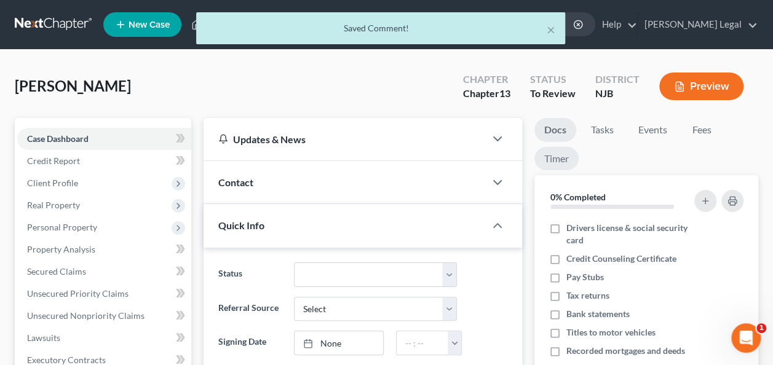
click at [562, 165] on link "Timer" at bounding box center [556, 159] width 44 height 24
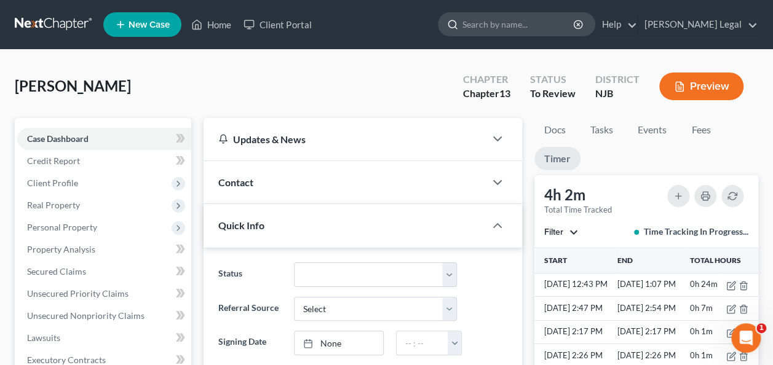
click at [554, 34] on input "search" at bounding box center [518, 24] width 113 height 23
click at [216, 21] on link "Home" at bounding box center [211, 25] width 52 height 22
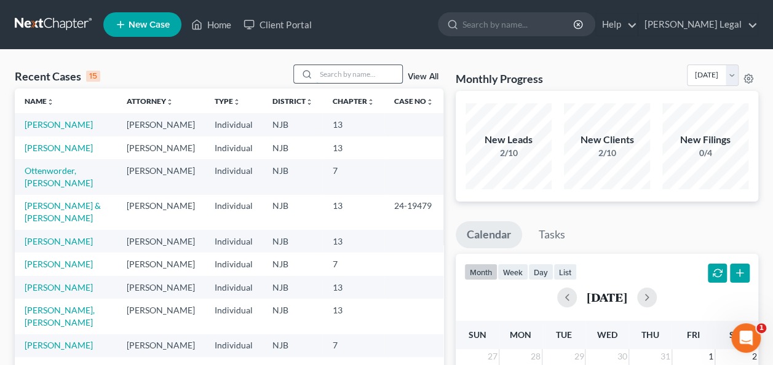
click at [383, 74] on input "search" at bounding box center [359, 74] width 86 height 18
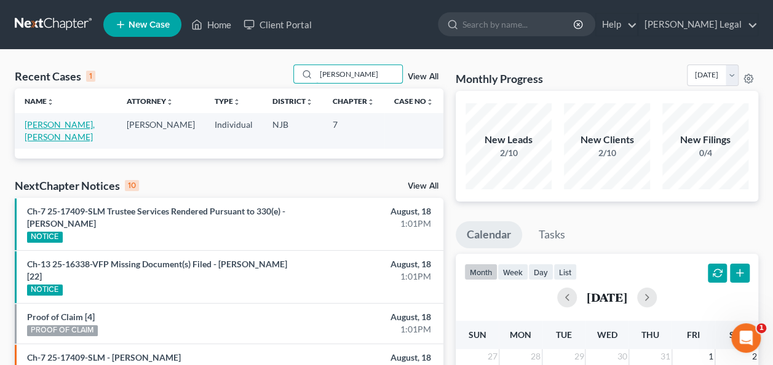
type input "[PERSON_NAME]"
click at [66, 125] on link "[PERSON_NAME], [PERSON_NAME]" at bounding box center [60, 130] width 70 height 23
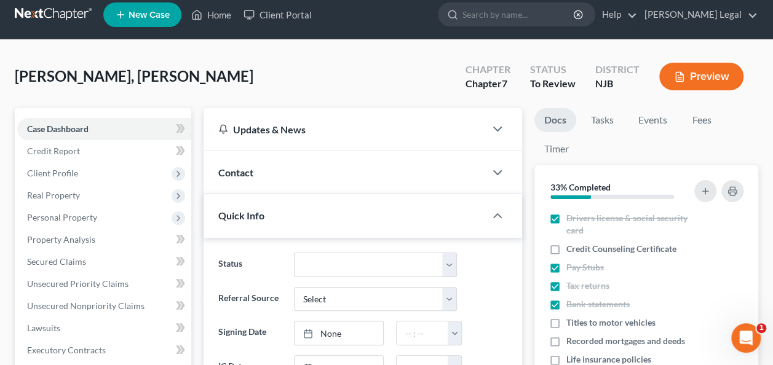
scroll to position [62, 0]
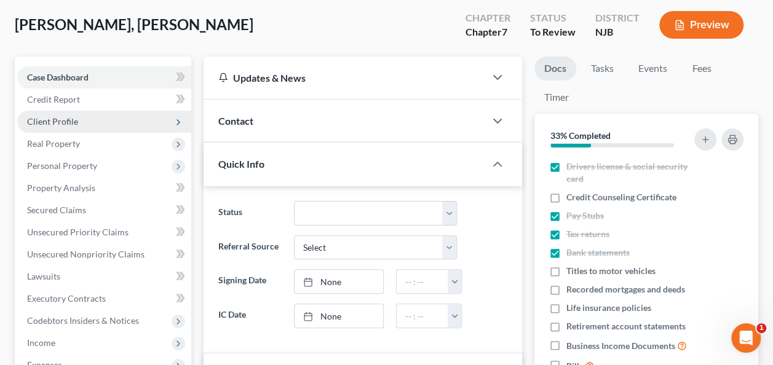
click at [86, 128] on span "Client Profile" at bounding box center [104, 122] width 174 height 22
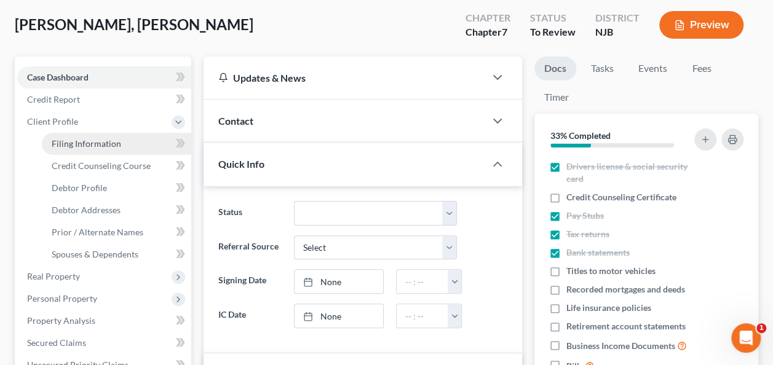
click at [81, 139] on span "Filing Information" at bounding box center [86, 143] width 69 height 10
select select "1"
select select "0"
select select "51"
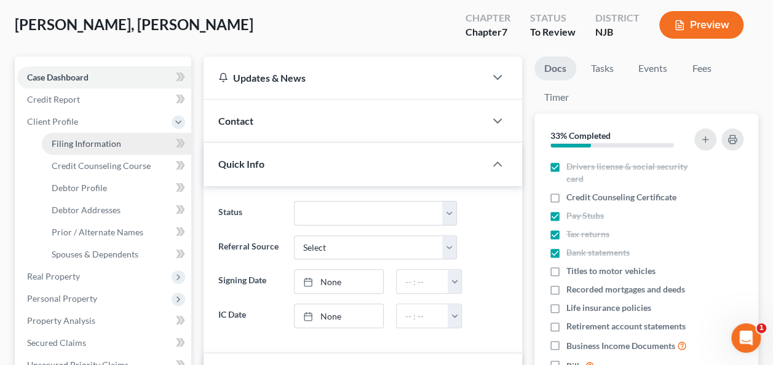
select select "0"
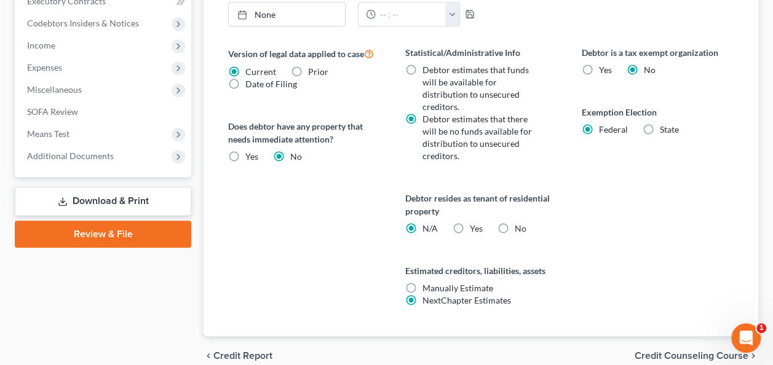
click at [696, 351] on span "Credit Counseling Course" at bounding box center [692, 356] width 114 height 10
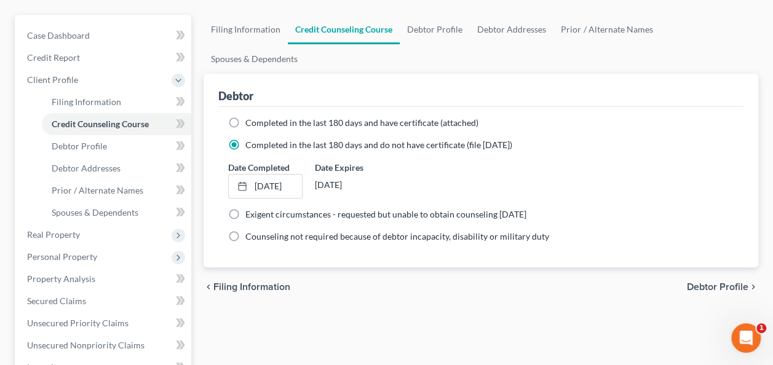
scroll to position [123, 0]
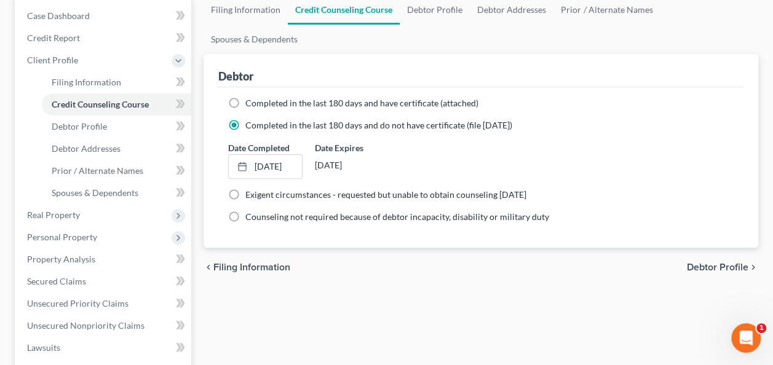
click at [699, 263] on span "Debtor Profile" at bounding box center [718, 268] width 62 height 10
select select "1"
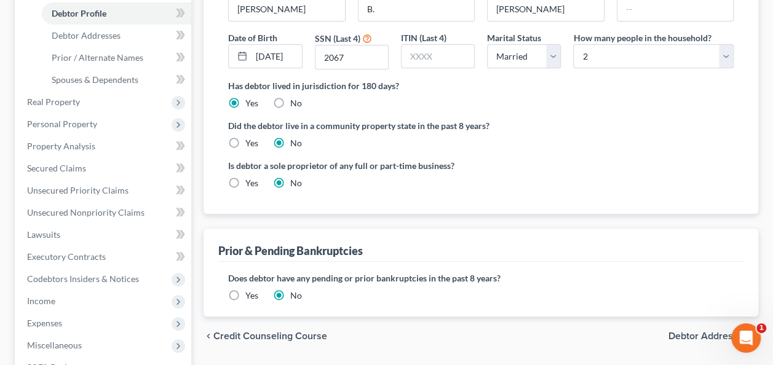
scroll to position [246, 0]
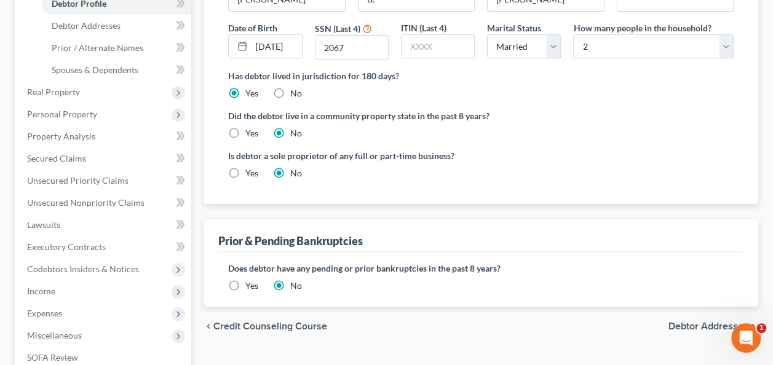
click at [682, 322] on span "Debtor Addresses" at bounding box center [709, 327] width 80 height 10
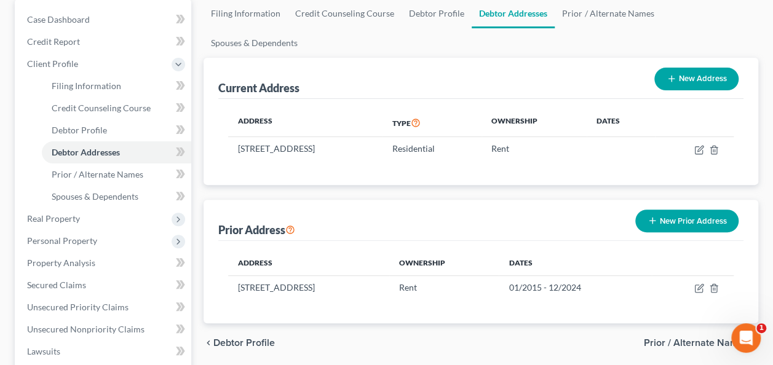
scroll to position [123, 0]
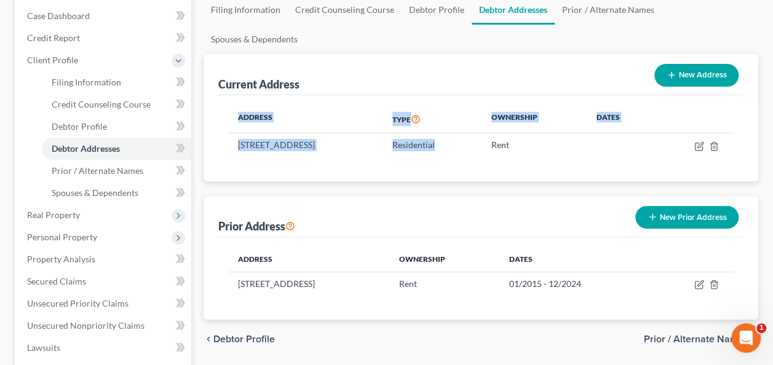
drag, startPoint x: 522, startPoint y: 122, endPoint x: 578, endPoint y: 128, distance: 56.3
click at [578, 128] on div "Address Type Ownership Dates [STREET_ADDRESS] Residential Rent" at bounding box center [480, 138] width 525 height 86
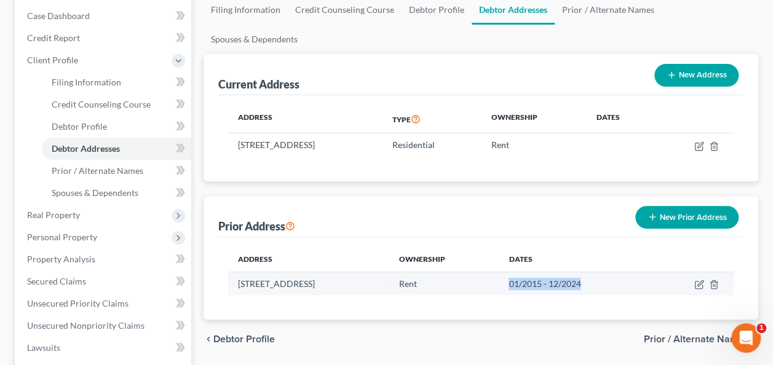
drag, startPoint x: 640, startPoint y: 255, endPoint x: 555, endPoint y: 261, distance: 85.8
click at [555, 272] on td "01/2015 - 12/2024" at bounding box center [575, 283] width 153 height 23
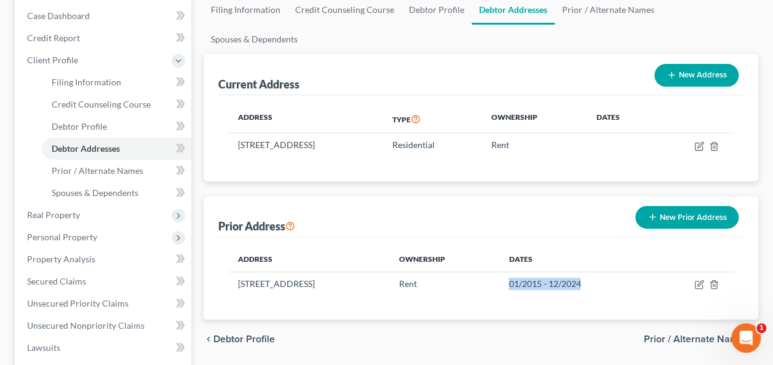
drag, startPoint x: 669, startPoint y: 301, endPoint x: 668, endPoint y: 308, distance: 7.5
click at [668, 335] on span "Prior / Alternate Names" at bounding box center [696, 340] width 105 height 10
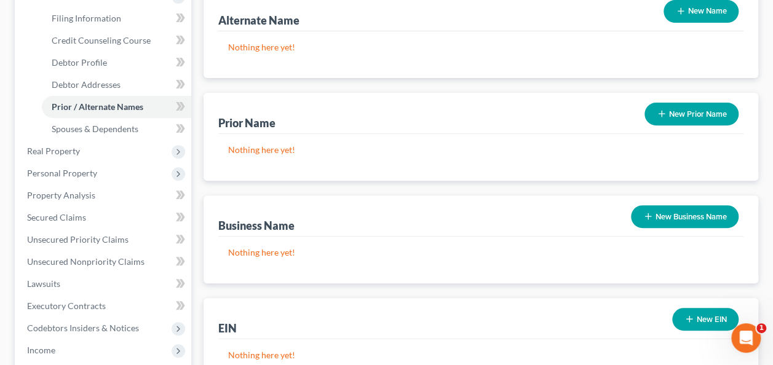
scroll to position [246, 0]
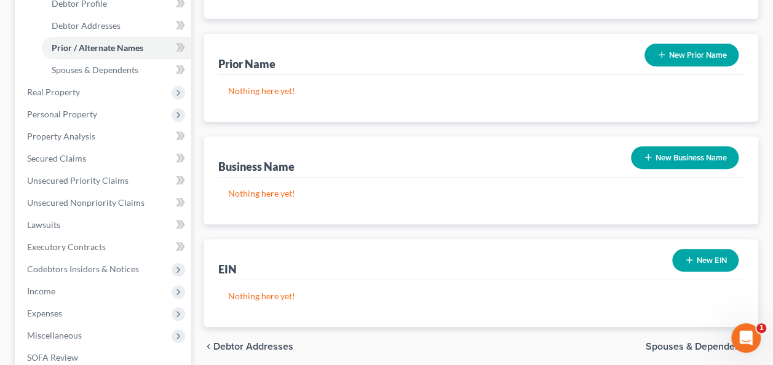
click at [272, 342] on span "Debtor Addresses" at bounding box center [253, 347] width 80 height 10
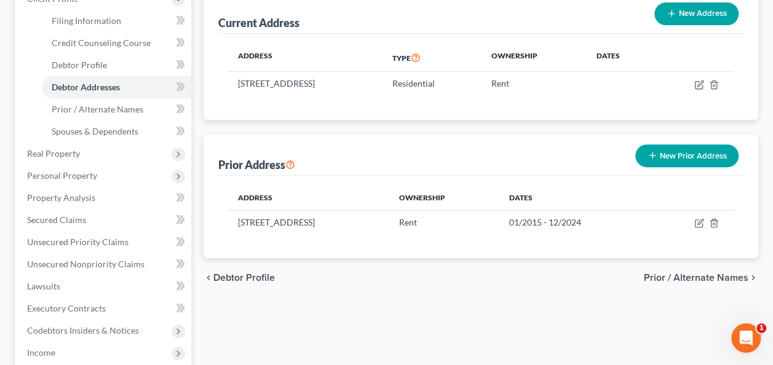
click at [657, 273] on span "Prior / Alternate Names" at bounding box center [696, 278] width 105 height 10
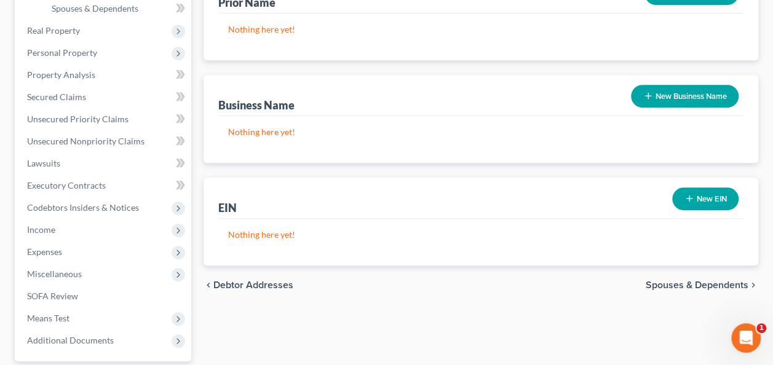
click at [677, 280] on span "Spouses & Dependents" at bounding box center [697, 285] width 103 height 10
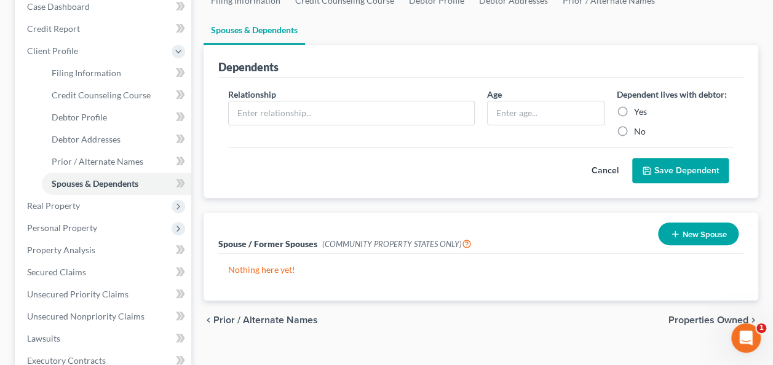
click at [675, 316] on span "Properties Owned" at bounding box center [709, 321] width 80 height 10
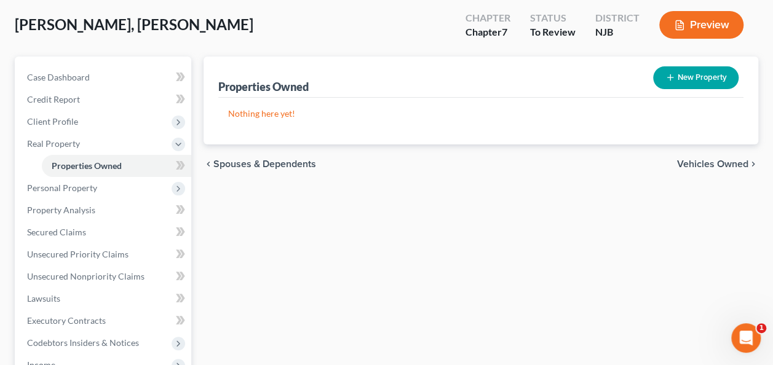
click at [702, 167] on span "Vehicles Owned" at bounding box center [712, 164] width 71 height 10
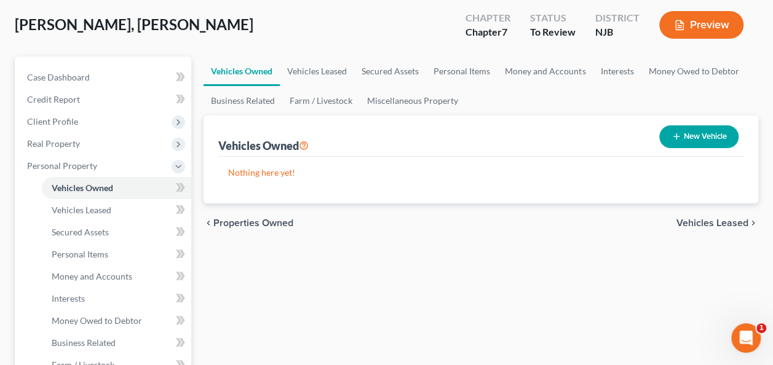
click at [685, 227] on span "Vehicles Leased" at bounding box center [713, 223] width 72 height 10
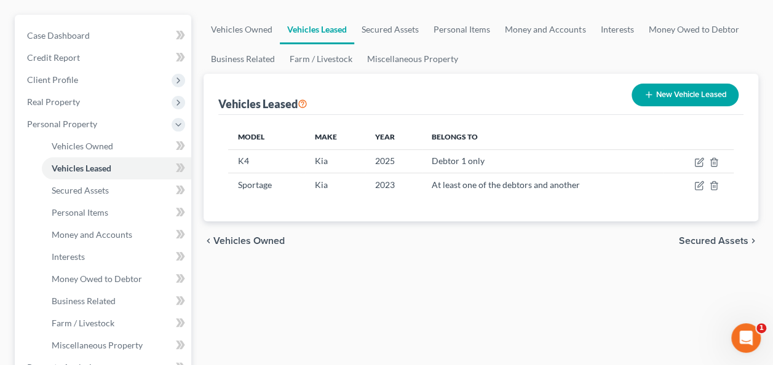
scroll to position [123, 0]
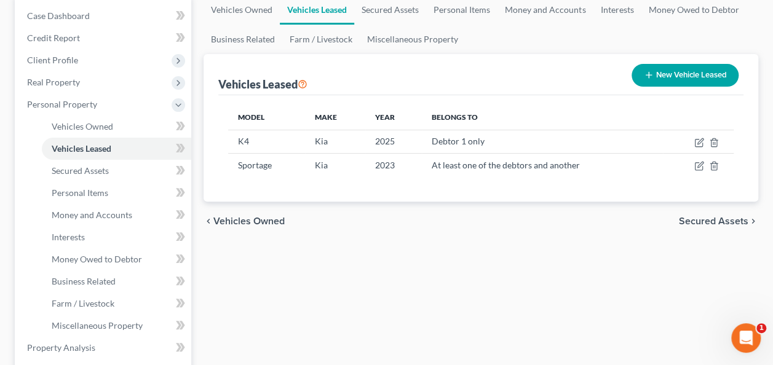
click at [693, 217] on span "Secured Assets" at bounding box center [713, 221] width 69 height 10
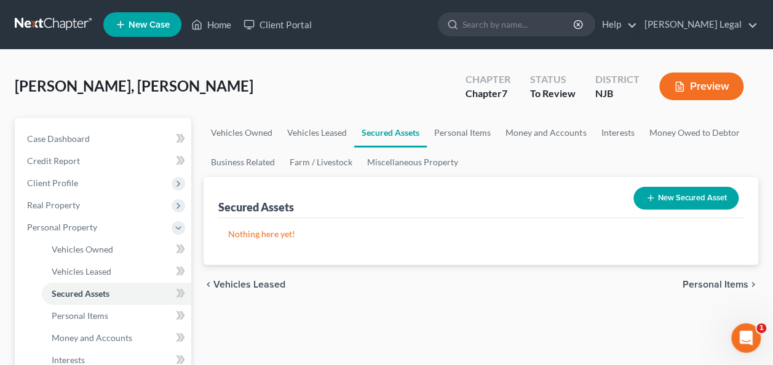
click at [715, 284] on span "Personal Items" at bounding box center [716, 285] width 66 height 10
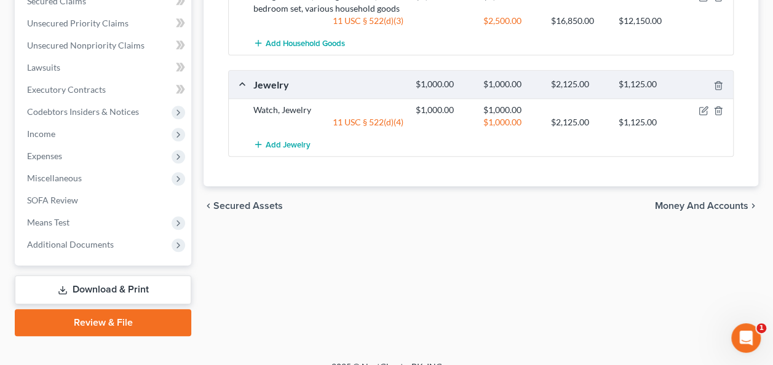
click at [668, 204] on span "Money and Accounts" at bounding box center [701, 206] width 93 height 10
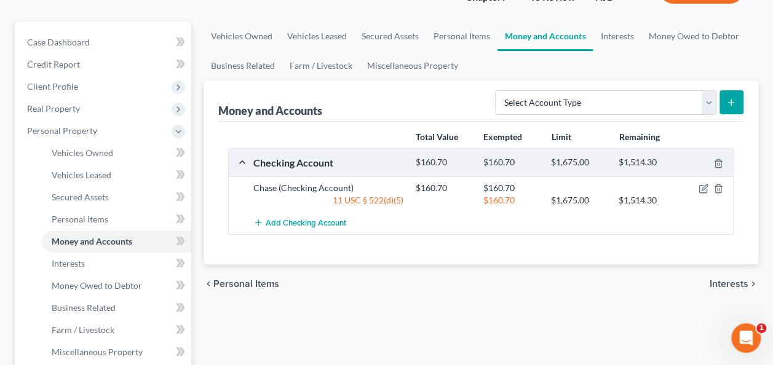
scroll to position [123, 0]
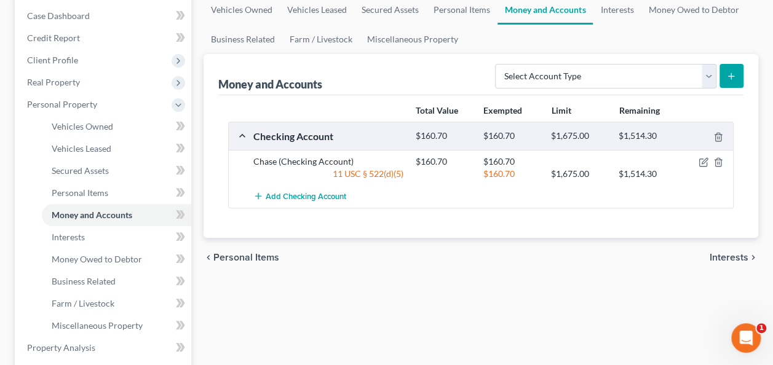
click at [718, 255] on span "Interests" at bounding box center [729, 258] width 39 height 10
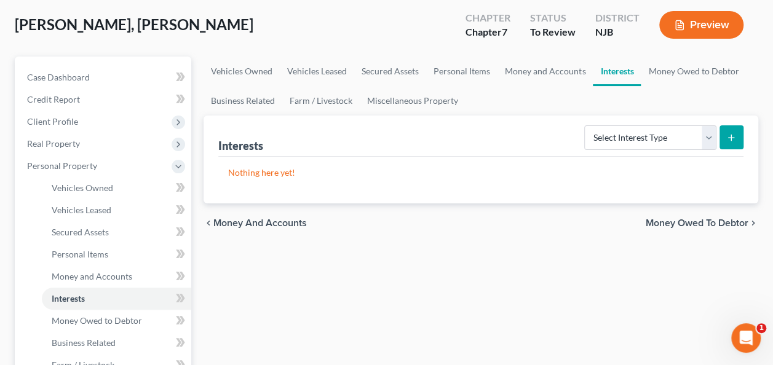
click at [670, 220] on span "Money Owed to Debtor" at bounding box center [697, 223] width 103 height 10
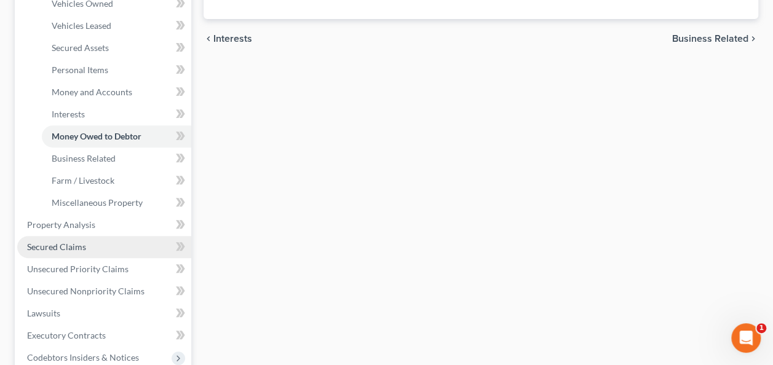
click at [107, 238] on link "Secured Claims" at bounding box center [104, 247] width 174 height 22
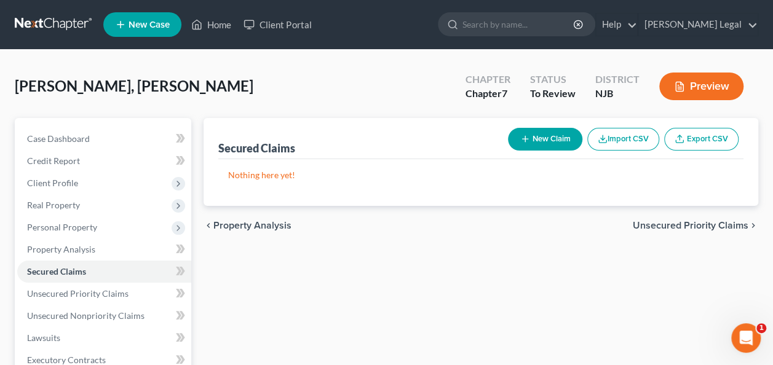
click at [681, 224] on span "Unsecured Priority Claims" at bounding box center [691, 226] width 116 height 10
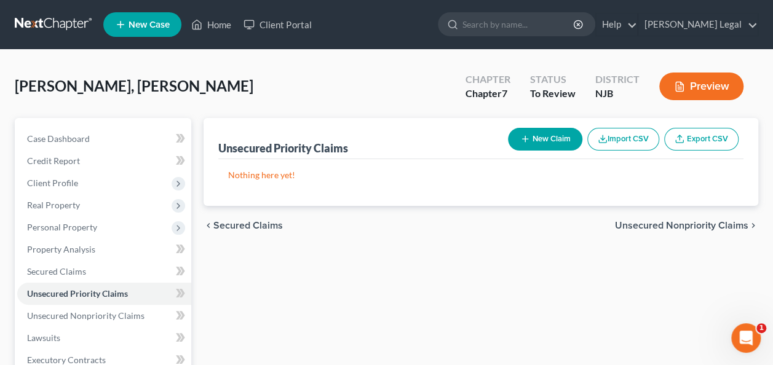
click at [681, 225] on span "Unsecured Nonpriority Claims" at bounding box center [681, 226] width 133 height 10
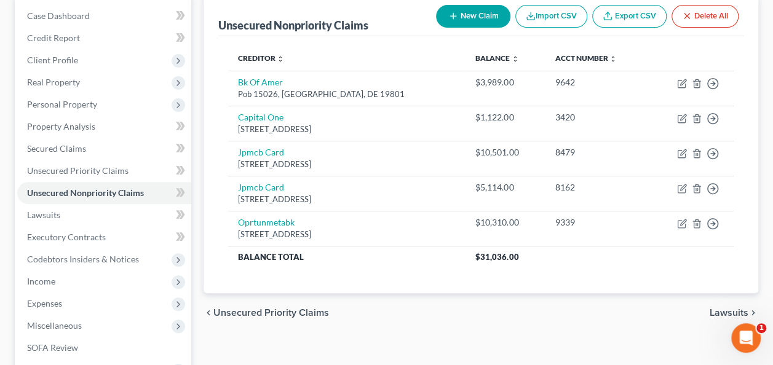
click at [721, 308] on span "Lawsuits" at bounding box center [729, 313] width 39 height 10
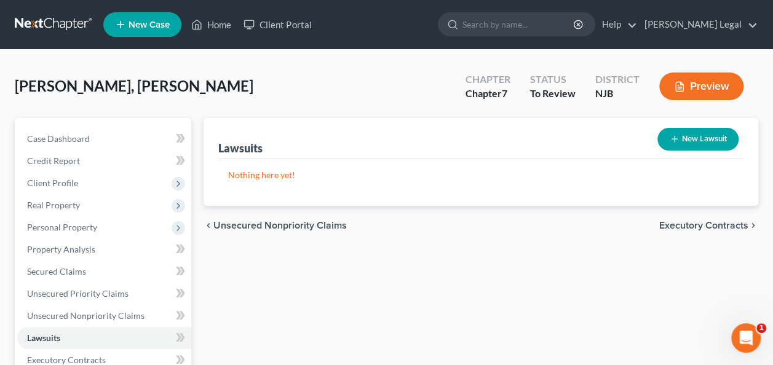
click at [673, 229] on span "Executory Contracts" at bounding box center [703, 226] width 89 height 10
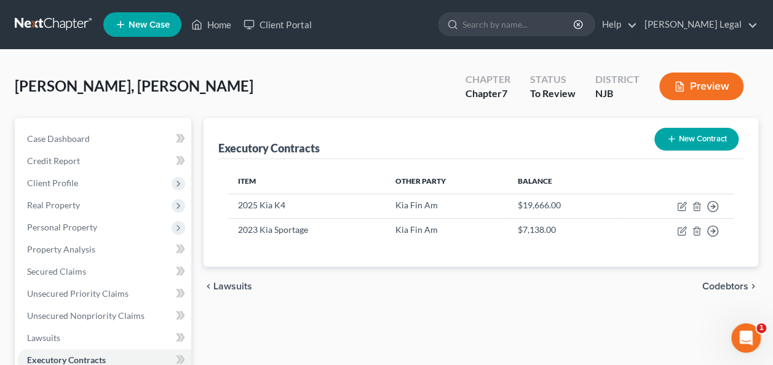
click at [716, 284] on span "Codebtors" at bounding box center [725, 287] width 46 height 10
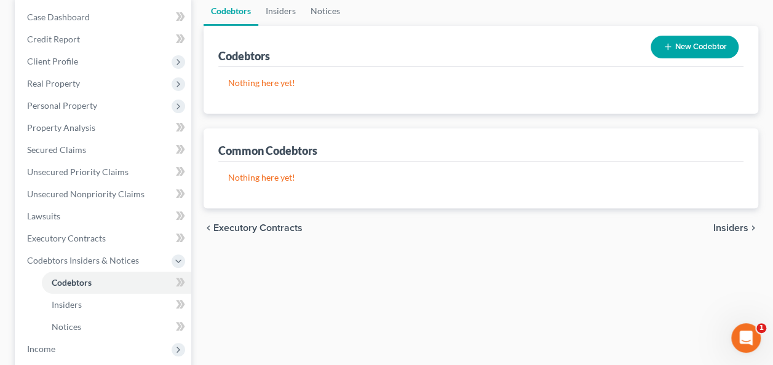
scroll to position [123, 0]
click at [730, 224] on span "Insiders" at bounding box center [730, 227] width 35 height 10
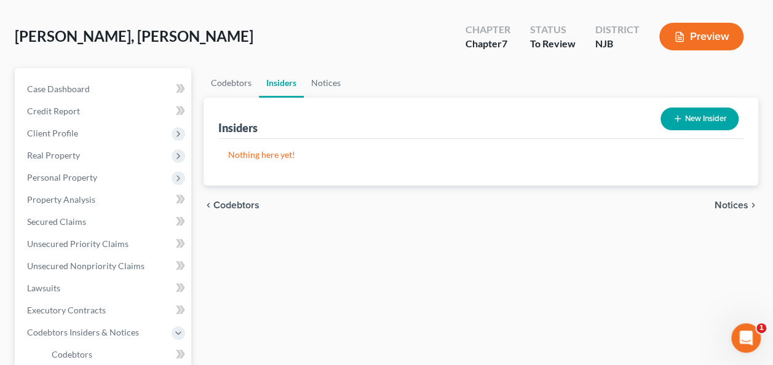
scroll to position [62, 0]
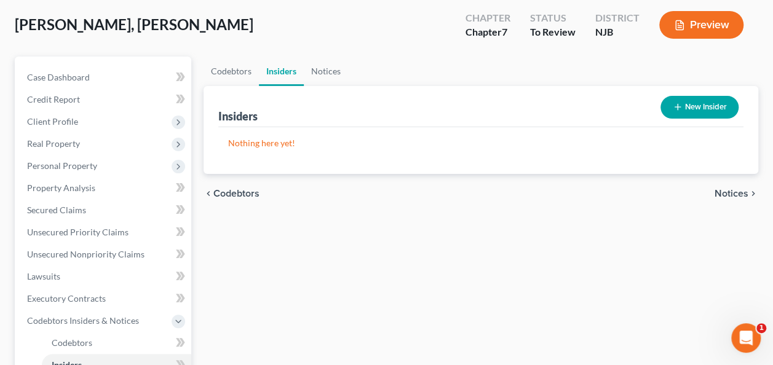
click at [734, 194] on span "Notices" at bounding box center [732, 194] width 34 height 10
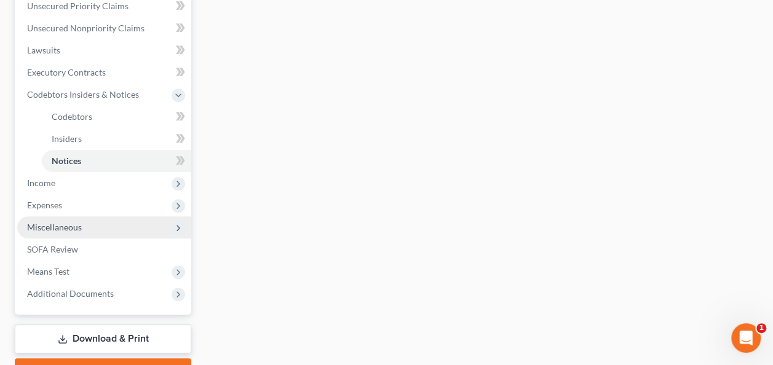
scroll to position [308, 0]
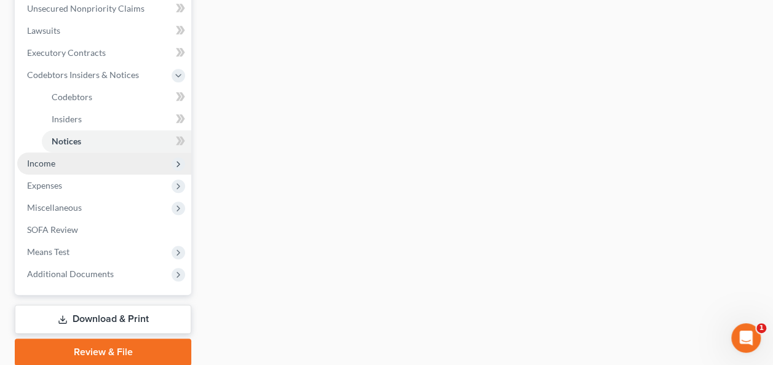
click at [77, 167] on span "Income" at bounding box center [104, 164] width 174 height 22
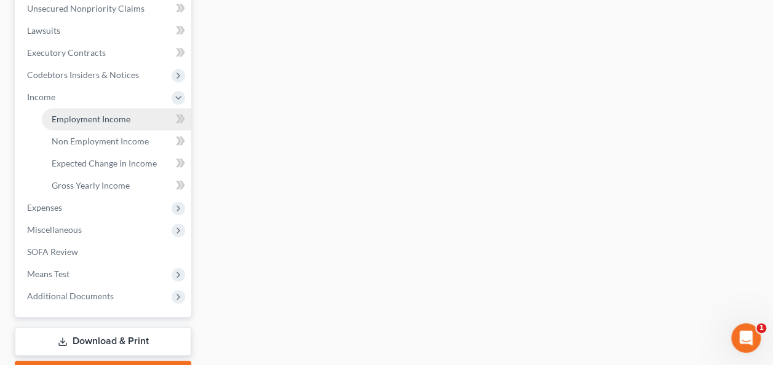
click at [91, 124] on link "Employment Income" at bounding box center [116, 119] width 149 height 22
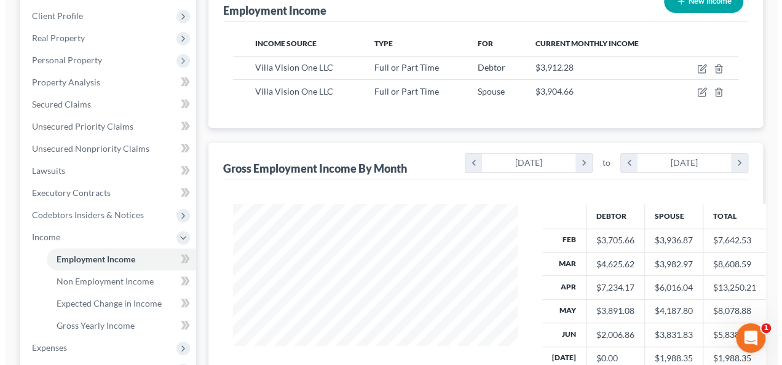
scroll to position [185, 0]
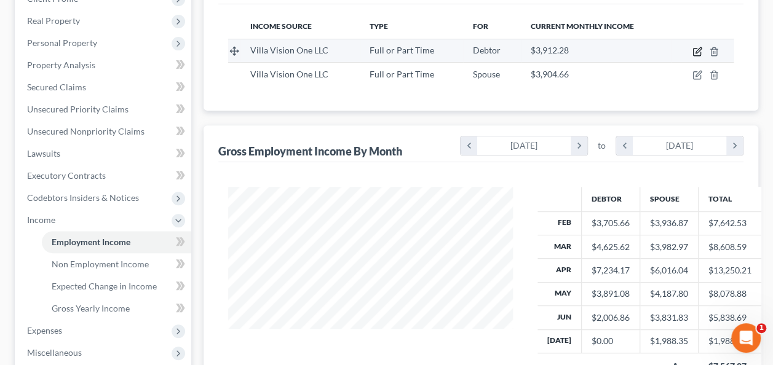
click at [699, 55] on icon "button" at bounding box center [696, 52] width 7 height 7
select select "0"
select select "33"
select select "1"
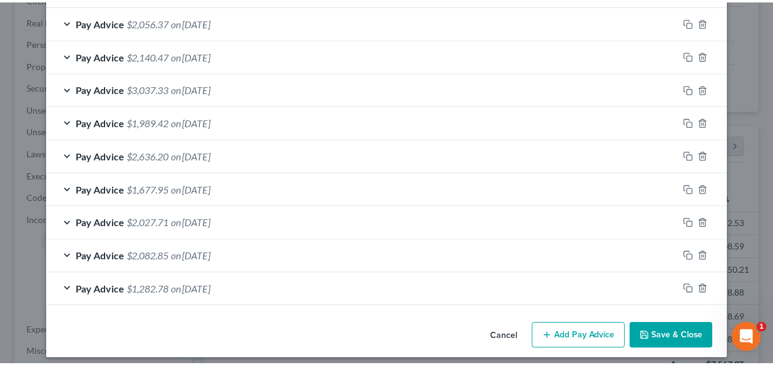
scroll to position [515, 0]
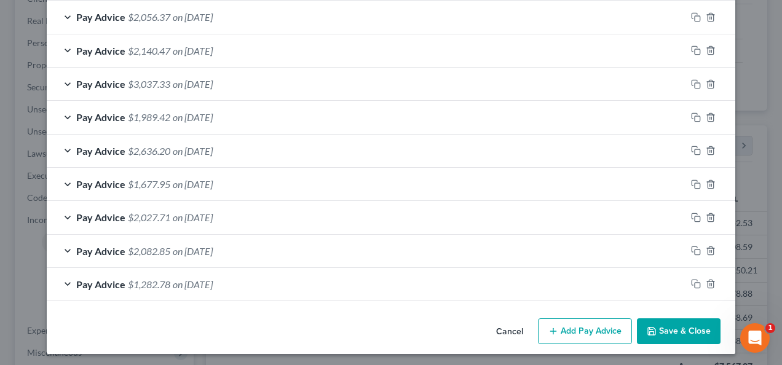
click at [664, 333] on button "Save & Close" at bounding box center [679, 332] width 84 height 26
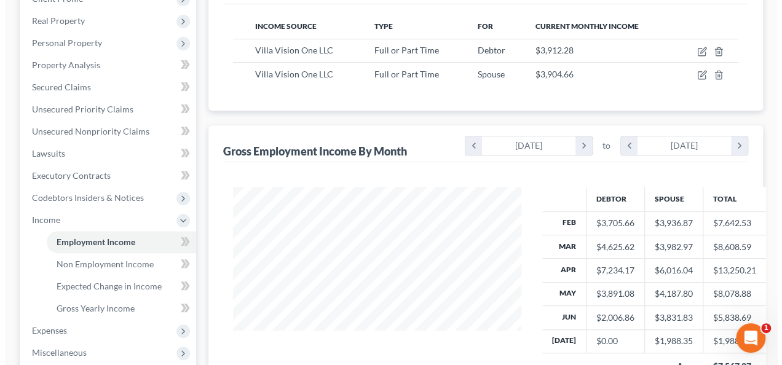
scroll to position [614791, 614701]
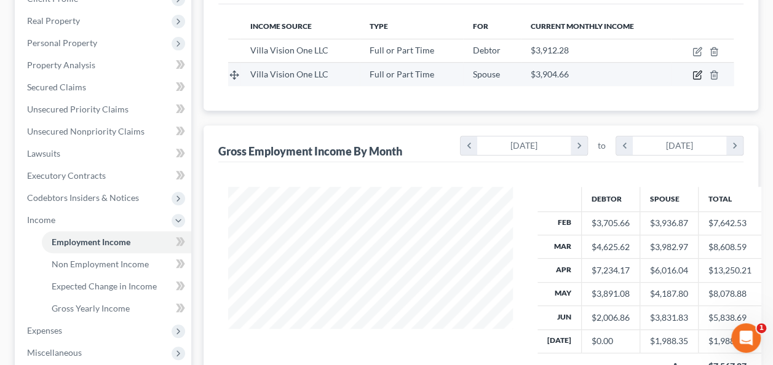
click at [697, 78] on icon "button" at bounding box center [696, 75] width 7 height 7
select select "0"
select select "33"
select select "1"
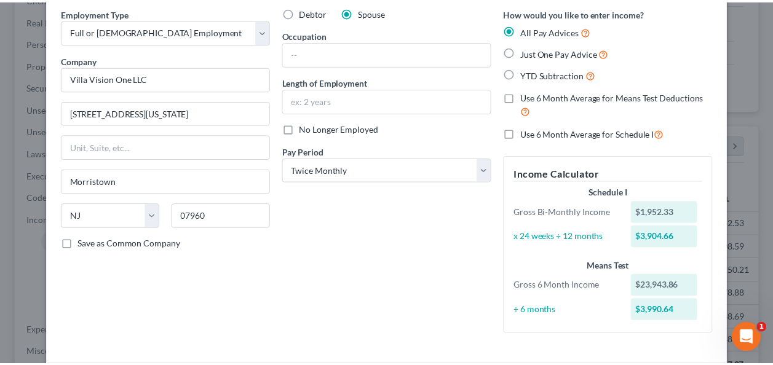
scroll to position [0, 0]
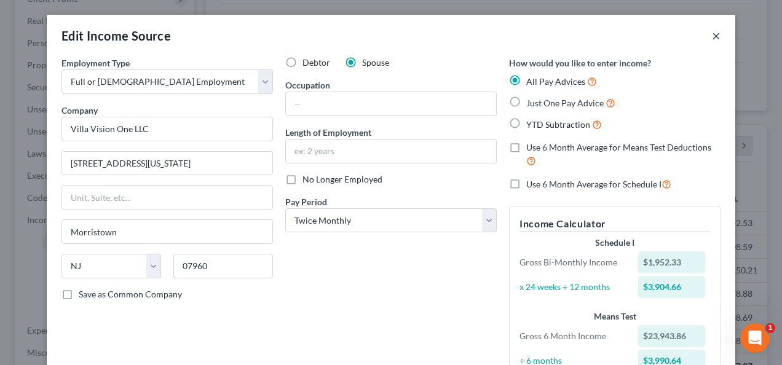
click at [712, 38] on button "×" at bounding box center [716, 35] width 9 height 15
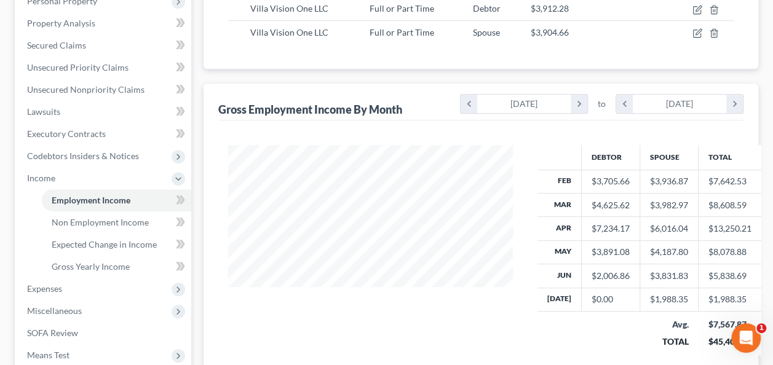
scroll to position [246, 0]
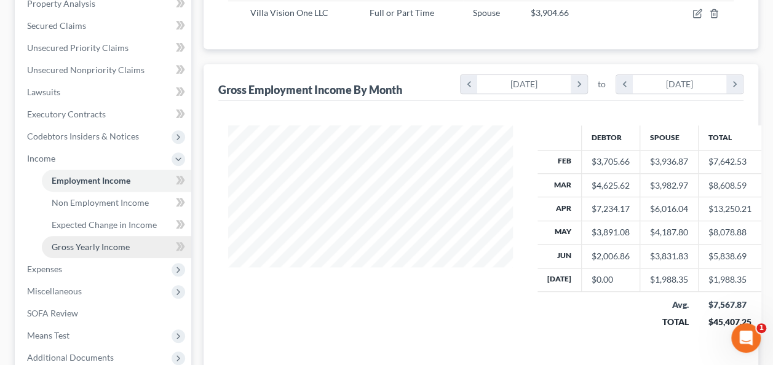
click at [135, 253] on link "Gross Yearly Income" at bounding box center [116, 247] width 149 height 22
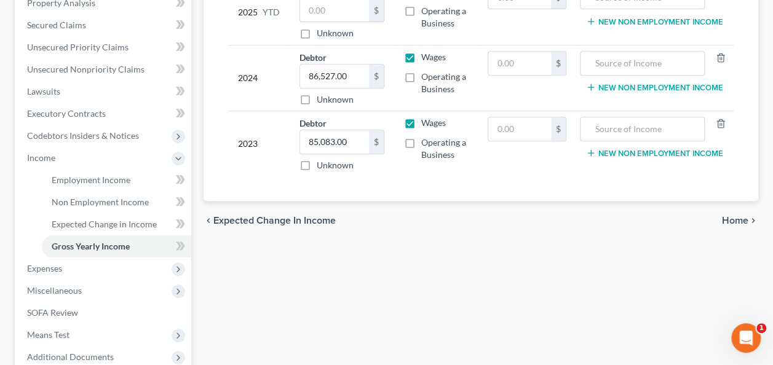
scroll to position [308, 0]
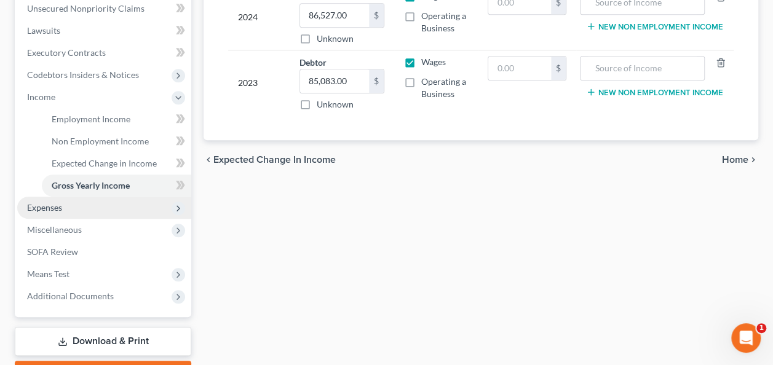
click at [99, 213] on span "Expenses" at bounding box center [104, 208] width 174 height 22
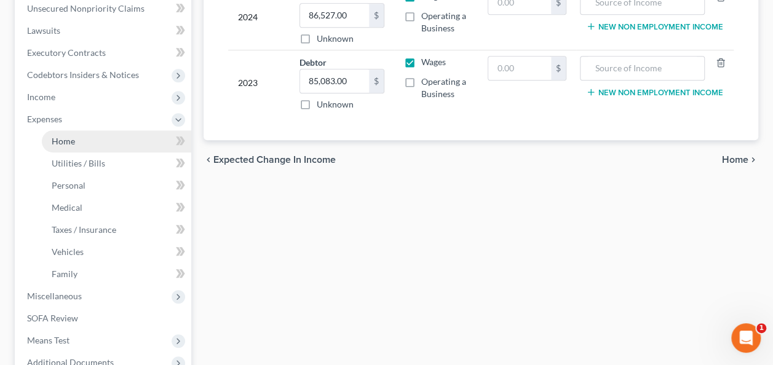
click at [82, 151] on link "Home" at bounding box center [116, 141] width 149 height 22
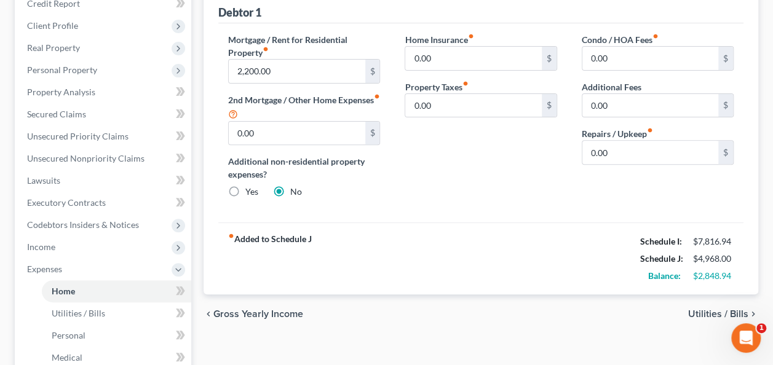
scroll to position [185, 0]
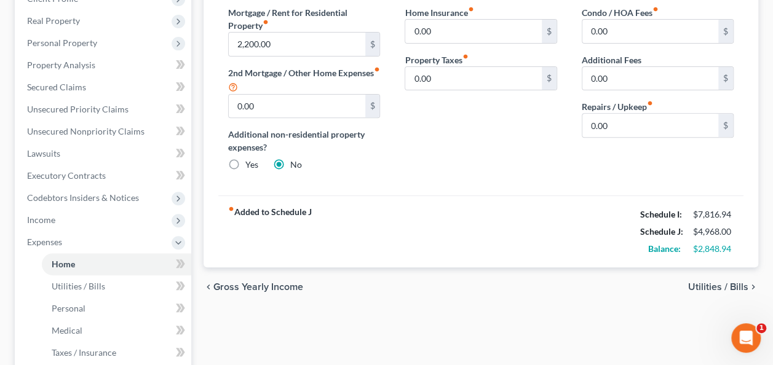
click at [718, 291] on span "Utilities / Bills" at bounding box center [718, 287] width 60 height 10
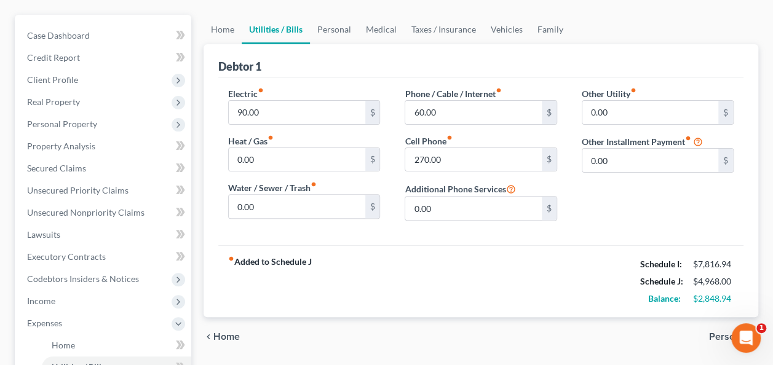
scroll to position [123, 0]
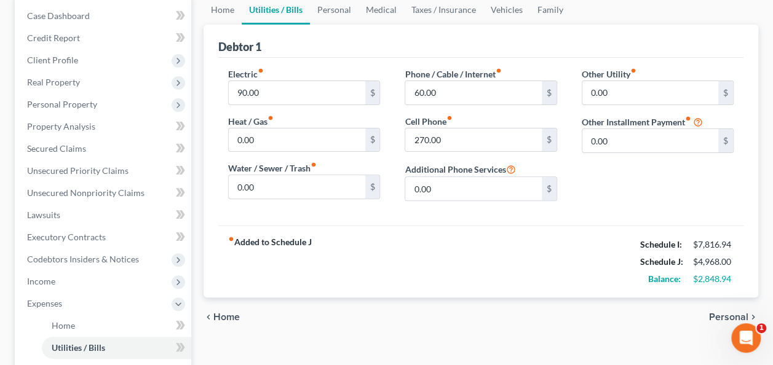
click at [718, 312] on span "Personal" at bounding box center [728, 317] width 39 height 10
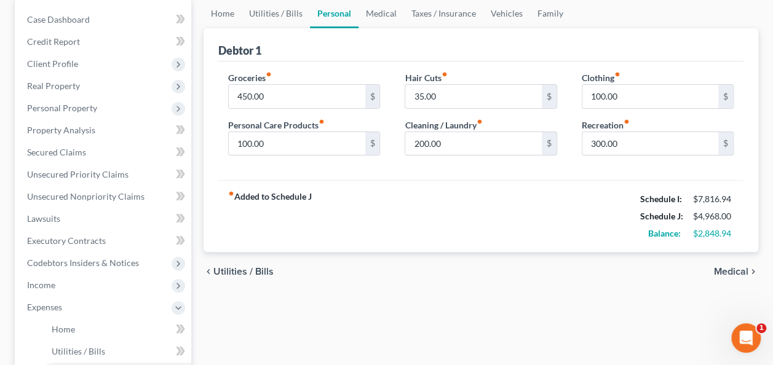
scroll to position [123, 0]
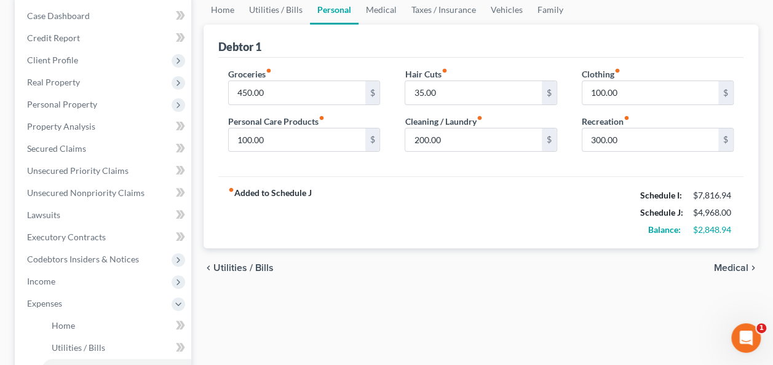
click at [733, 266] on span "Medical" at bounding box center [731, 268] width 34 height 10
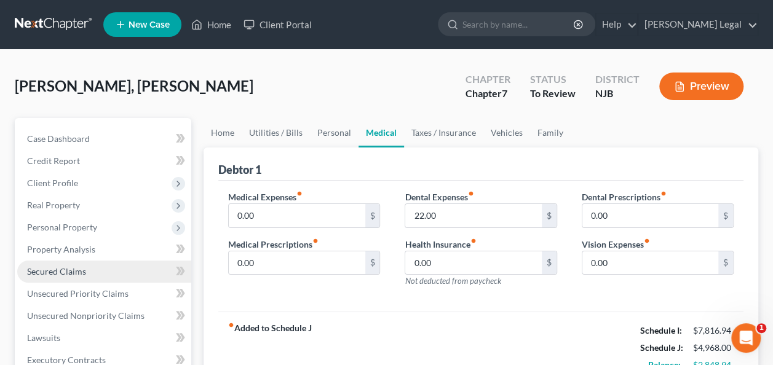
scroll to position [123, 0]
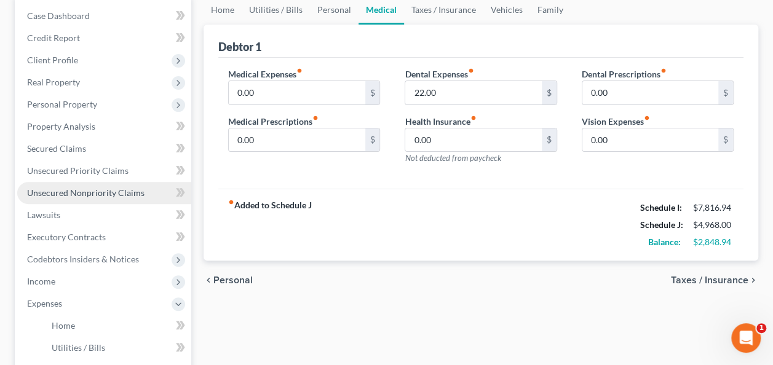
click at [124, 185] on link "Unsecured Nonpriority Claims" at bounding box center [104, 193] width 174 height 22
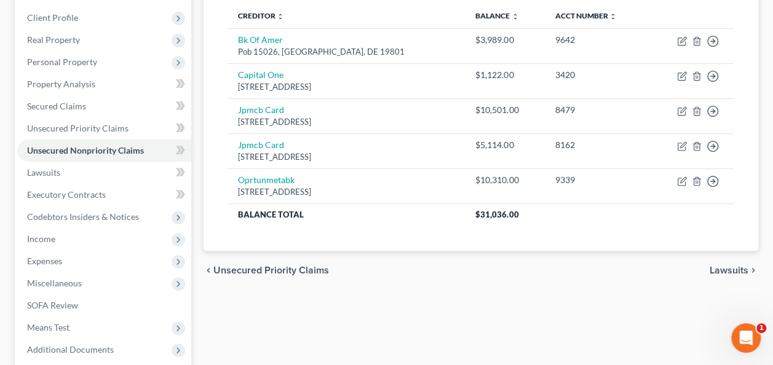
scroll to position [185, 0]
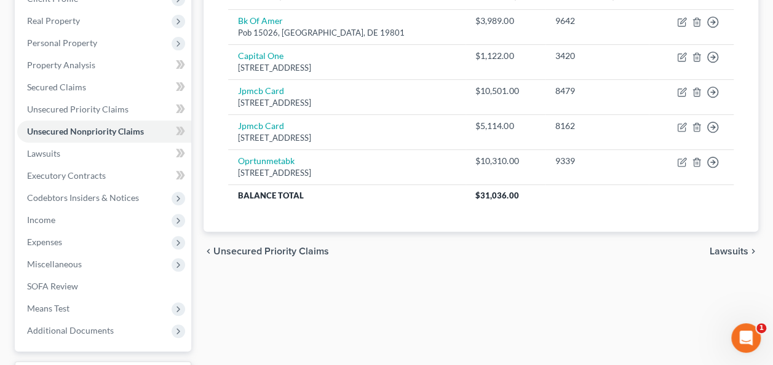
click at [429, 311] on div "Unsecured Nonpriority Claims New Claim Import CSV Export CSV Delete All Credito…" at bounding box center [480, 178] width 567 height 489
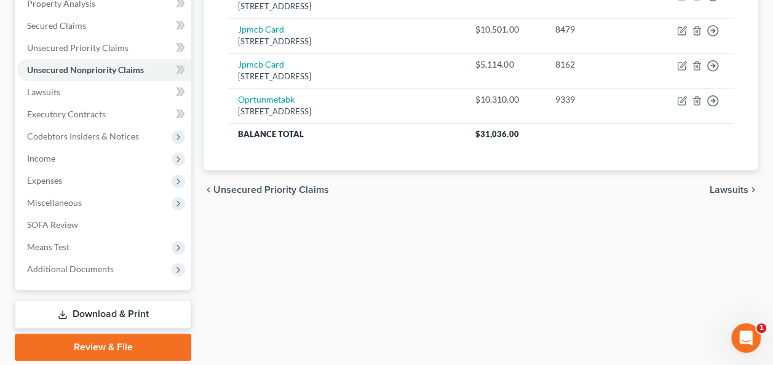
scroll to position [0, 0]
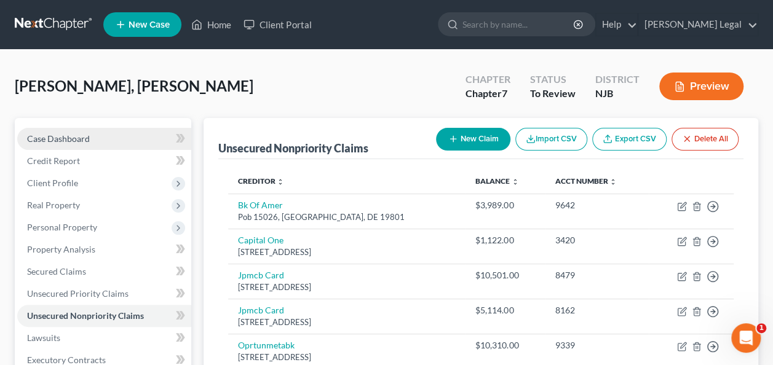
click at [137, 146] on link "Case Dashboard" at bounding box center [104, 139] width 174 height 22
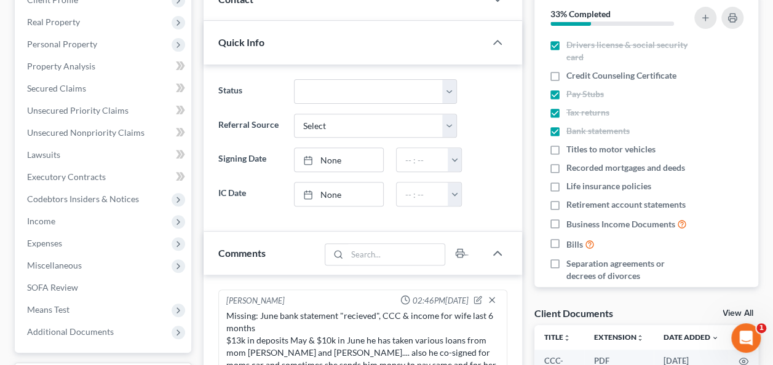
scroll to position [185, 0]
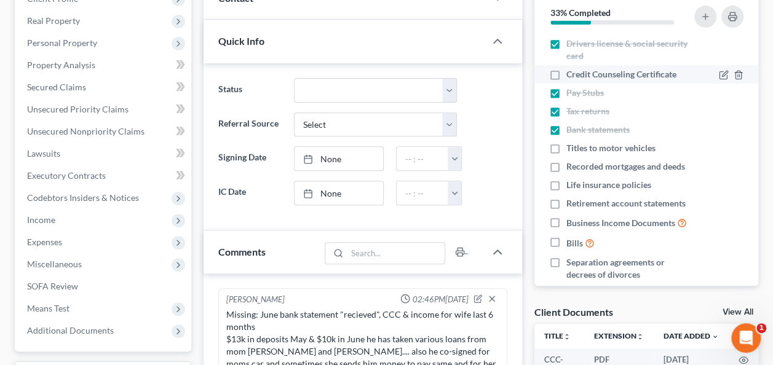
click at [566, 76] on label "Credit Counseling Certificate" at bounding box center [621, 74] width 110 height 12
click at [571, 76] on input "Credit Counseling Certificate" at bounding box center [575, 72] width 8 height 8
checkbox input "true"
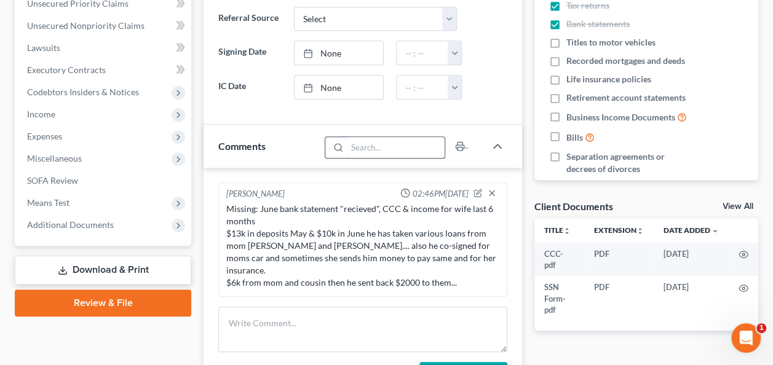
scroll to position [308, 0]
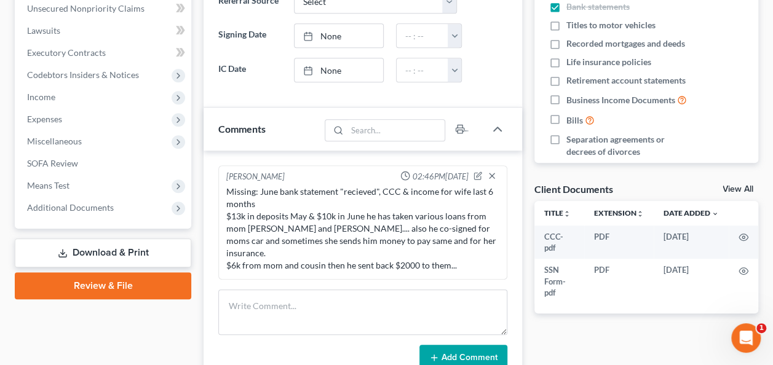
click at [462, 208] on div "Missing: June bank statement "recieved", CCC & income for wife last 6 months $1…" at bounding box center [362, 229] width 273 height 86
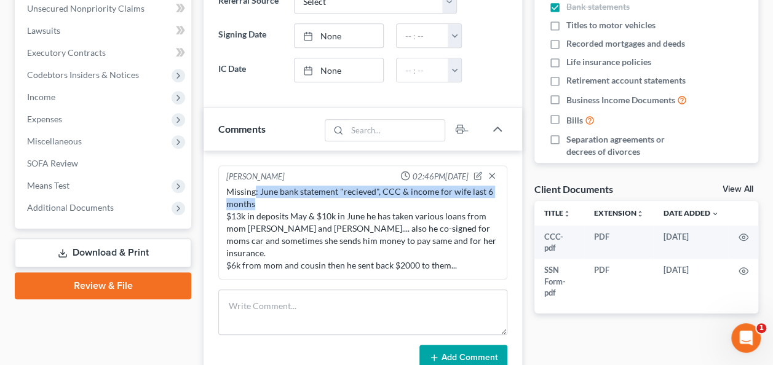
drag, startPoint x: 255, startPoint y: 184, endPoint x: 458, endPoint y: 214, distance: 205.8
click at [301, 199] on div "Missing: June bank statement "recieved", CCC & income for wife last 6 months $1…" at bounding box center [362, 229] width 273 height 86
click at [294, 210] on div "Missing: June bank statement "recieved", CCC & income for wife last 6 months $1…" at bounding box center [362, 229] width 273 height 86
click at [287, 208] on div "Missing: June bank statement "recieved", CCC & income for wife last 6 months $1…" at bounding box center [362, 229] width 273 height 86
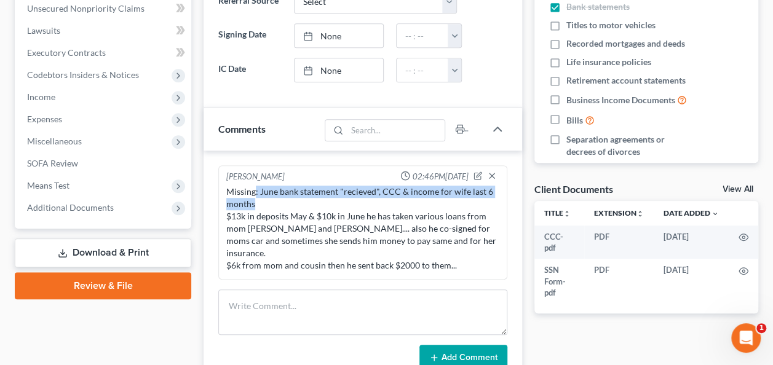
click at [281, 213] on div "Missing: June bank statement "recieved", CCC & income for wife last 6 months $1…" at bounding box center [362, 229] width 273 height 86
click at [299, 224] on div "Missing: June bank statement "recieved", CCC & income for wife last 6 months $1…" at bounding box center [362, 229] width 273 height 86
click at [351, 237] on div "Missing: June bank statement "recieved", CCC & income for wife last 6 months $1…" at bounding box center [362, 229] width 273 height 86
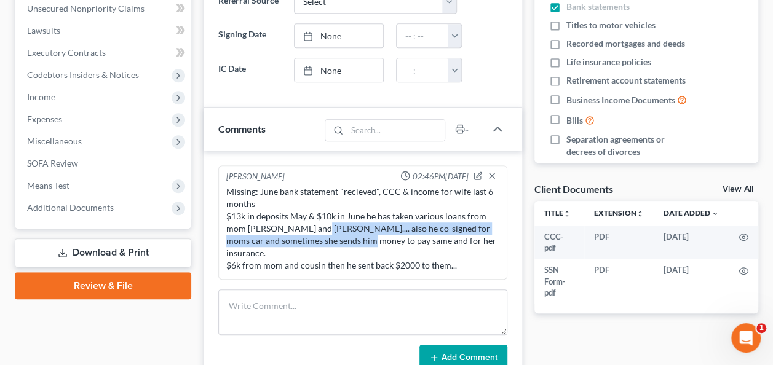
drag, startPoint x: 458, startPoint y: 214, endPoint x: 348, endPoint y: 237, distance: 112.4
click at [348, 237] on div "Missing: June bank statement "recieved", CCC & income for wife last 6 months $1…" at bounding box center [362, 229] width 273 height 86
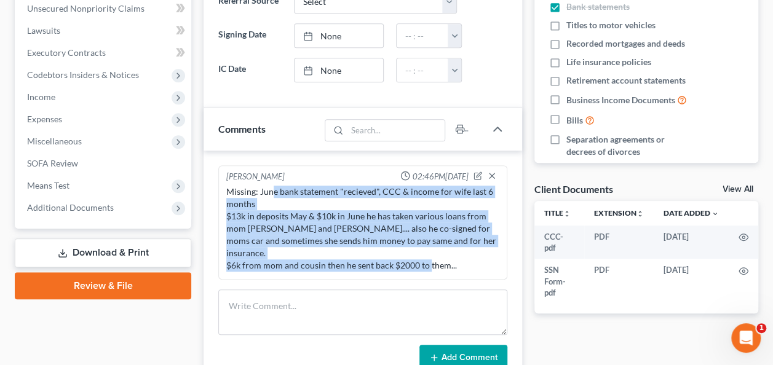
drag, startPoint x: 276, startPoint y: 191, endPoint x: 464, endPoint y: 247, distance: 196.5
click at [464, 247] on div "Missing: June bank statement "recieved", CCC & income for wife last 6 months $1…" at bounding box center [362, 229] width 273 height 86
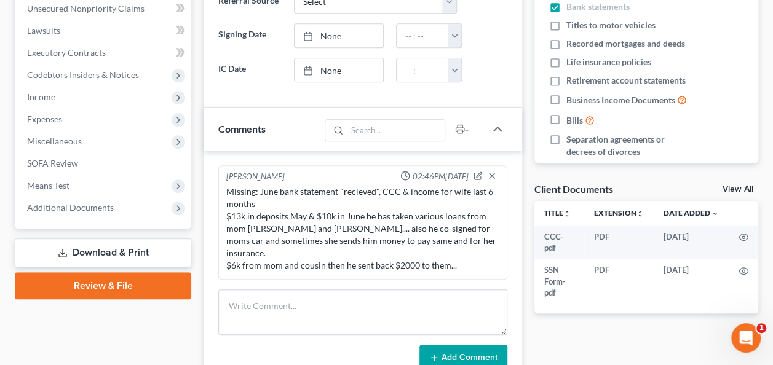
click at [335, 212] on div "Missing: June bank statement "recieved", CCC & income for wife last 6 months $1…" at bounding box center [362, 229] width 273 height 86
drag, startPoint x: 370, startPoint y: 194, endPoint x: 449, endPoint y: 199, distance: 78.9
click at [449, 199] on div "Missing: June bank statement "recieved", CCC & income for wife last 6 months $1…" at bounding box center [362, 229] width 273 height 86
click at [440, 212] on div "Missing: June bank statement "recieved", CCC & income for wife last 6 months $1…" at bounding box center [362, 229] width 273 height 86
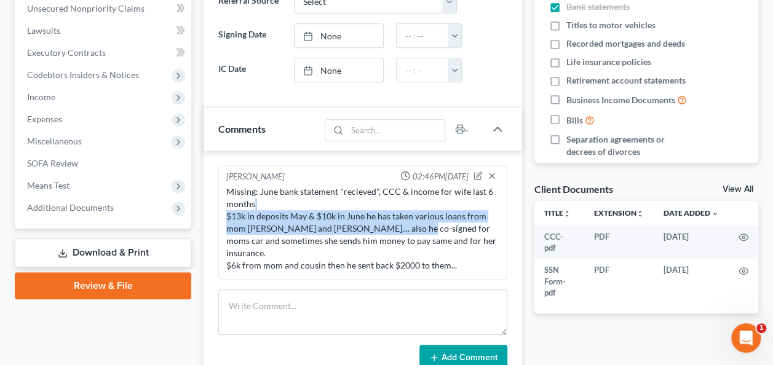
drag, startPoint x: 391, startPoint y: 221, endPoint x: 397, endPoint y: 223, distance: 6.9
click at [397, 223] on div "Missing: June bank statement "recieved", CCC & income for wife last 6 months $1…" at bounding box center [362, 229] width 273 height 86
click at [443, 223] on div "Missing: June bank statement "recieved", CCC & income for wife last 6 months $1…" at bounding box center [362, 229] width 273 height 86
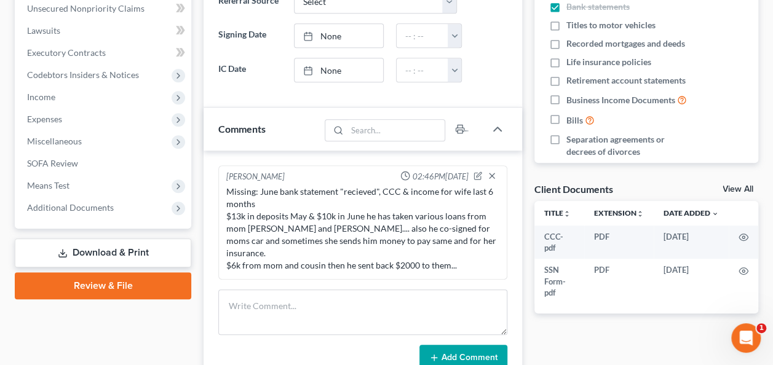
drag, startPoint x: 427, startPoint y: 228, endPoint x: 420, endPoint y: 231, distance: 8.3
click at [339, 224] on div "Missing: June bank statement "recieved", CCC & income for wife last 6 months $1…" at bounding box center [362, 229] width 273 height 86
click at [423, 231] on div "Missing: June bank statement "recieved", CCC & income for wife last 6 months $1…" at bounding box center [362, 229] width 273 height 86
drag, startPoint x: 423, startPoint y: 231, endPoint x: 415, endPoint y: 236, distance: 9.4
click at [415, 236] on div "Missing: June bank statement "recieved", CCC & income for wife last 6 months $1…" at bounding box center [362, 229] width 273 height 86
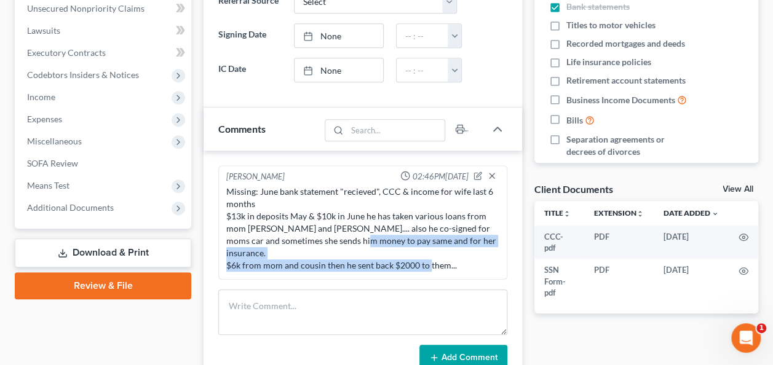
drag, startPoint x: 348, startPoint y: 236, endPoint x: 459, endPoint y: 248, distance: 111.3
click at [459, 248] on div "Missing: June bank statement "recieved", CCC & income for wife last 6 months $1…" at bounding box center [362, 229] width 273 height 86
drag, startPoint x: 459, startPoint y: 248, endPoint x: 370, endPoint y: 257, distance: 89.0
click at [370, 257] on div "Missing: June bank statement "recieved", CCC & income for wife last 6 months $1…" at bounding box center [363, 228] width 278 height 91
click at [486, 248] on div "Missing: June bank statement "recieved", CCC & income for wife last 6 months $1…" at bounding box center [362, 229] width 273 height 86
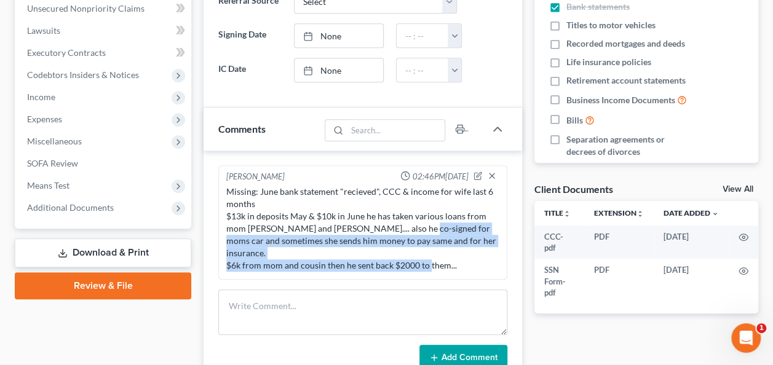
drag, startPoint x: 401, startPoint y: 220, endPoint x: 485, endPoint y: 250, distance: 89.3
click at [485, 250] on div "Missing: June bank statement "recieved", CCC & income for wife last 6 months $1…" at bounding box center [362, 229] width 273 height 86
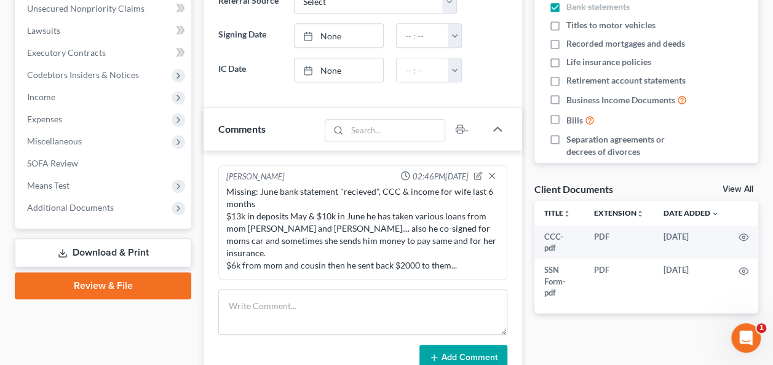
click at [357, 227] on div "Missing: June bank statement "recieved", CCC & income for wife last 6 months $1…" at bounding box center [362, 229] width 273 height 86
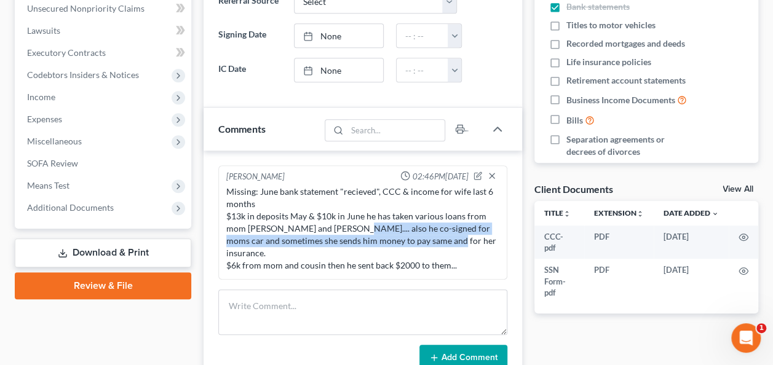
drag, startPoint x: 424, startPoint y: 236, endPoint x: 449, endPoint y: 246, distance: 26.5
click at [435, 237] on div "Missing: June bank statement "recieved", CCC & income for wife last 6 months $1…" at bounding box center [362, 229] width 273 height 86
click at [448, 244] on div "Missing: June bank statement "recieved", CCC & income for wife last 6 months $1…" at bounding box center [362, 229] width 273 height 86
drag, startPoint x: 449, startPoint y: 246, endPoint x: 416, endPoint y: 231, distance: 36.6
click at [449, 246] on div "Missing: June bank statement "recieved", CCC & income for wife last 6 months $1…" at bounding box center [362, 229] width 273 height 86
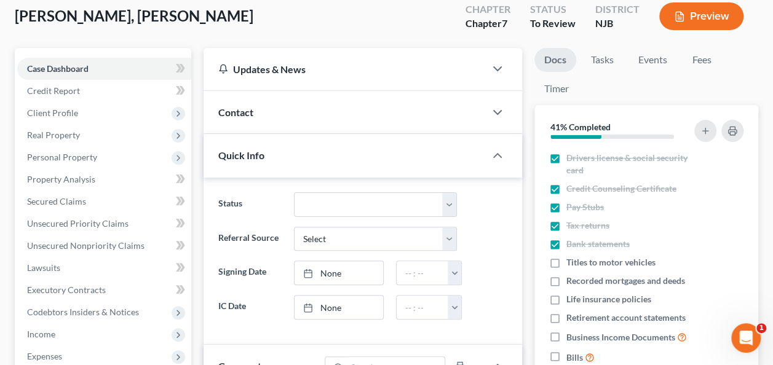
scroll to position [0, 0]
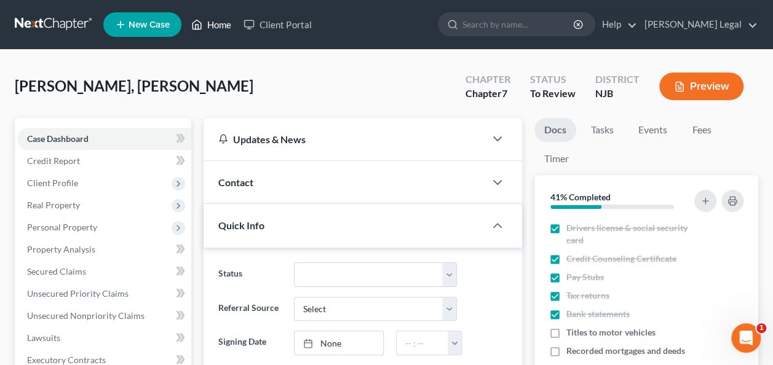
click at [218, 26] on link "Home" at bounding box center [211, 25] width 52 height 22
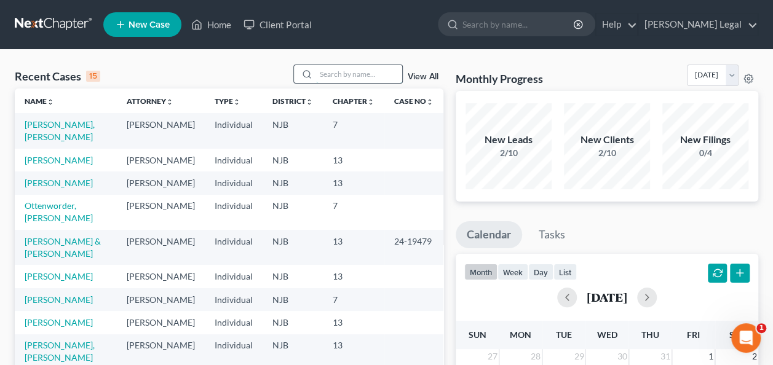
click at [360, 76] on input "search" at bounding box center [359, 74] width 86 height 18
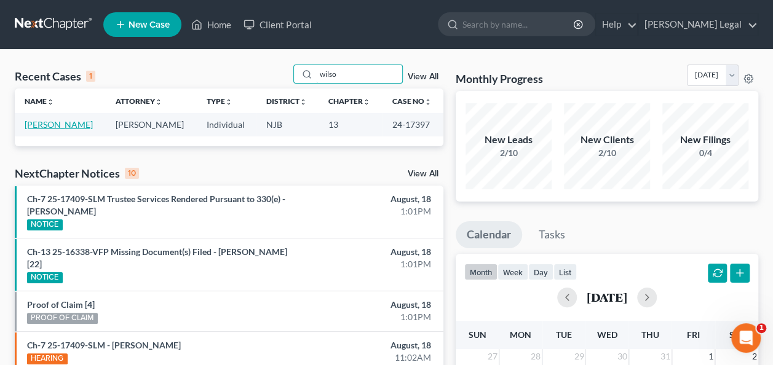
type input "wilso"
click at [63, 127] on link "[PERSON_NAME]" at bounding box center [59, 124] width 68 height 10
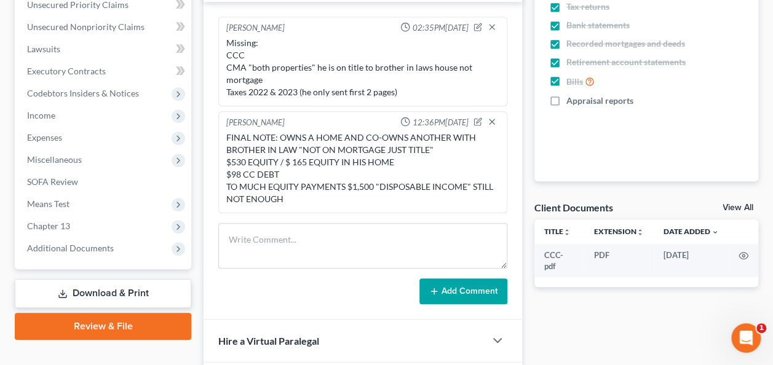
scroll to position [325, 0]
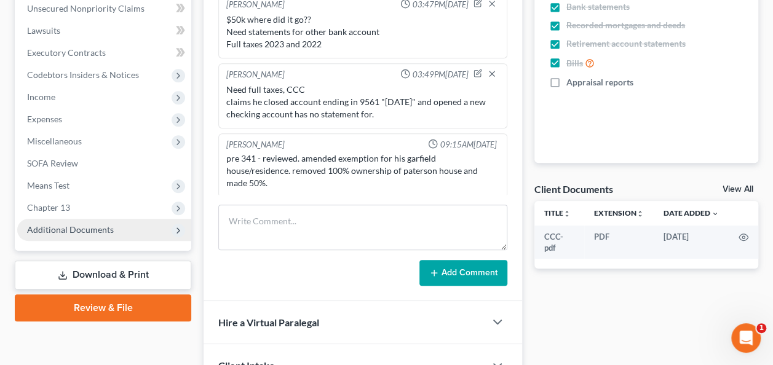
click at [112, 226] on span "Additional Documents" at bounding box center [104, 230] width 174 height 22
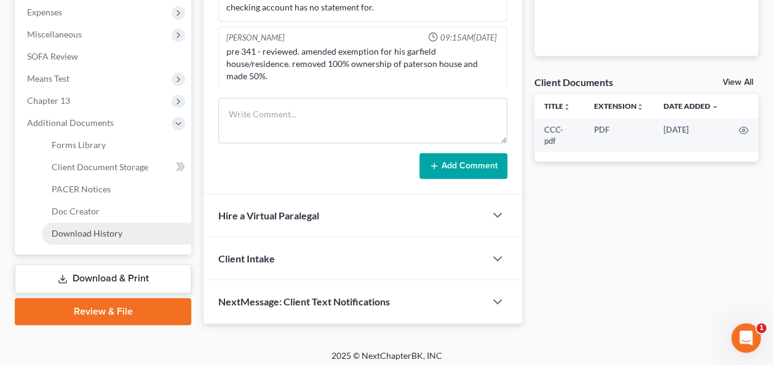
scroll to position [419, 0]
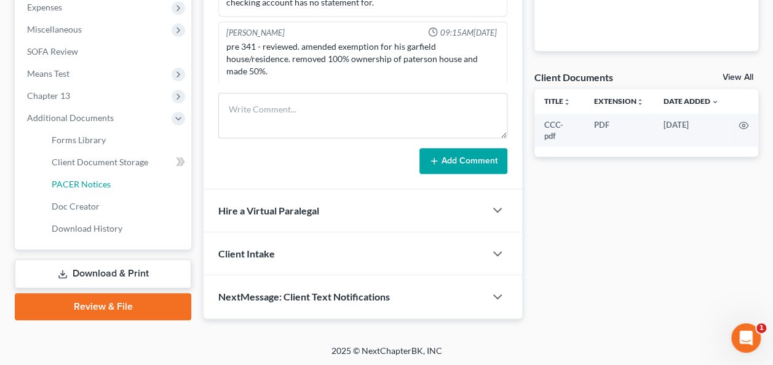
drag, startPoint x: 125, startPoint y: 189, endPoint x: 285, endPoint y: 218, distance: 163.1
click at [125, 189] on link "PACER Notices" at bounding box center [116, 184] width 149 height 22
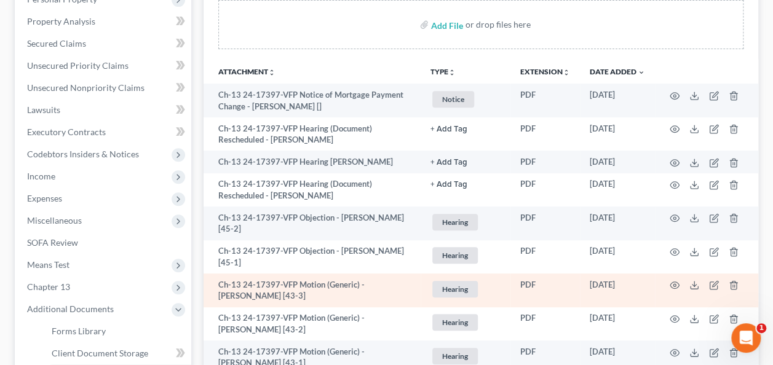
scroll to position [255, 0]
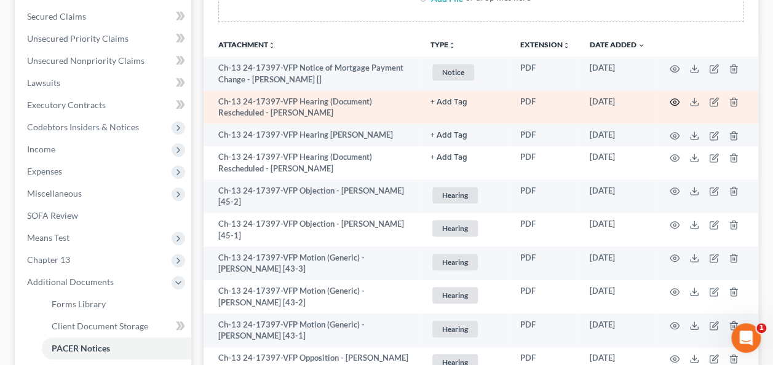
click at [675, 98] on icon "button" at bounding box center [675, 102] width 10 height 10
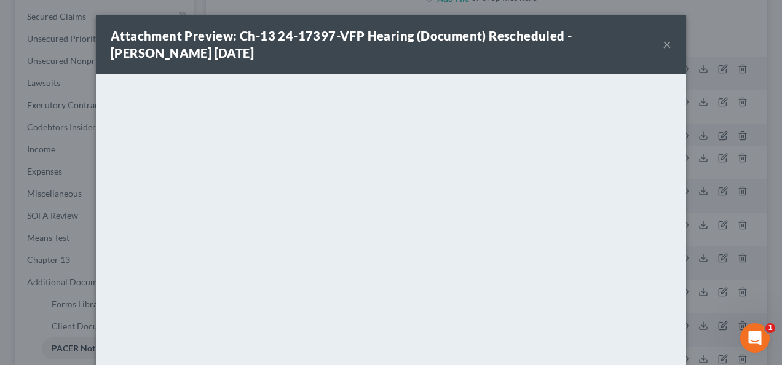
click at [663, 46] on button "×" at bounding box center [667, 44] width 9 height 15
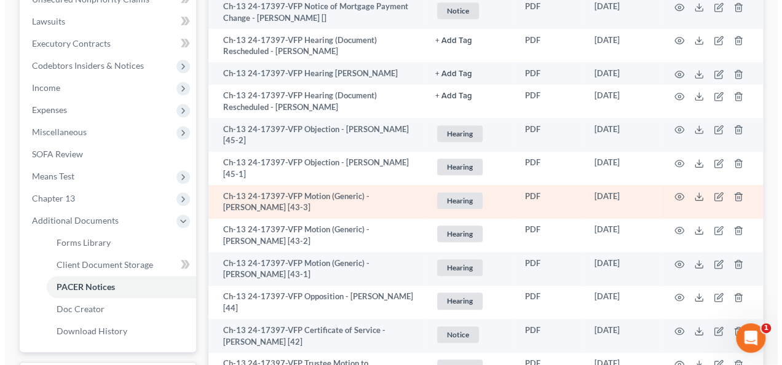
scroll to position [378, 0]
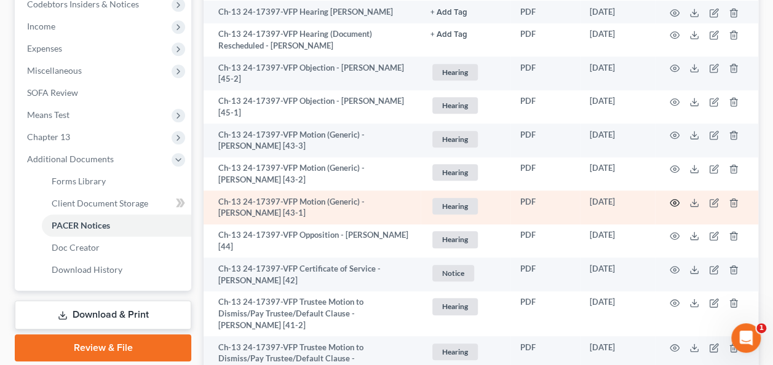
click at [675, 198] on icon "button" at bounding box center [675, 203] width 10 height 10
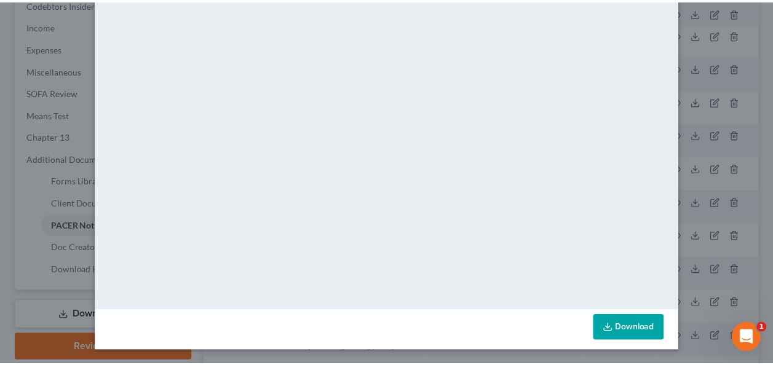
scroll to position [0, 0]
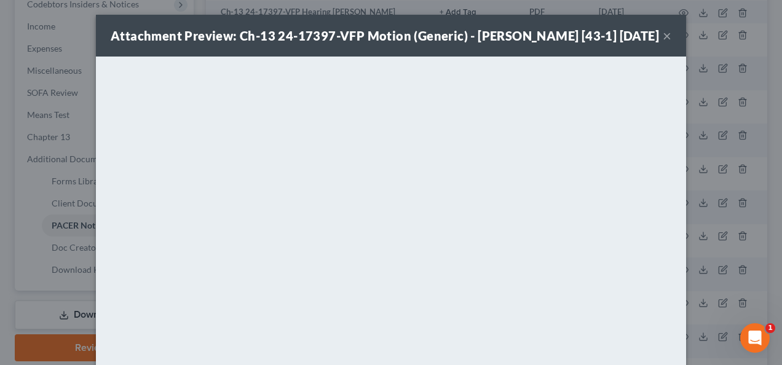
drag, startPoint x: 664, startPoint y: 31, endPoint x: 659, endPoint y: 36, distance: 7.0
click at [664, 30] on button "×" at bounding box center [667, 35] width 9 height 15
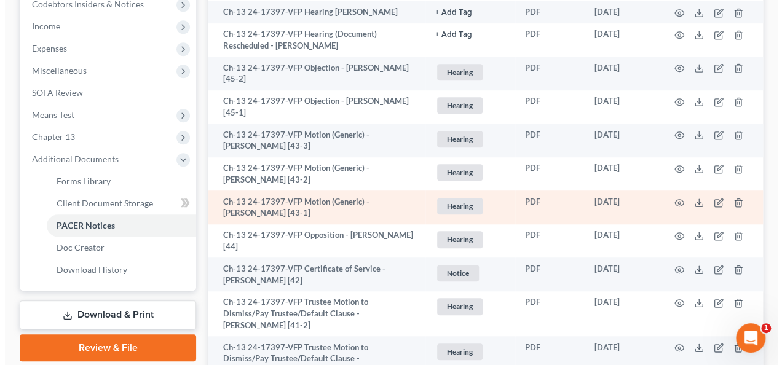
scroll to position [317, 0]
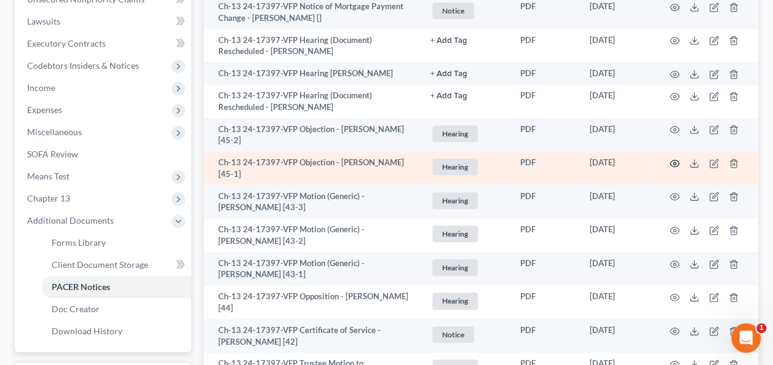
click at [677, 160] on icon "button" at bounding box center [675, 164] width 10 height 10
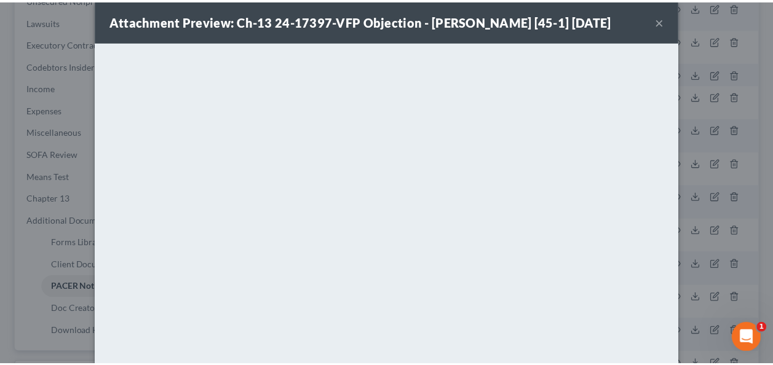
scroll to position [0, 0]
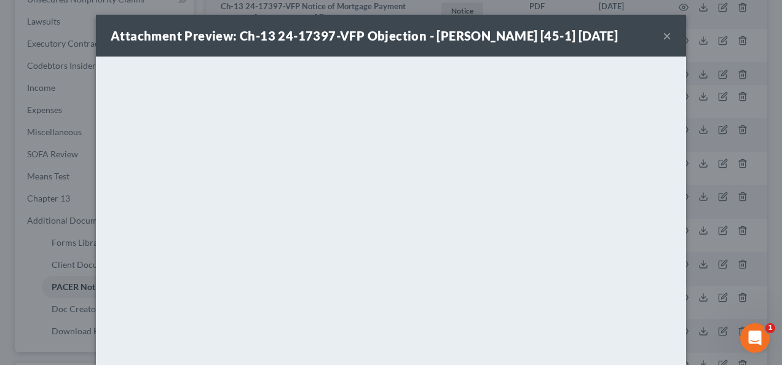
click at [663, 31] on button "×" at bounding box center [667, 35] width 9 height 15
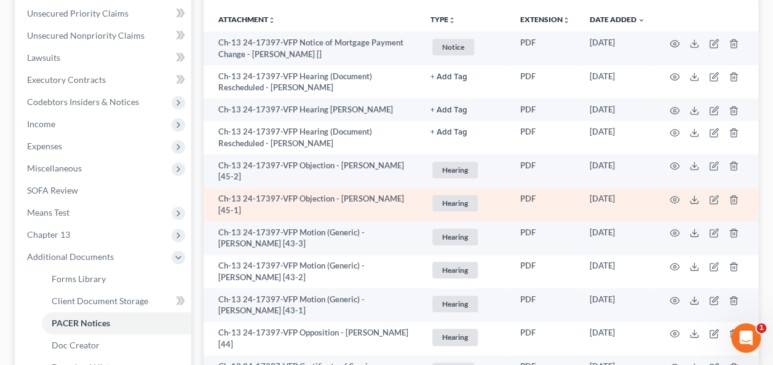
scroll to position [255, 0]
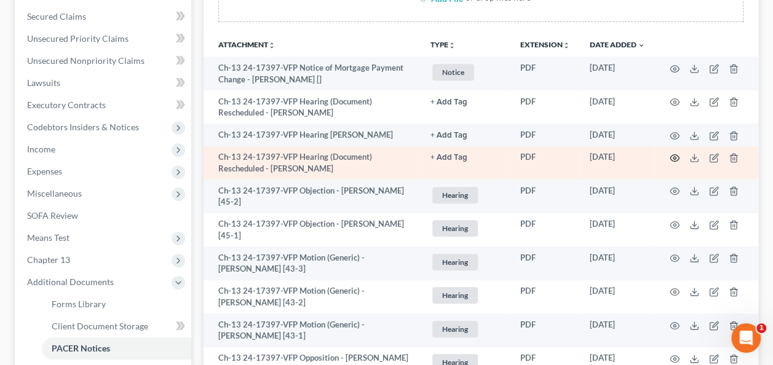
click at [674, 154] on icon "button" at bounding box center [675, 158] width 10 height 10
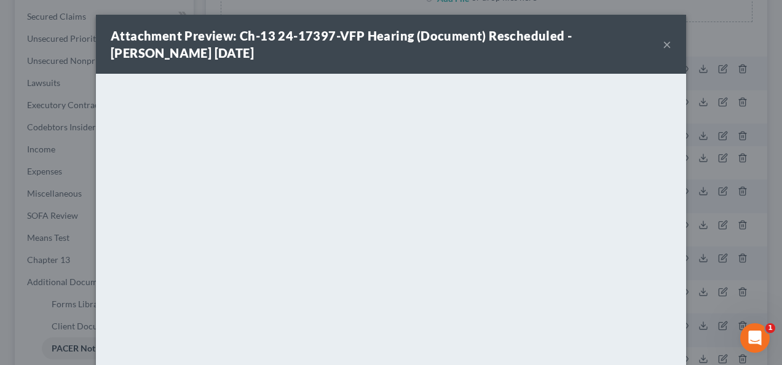
click at [665, 37] on button "×" at bounding box center [667, 44] width 9 height 15
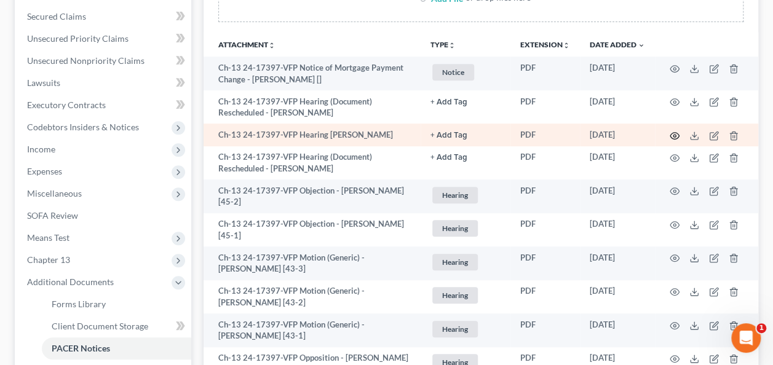
click at [676, 135] on icon "button" at bounding box center [675, 136] width 10 height 10
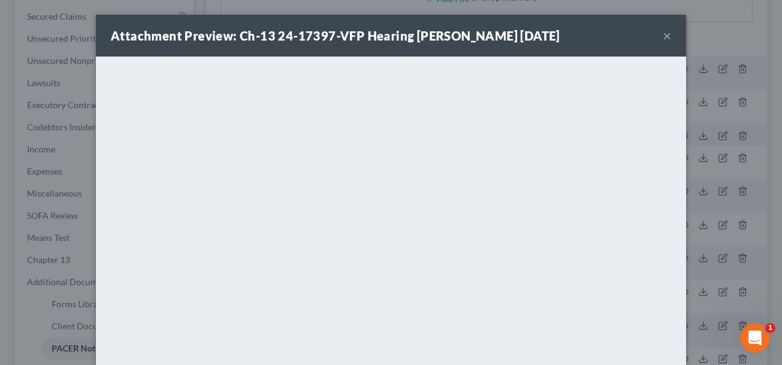
click at [663, 37] on button "×" at bounding box center [667, 35] width 9 height 15
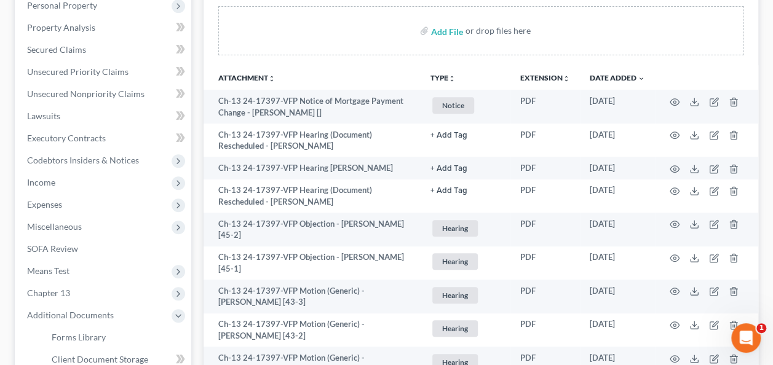
scroll to position [194, 0]
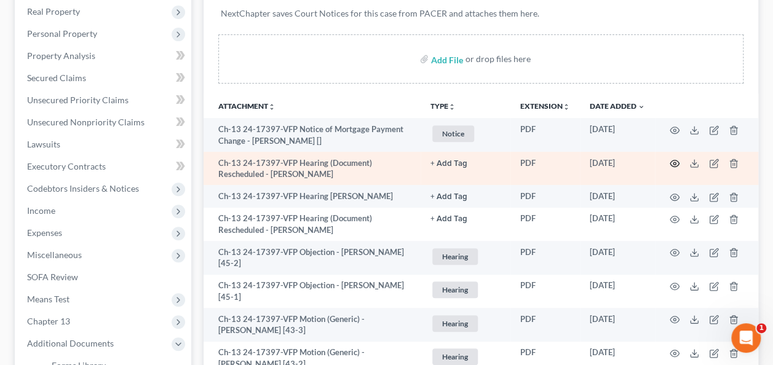
click at [673, 161] on icon "button" at bounding box center [674, 164] width 9 height 7
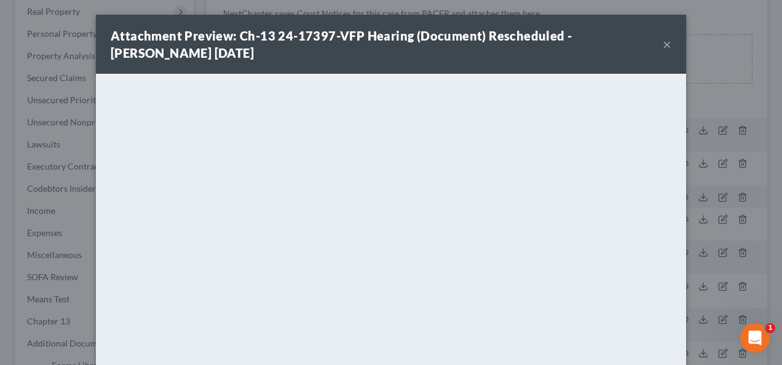
click at [663, 43] on button "×" at bounding box center [667, 44] width 9 height 15
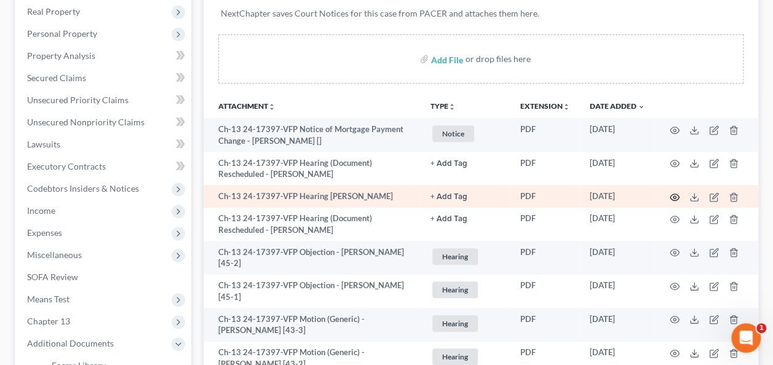
click at [673, 194] on icon "button" at bounding box center [675, 197] width 10 height 10
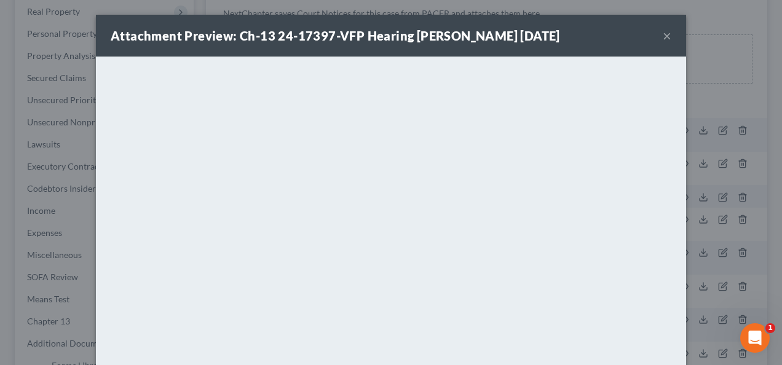
click at [663, 33] on button "×" at bounding box center [667, 35] width 9 height 15
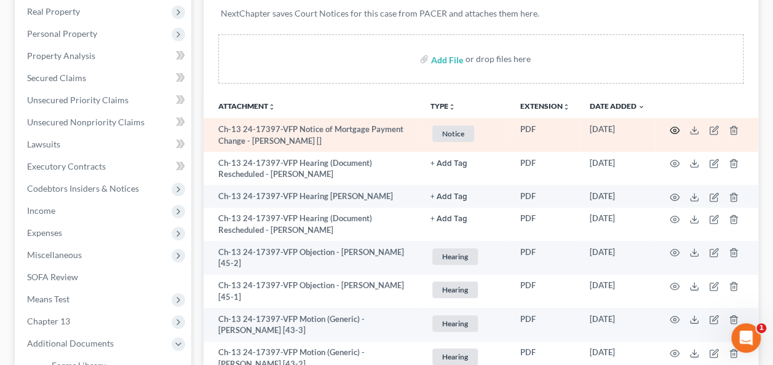
click at [673, 129] on icon "button" at bounding box center [675, 130] width 10 height 10
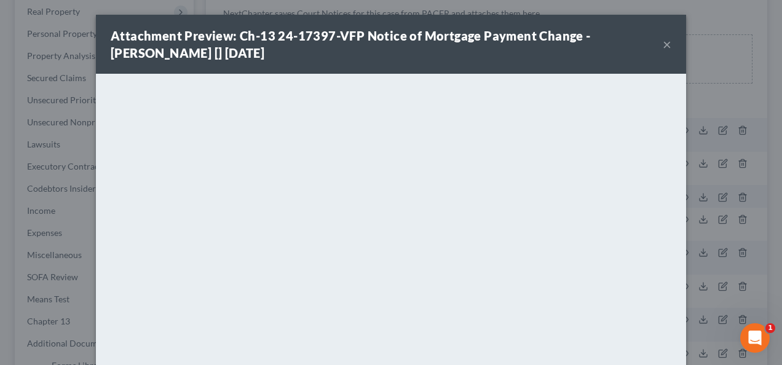
click at [664, 46] on button "×" at bounding box center [667, 44] width 9 height 15
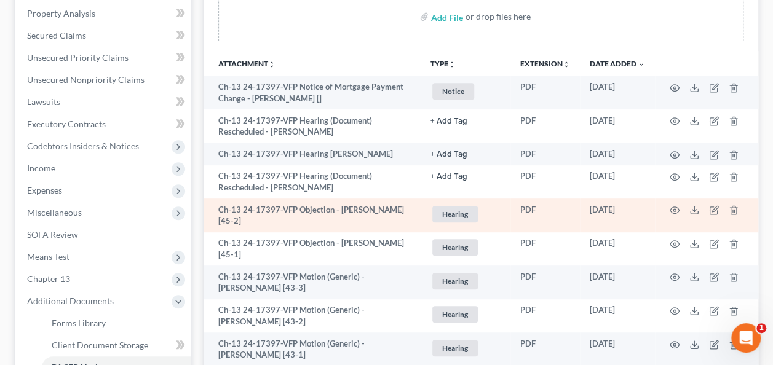
scroll to position [255, 0]
